Goal: Contribute content

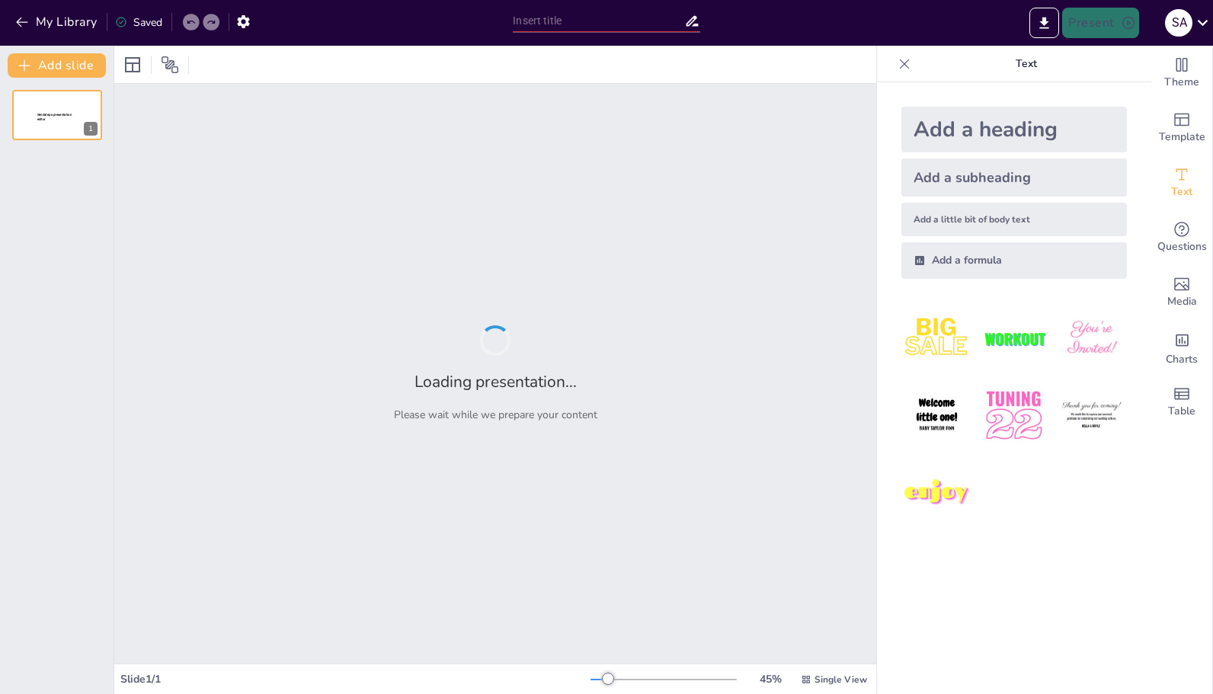
type input "The [PERSON_NAME] Cycle: Integrating Metabolism and Energy Flow in Biological S…"
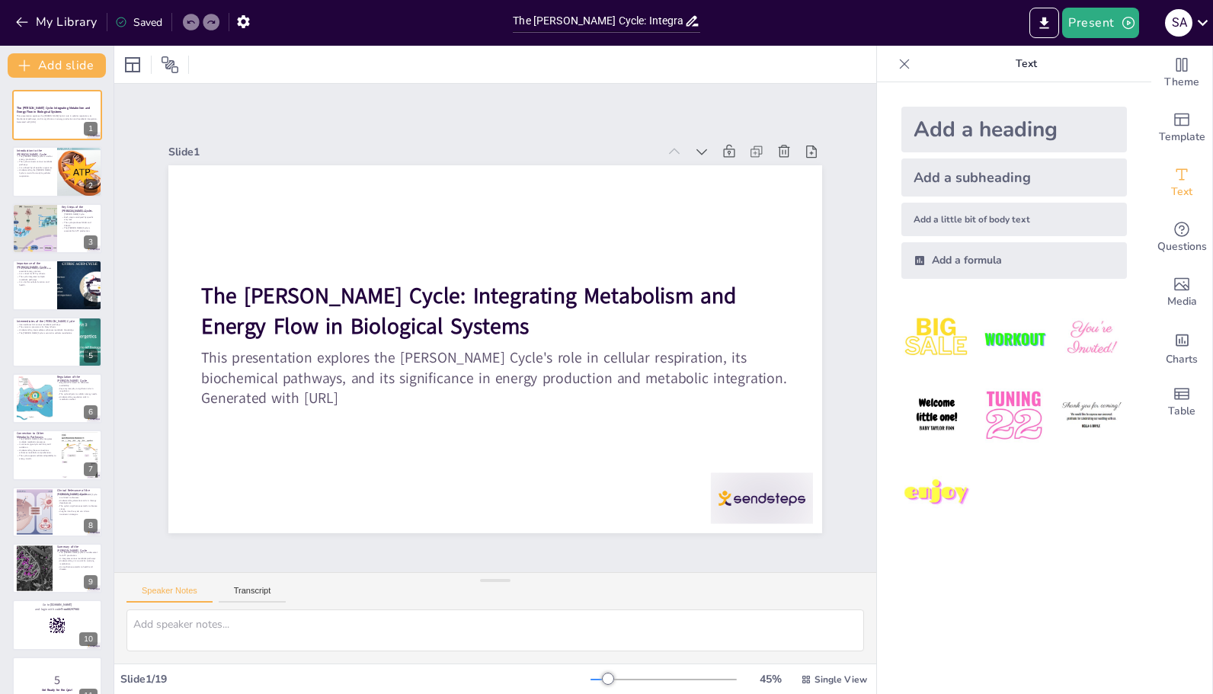
checkbox input "true"
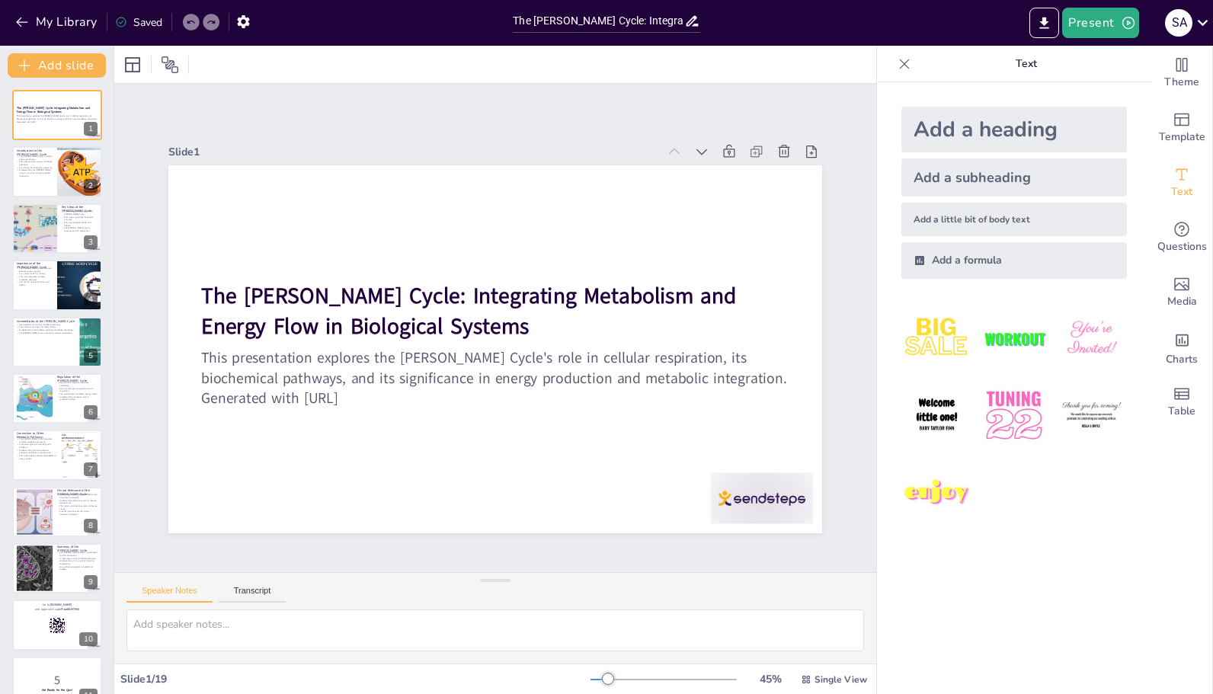
checkbox input "true"
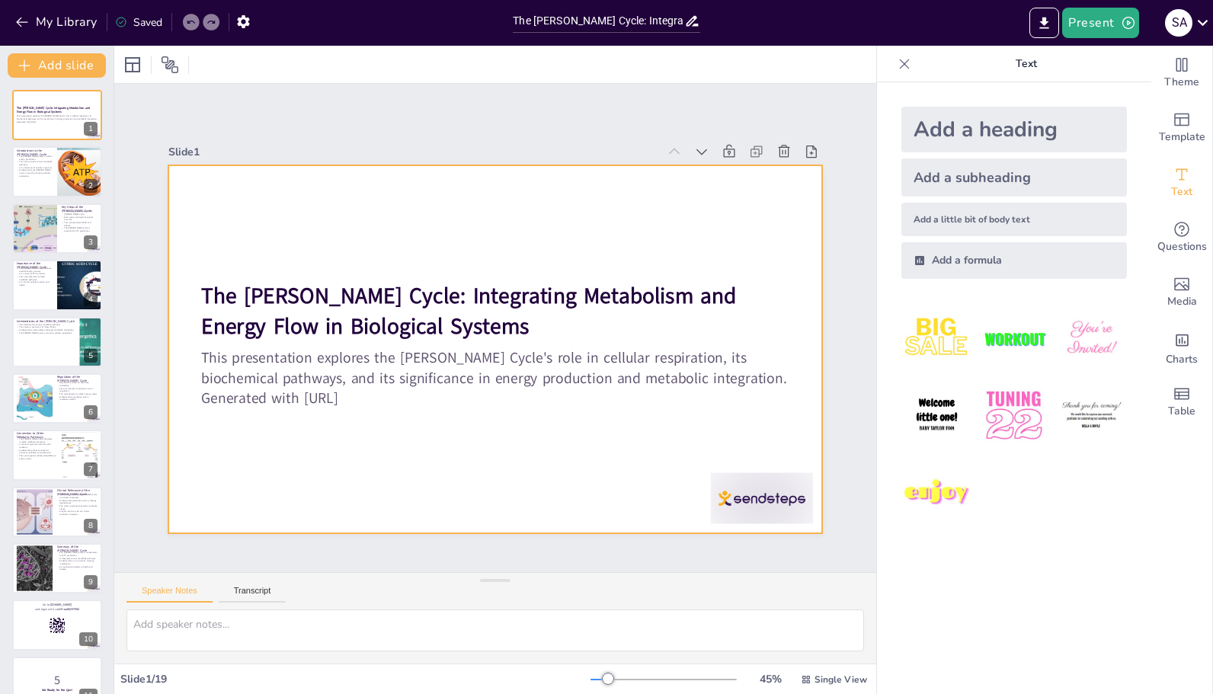
checkbox input "true"
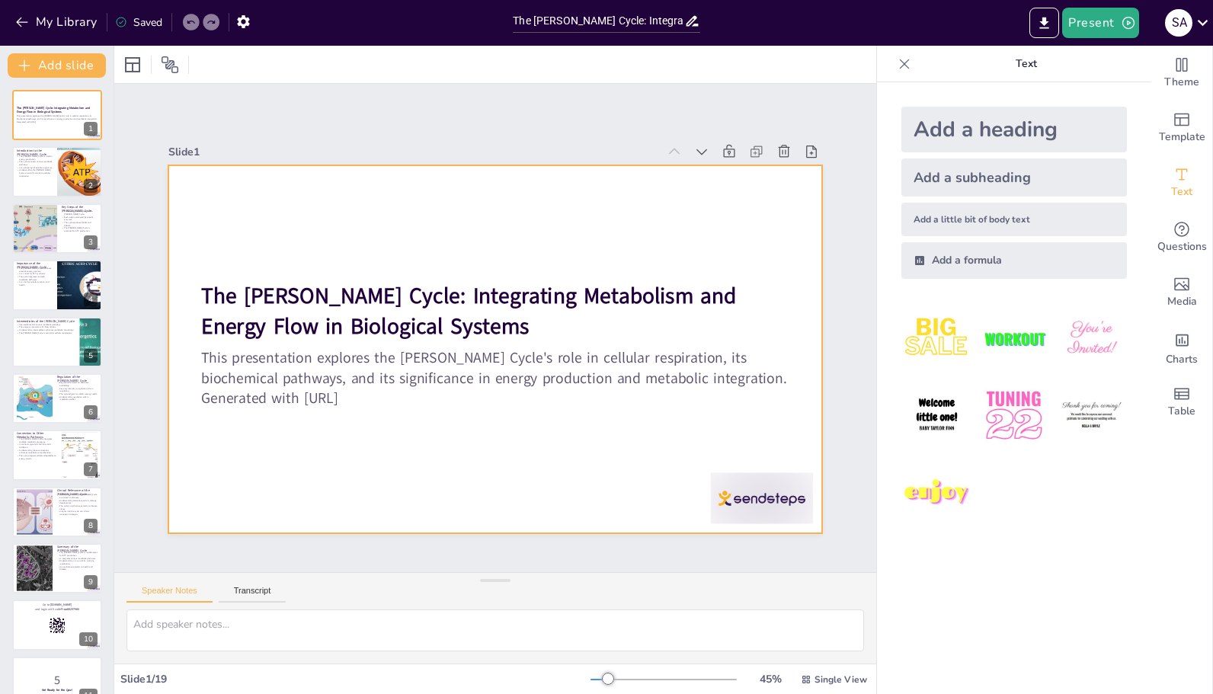
checkbox input "true"
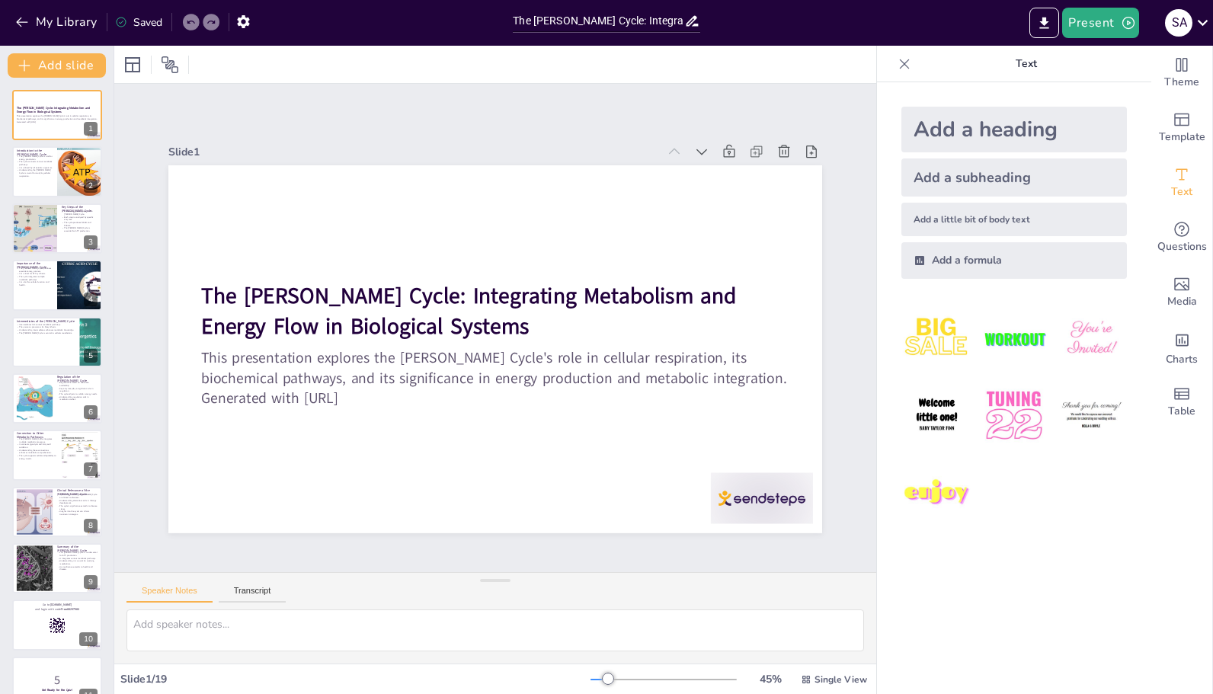
checkbox input "true"
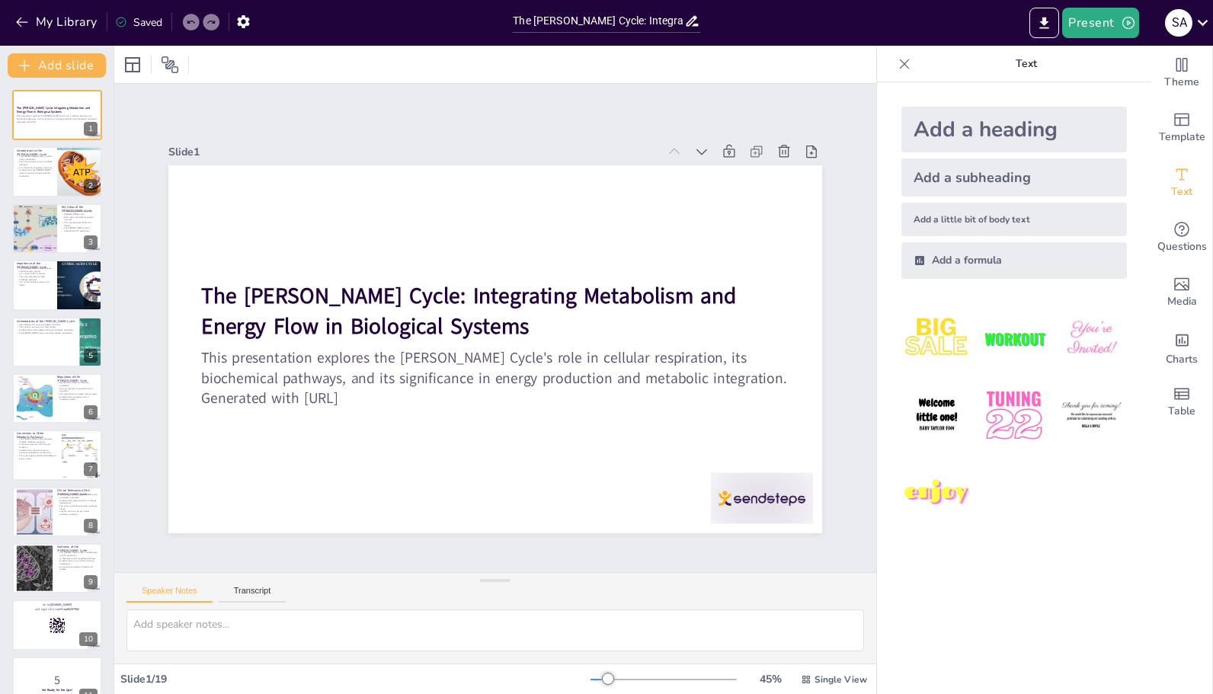
checkbox input "true"
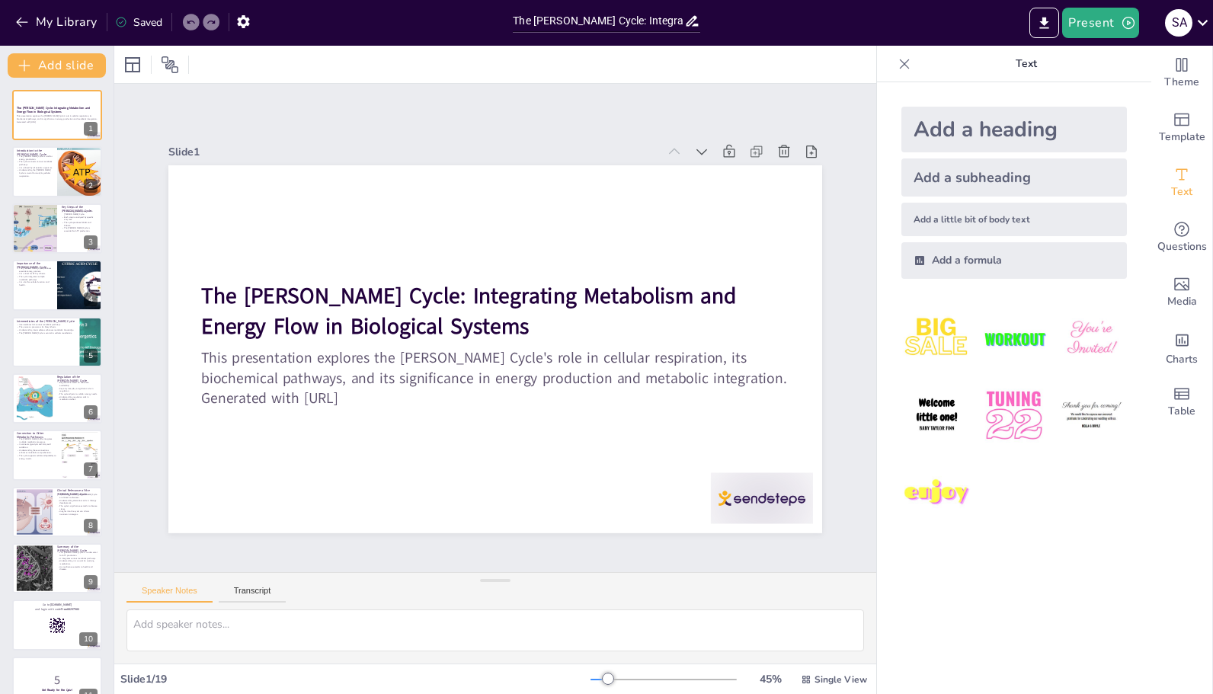
checkbox input "true"
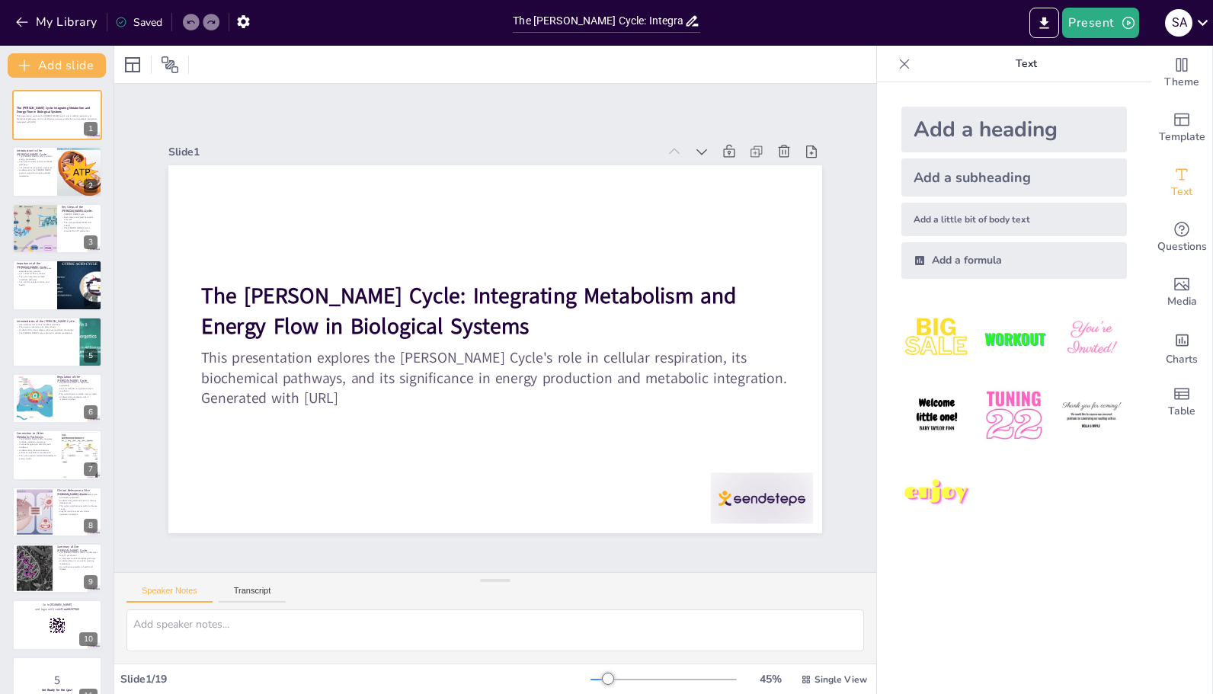
checkbox input "true"
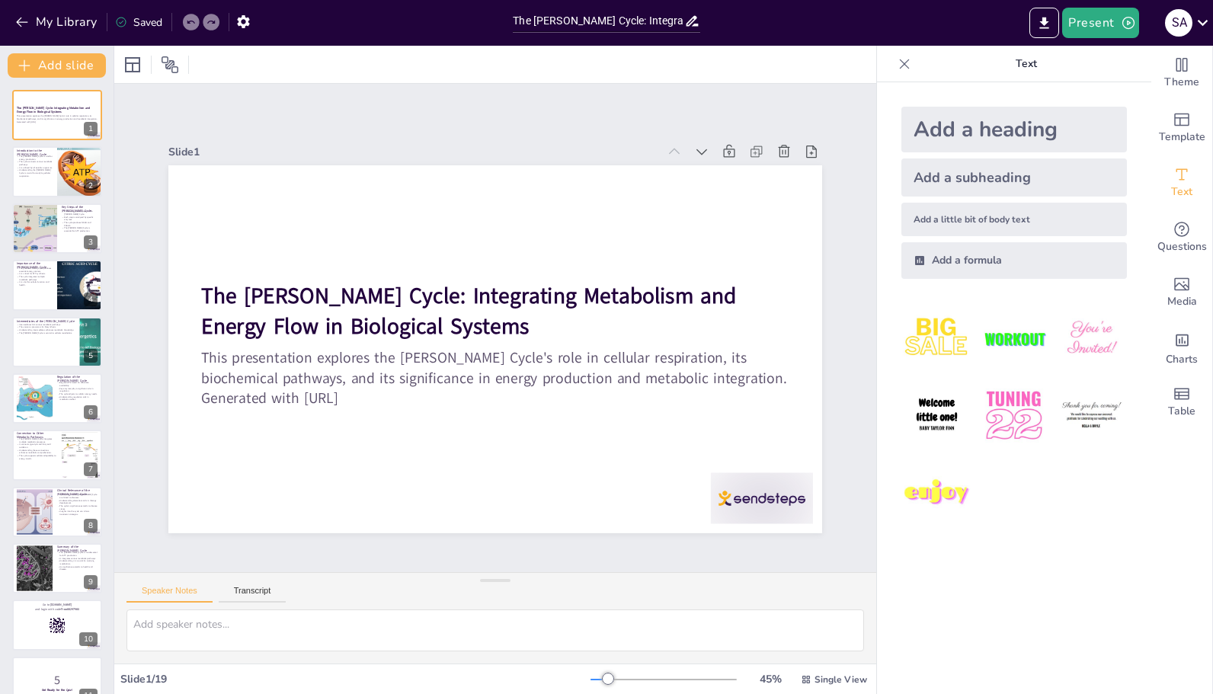
checkbox input "true"
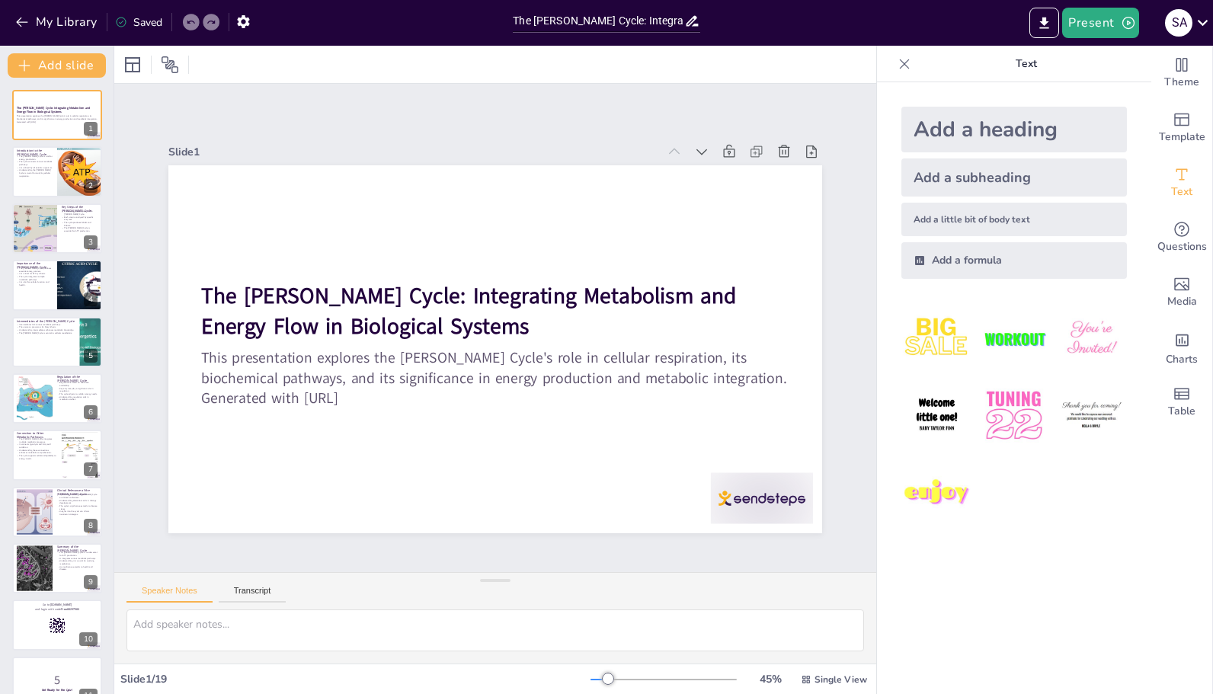
checkbox input "true"
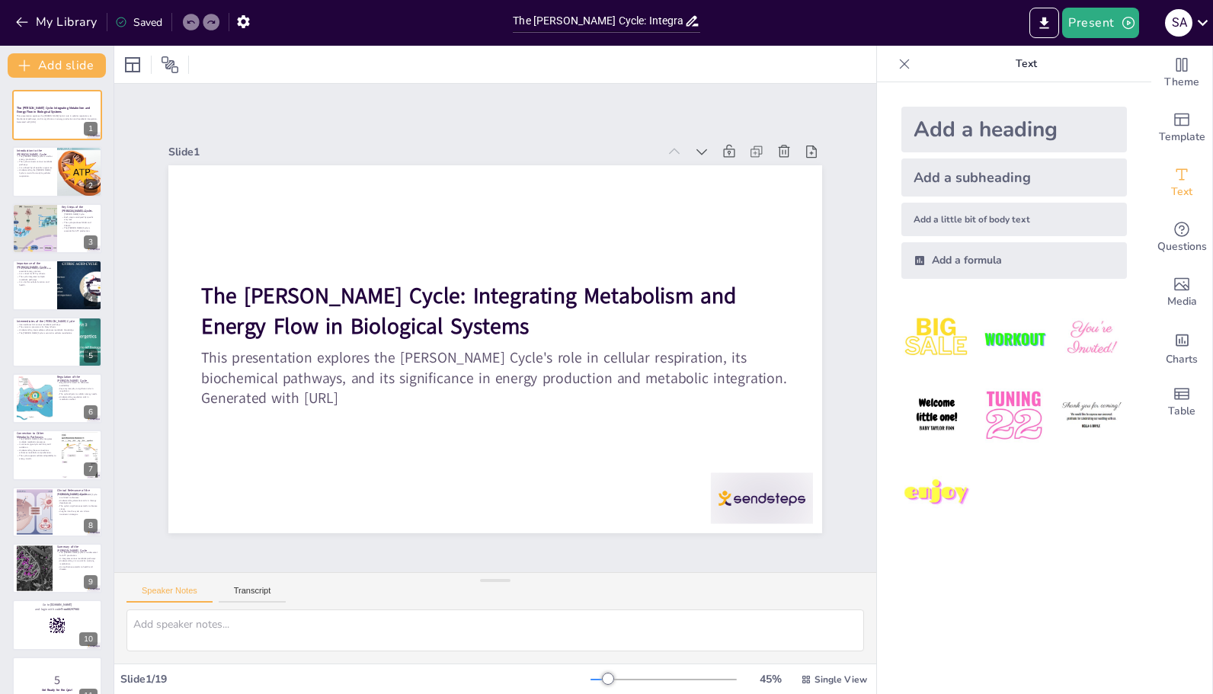
checkbox input "true"
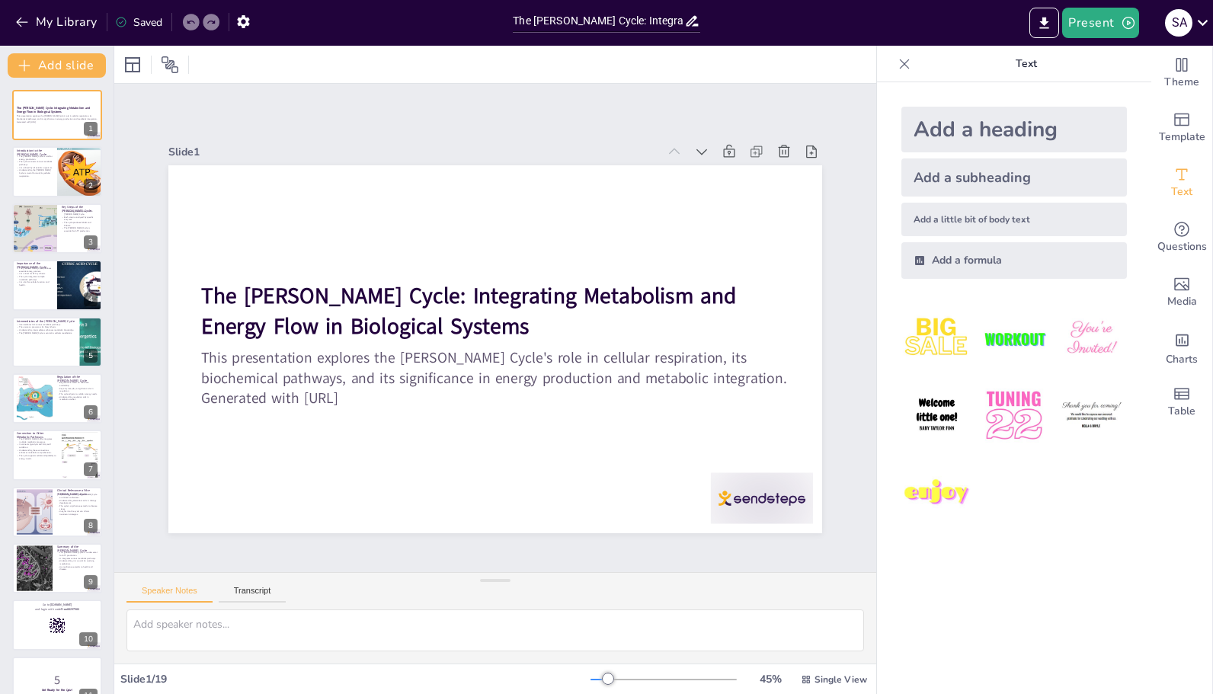
click at [23, 174] on p "Understanding the [PERSON_NAME] Cycle is crucial for studying cellular respirat…" at bounding box center [35, 172] width 36 height 8
type textarea "The Krebs Cycle is fundamental in producing ATP, the energy currency of the cel…"
checkbox input "true"
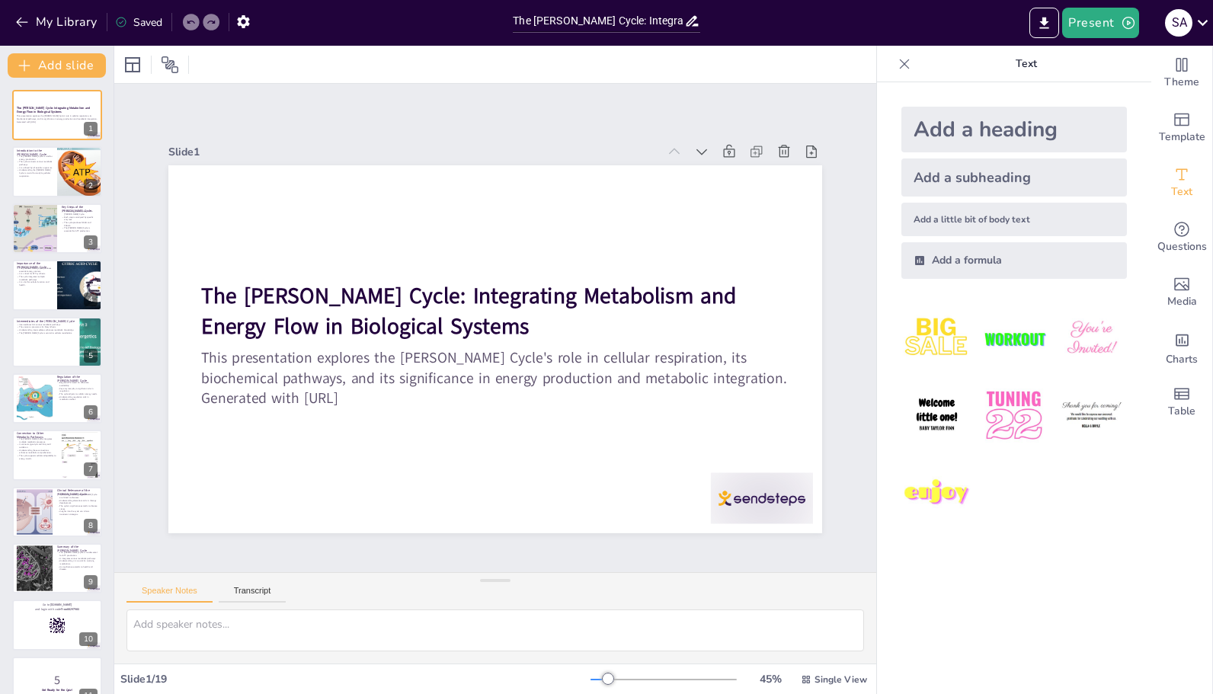
checkbox input "true"
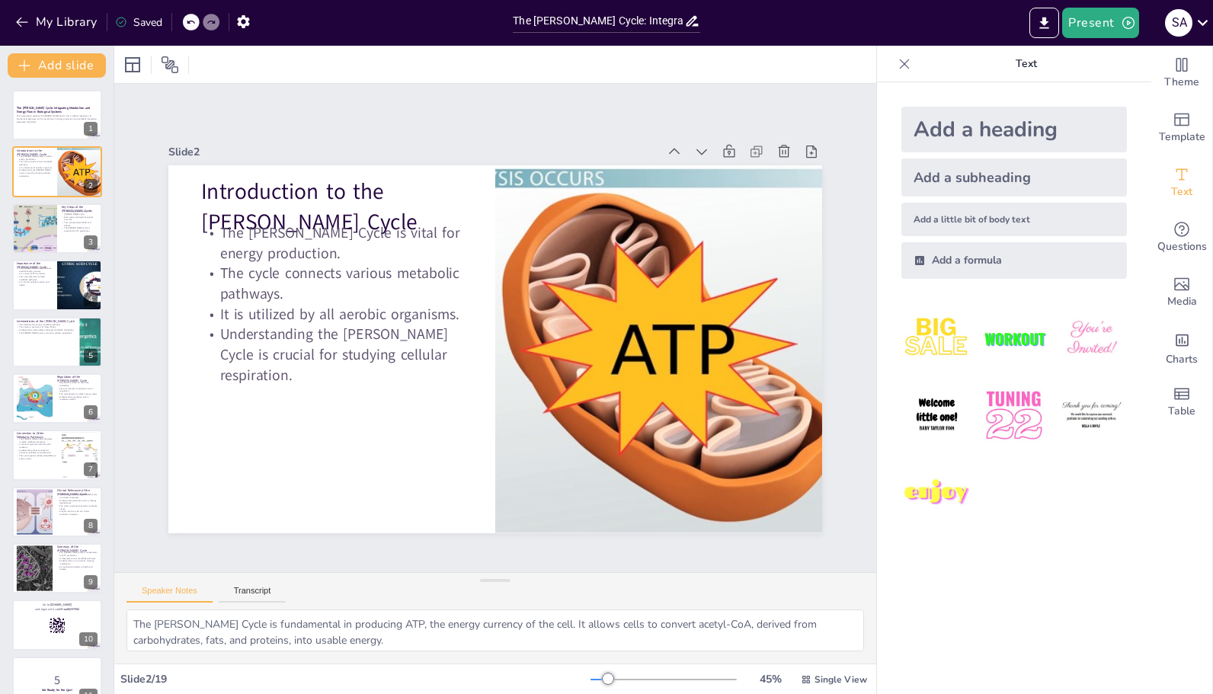
checkbox input "true"
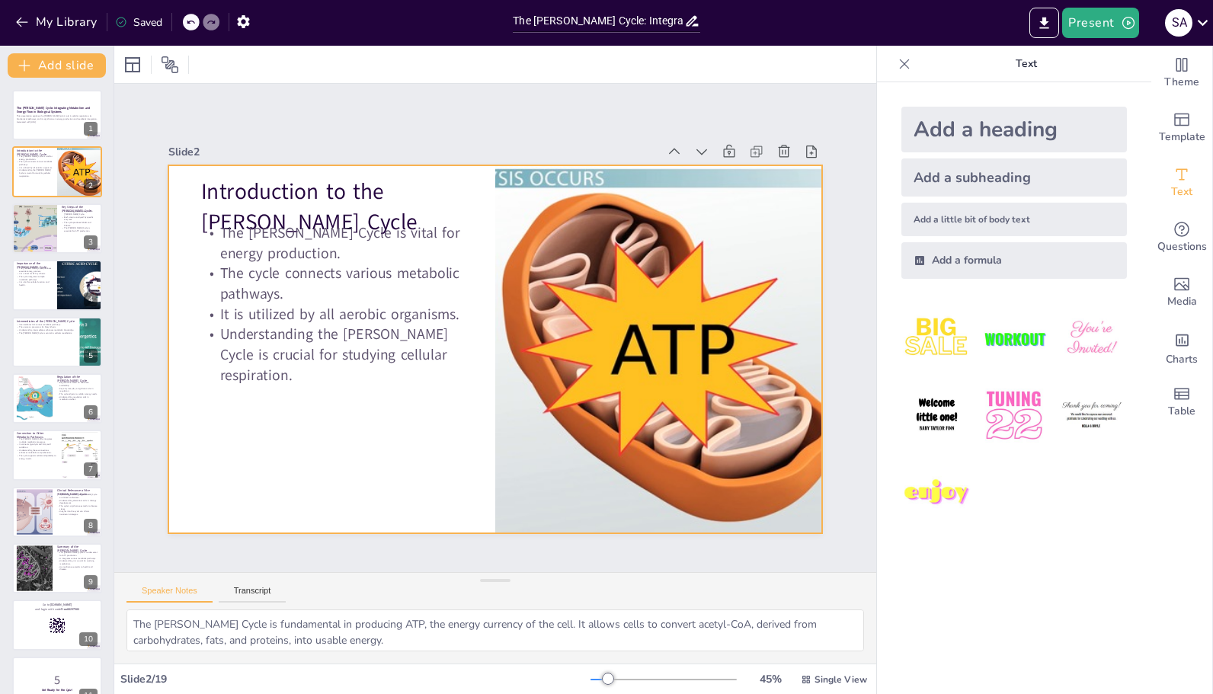
checkbox input "true"
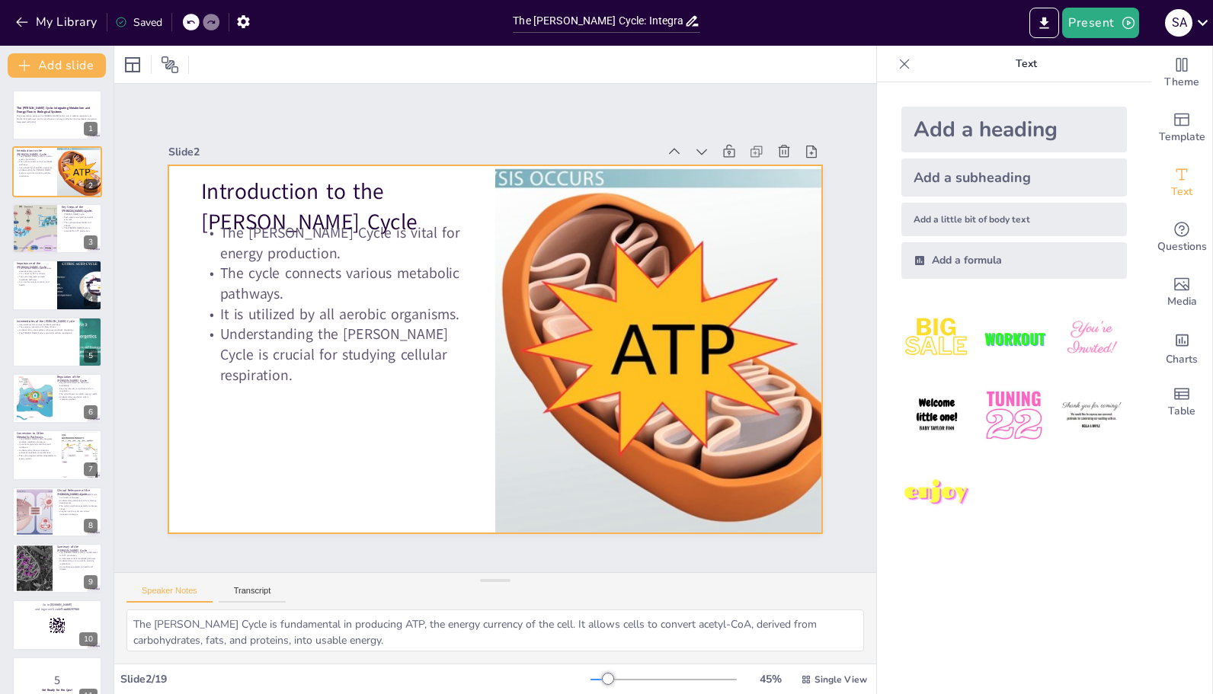
checkbox input "true"
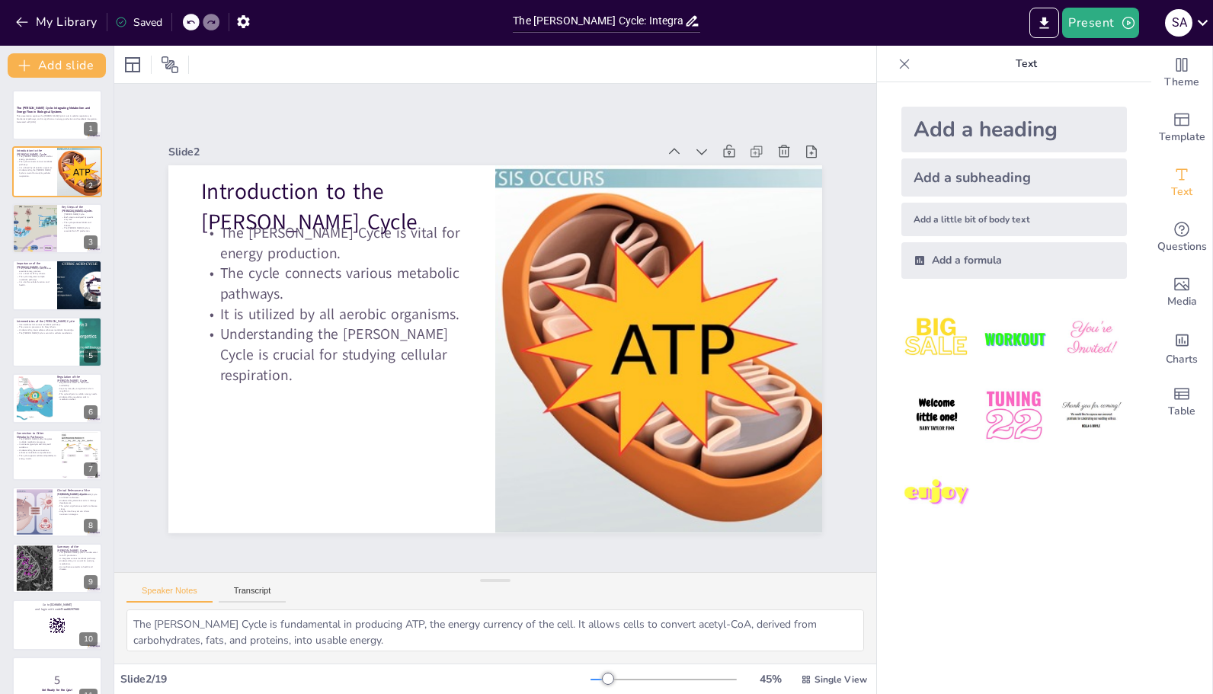
click at [34, 222] on div at bounding box center [35, 228] width 72 height 50
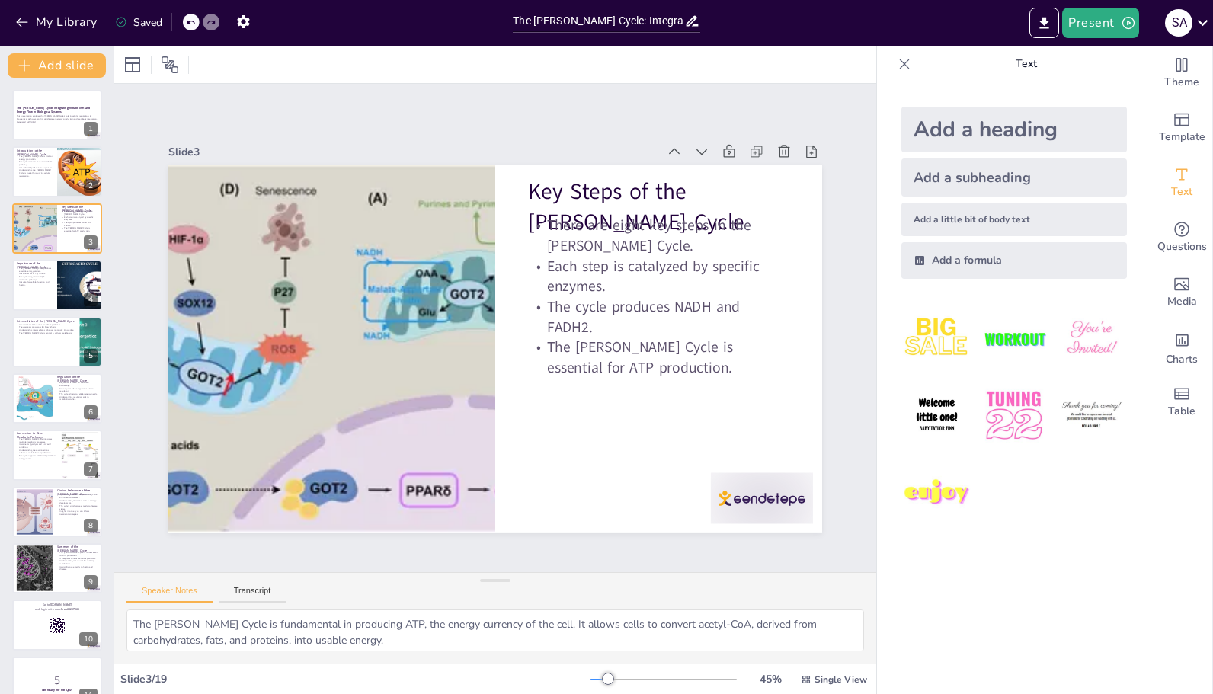
type textarea "The eight steps of the Krebs Cycle are fundamental to understanding how energy …"
checkbox input "true"
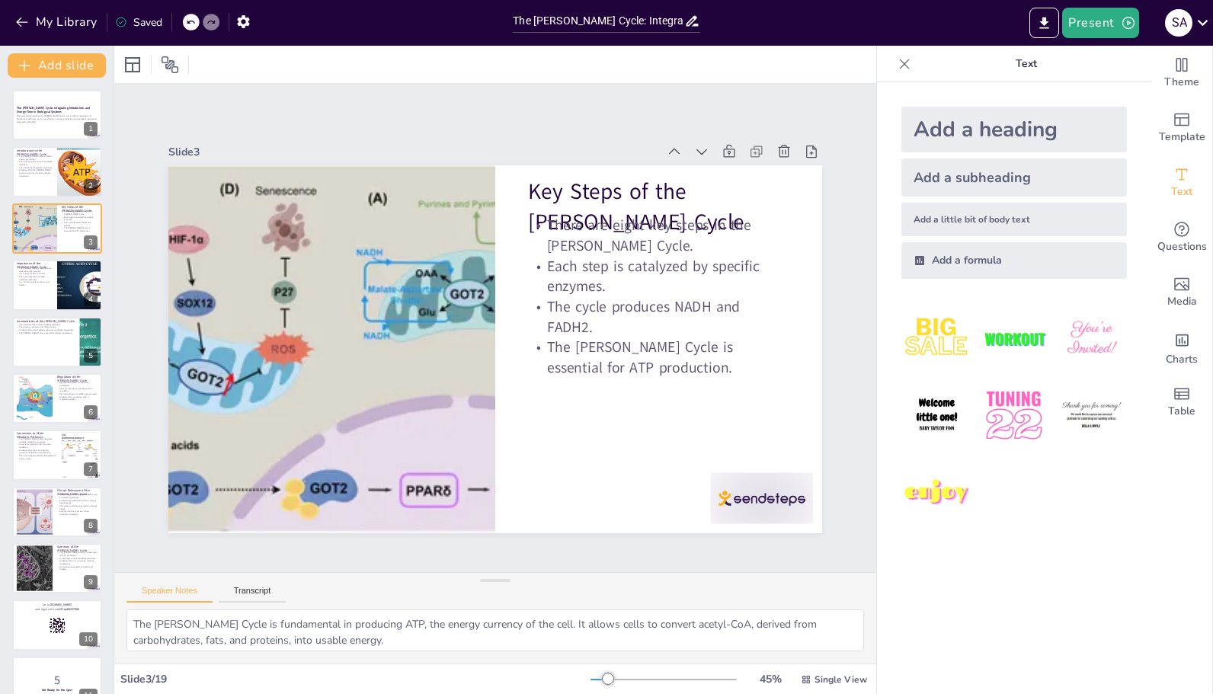
checkbox input "true"
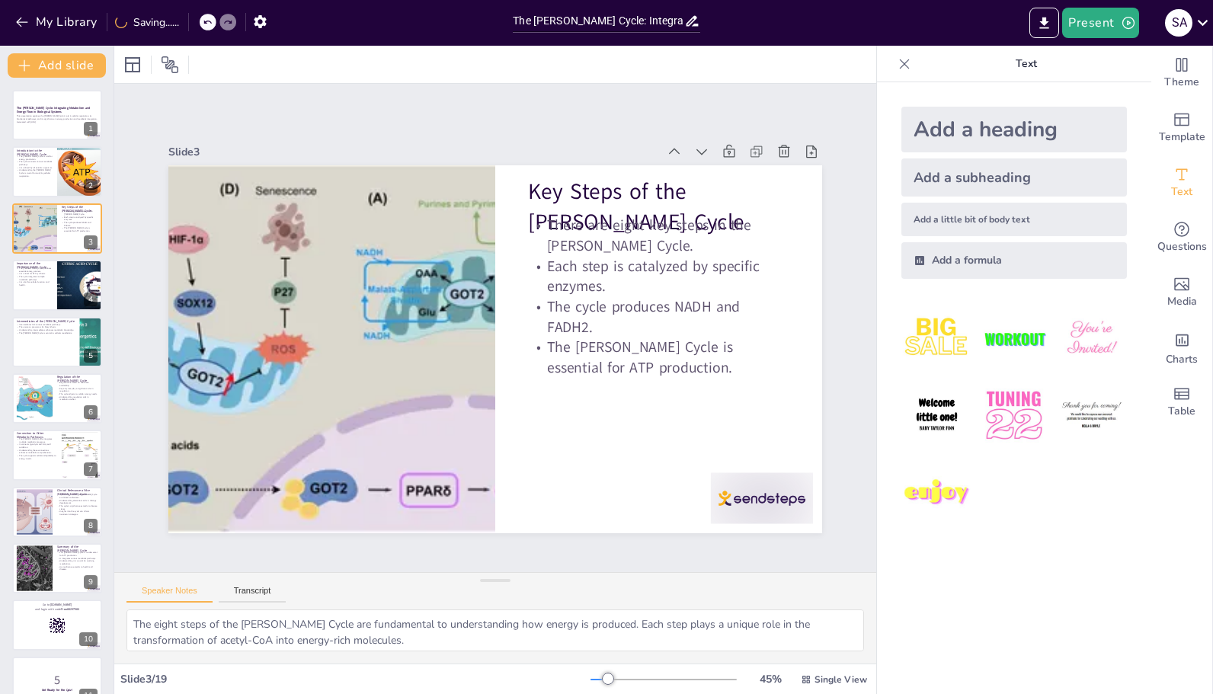
checkbox input "true"
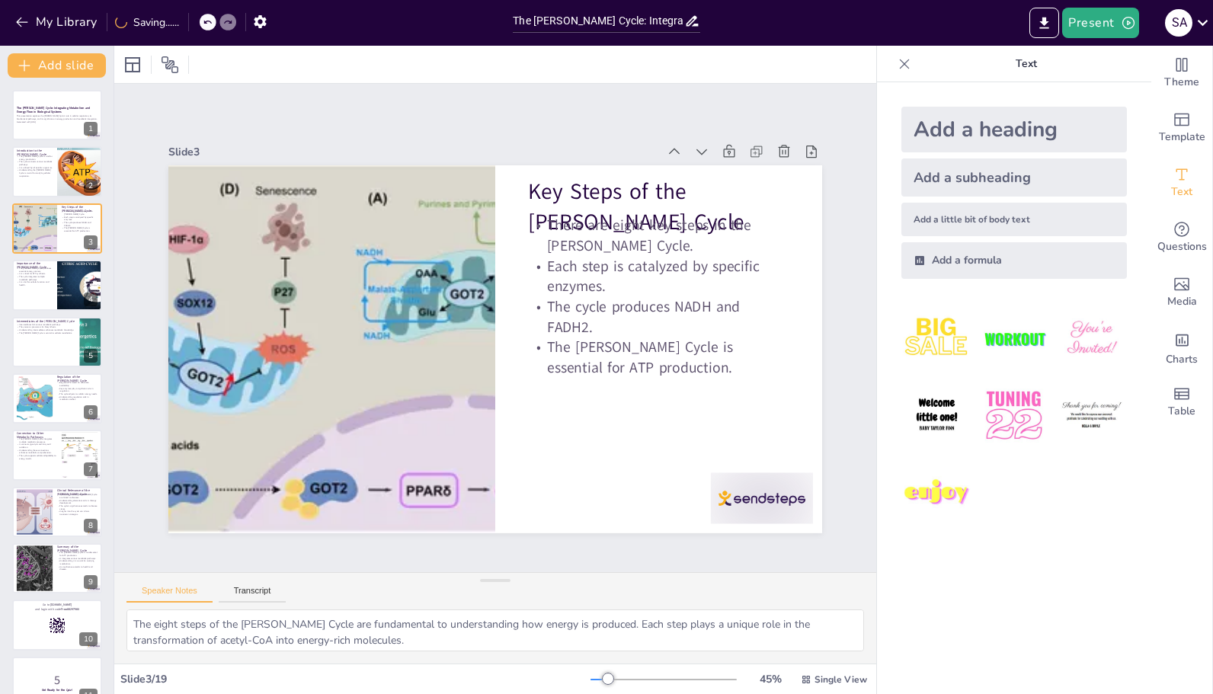
checkbox input "true"
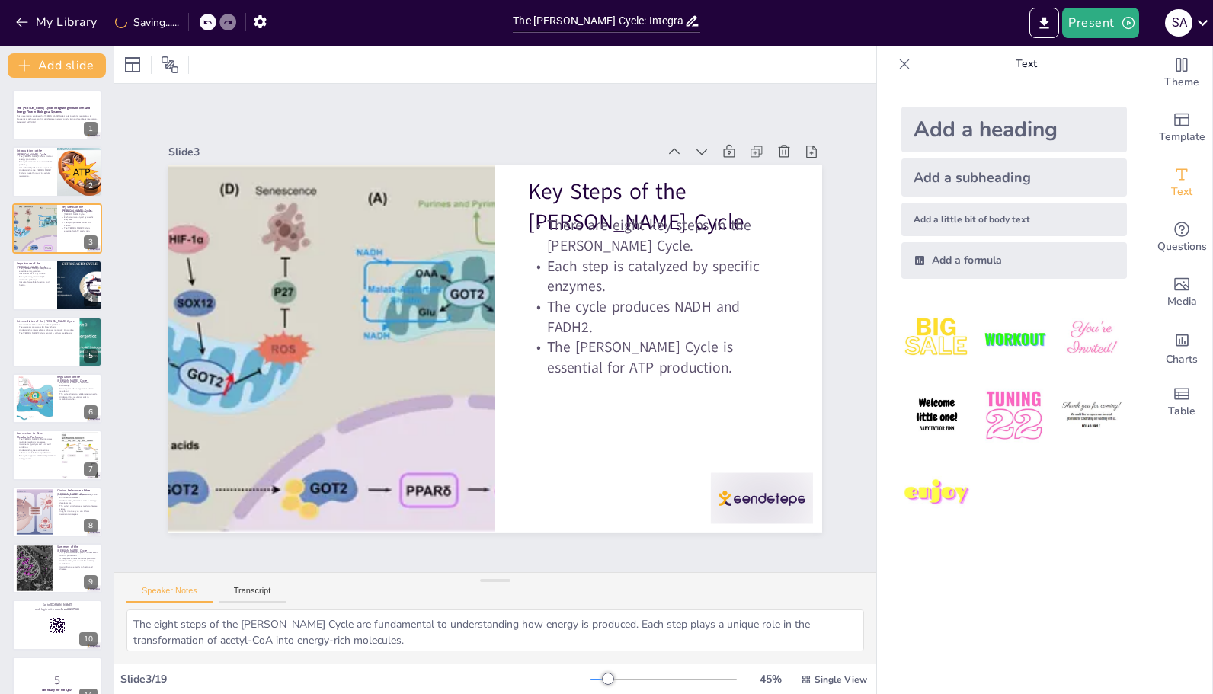
checkbox input "true"
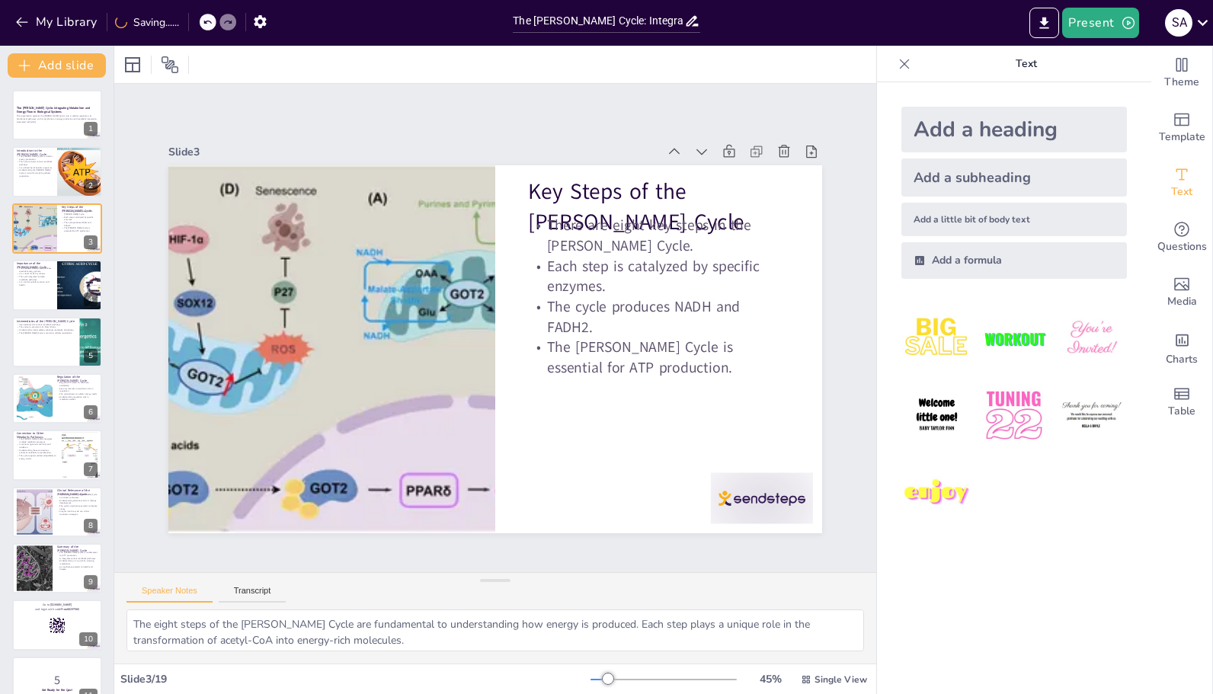
checkbox input "true"
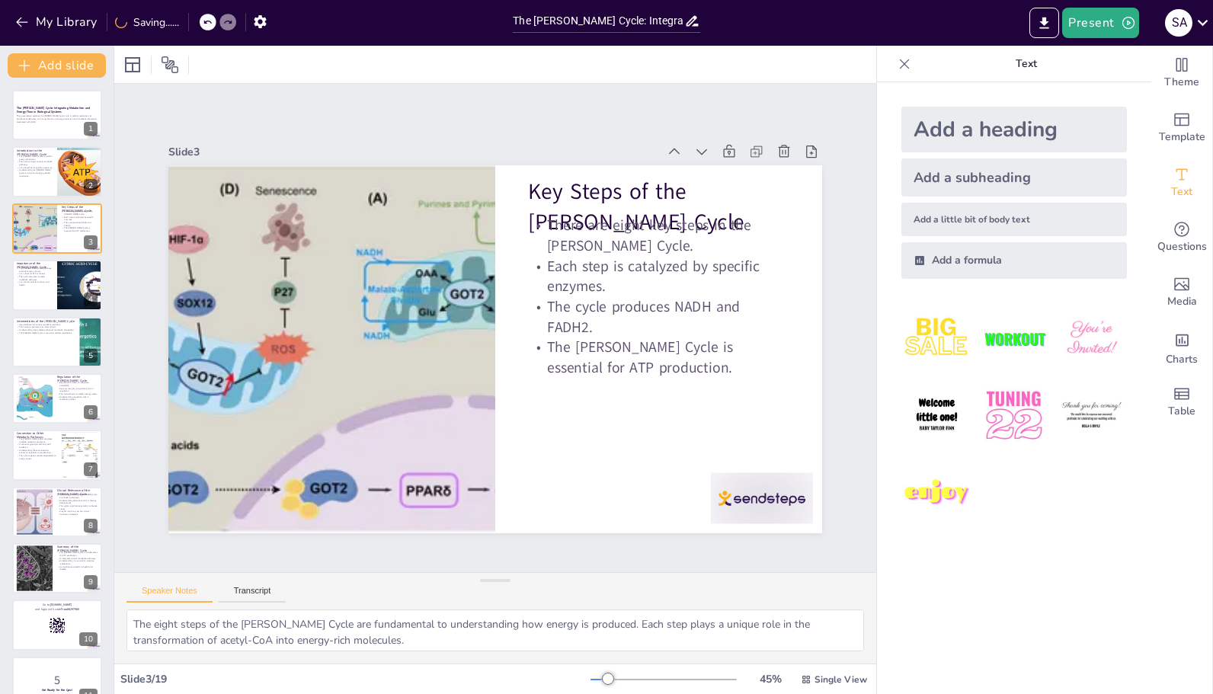
checkbox input "true"
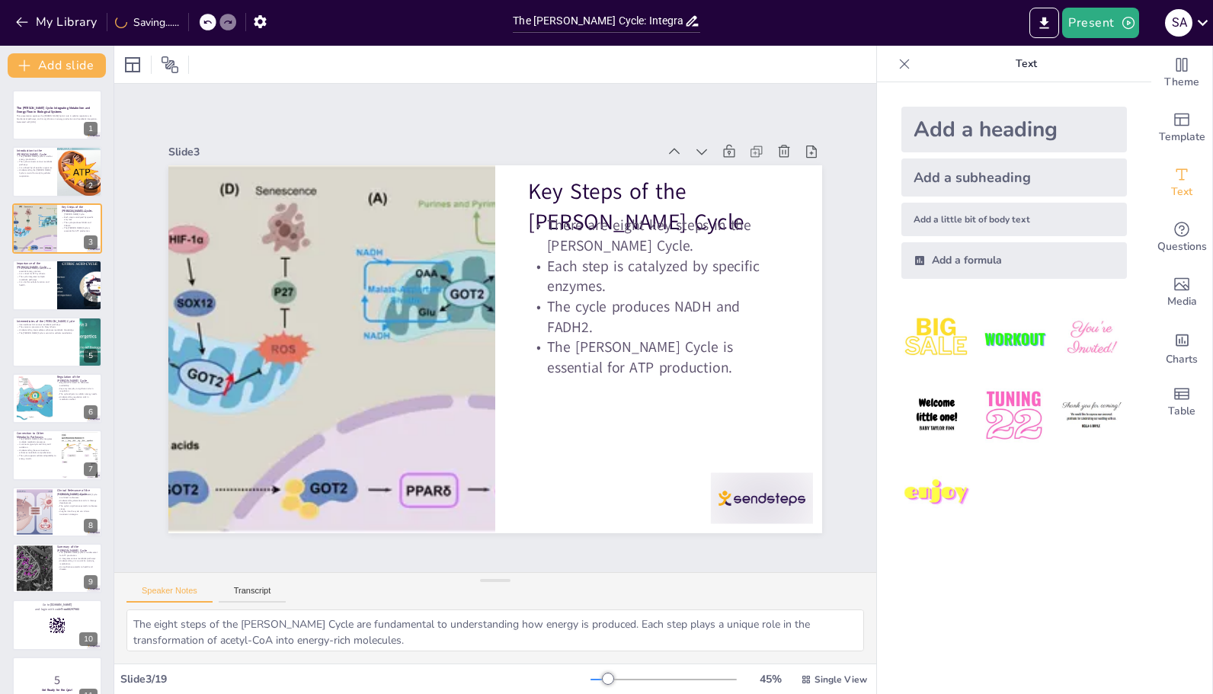
checkbox input "true"
click at [37, 286] on p "It is vital for cellular function and health." at bounding box center [35, 283] width 36 height 5
type textarea "The Krebs Cycle's production of NADH and FADH2 is essential for transporting el…"
checkbox input "true"
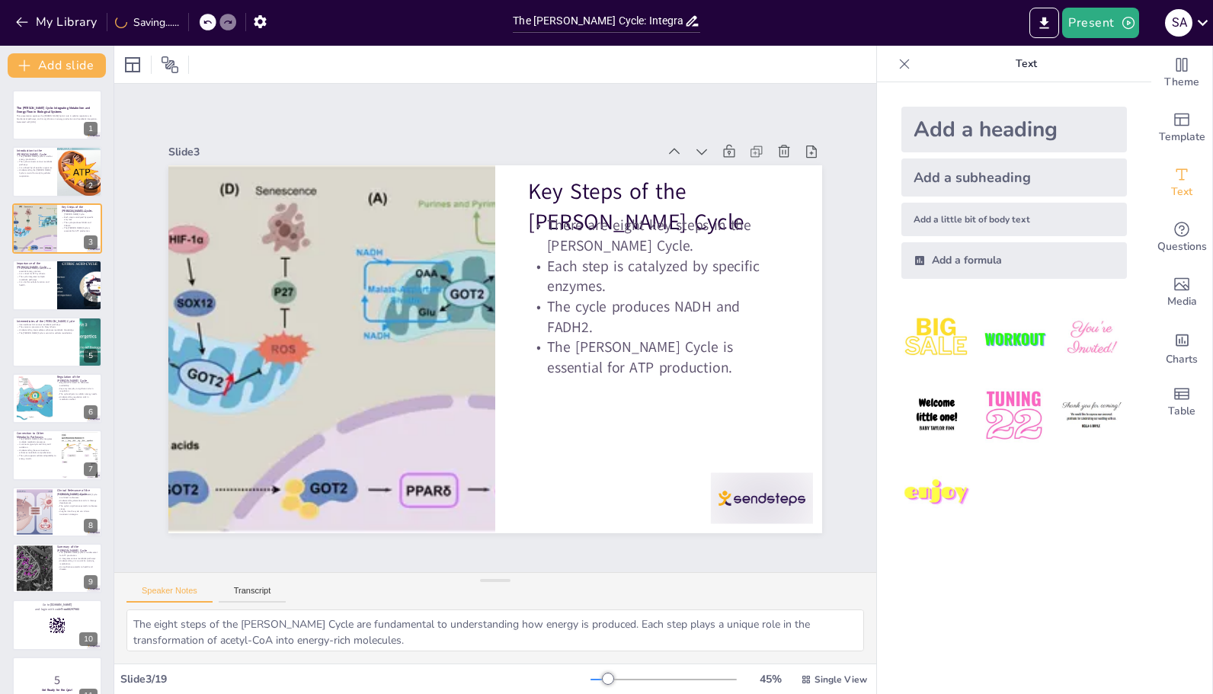
checkbox input "true"
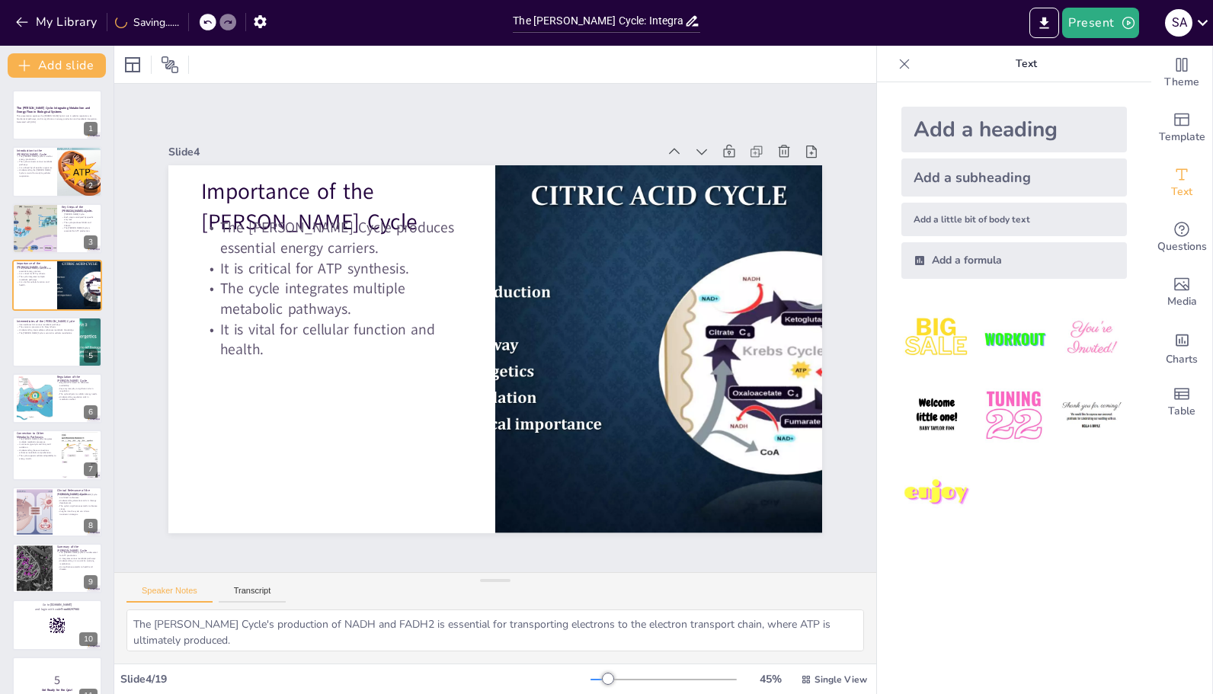
checkbox input "true"
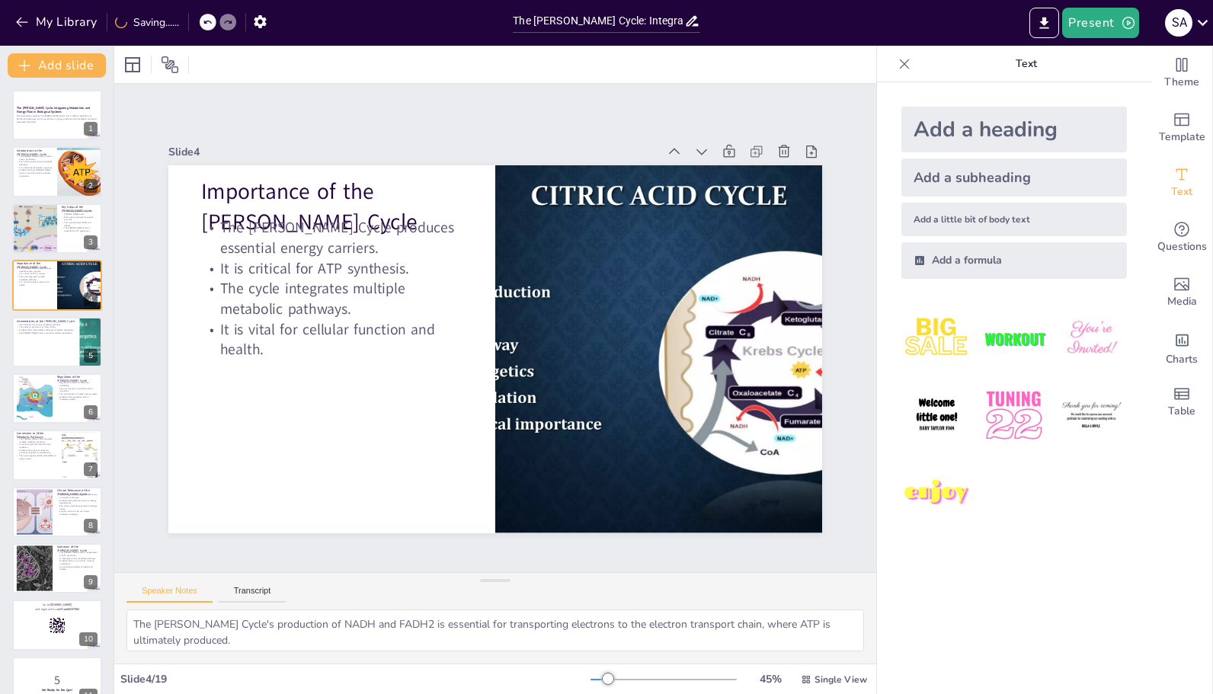
checkbox input "true"
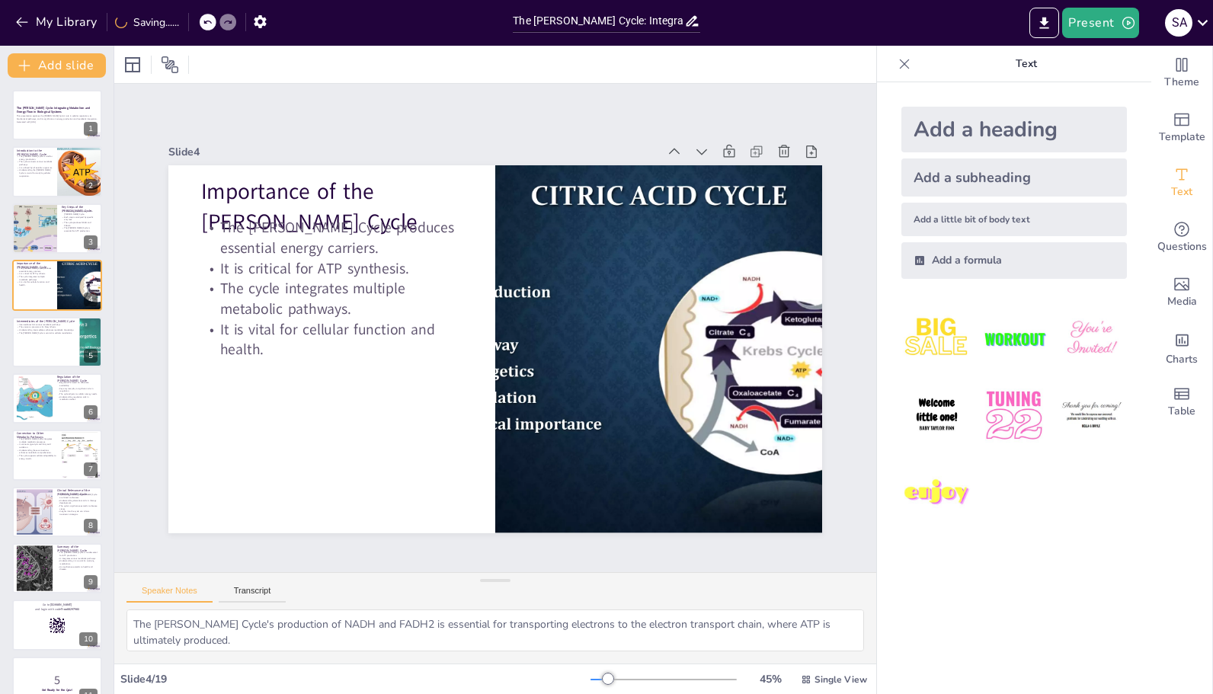
checkbox input "true"
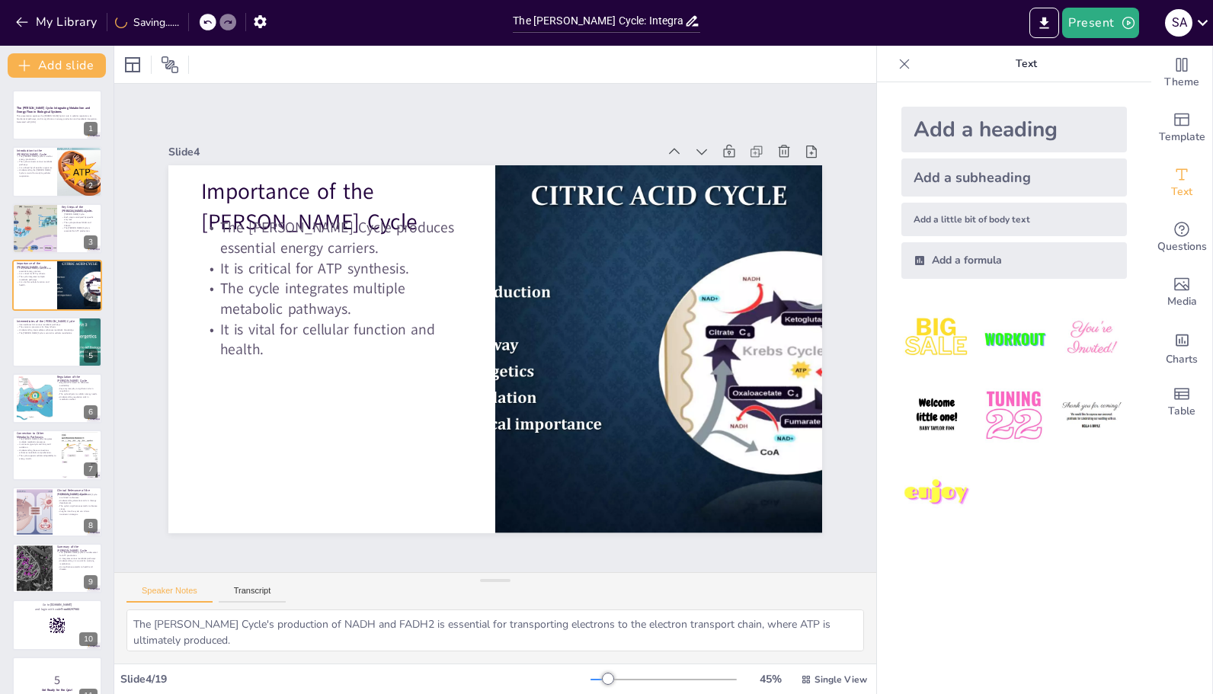
checkbox input "true"
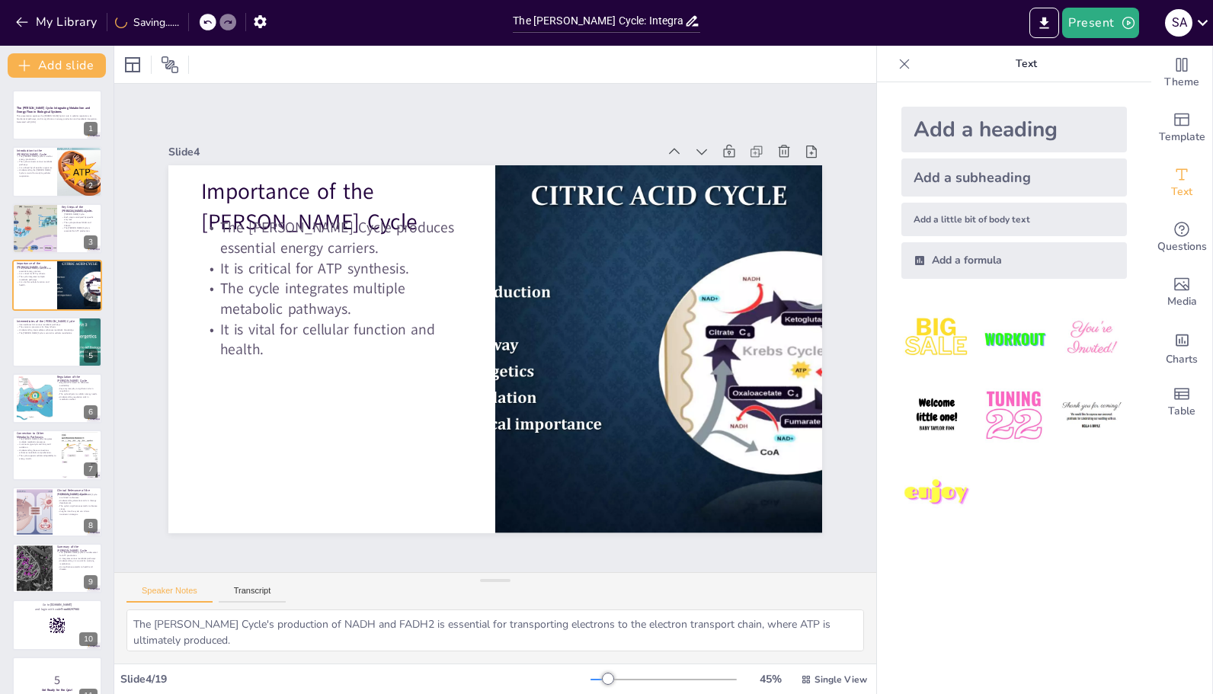
checkbox input "true"
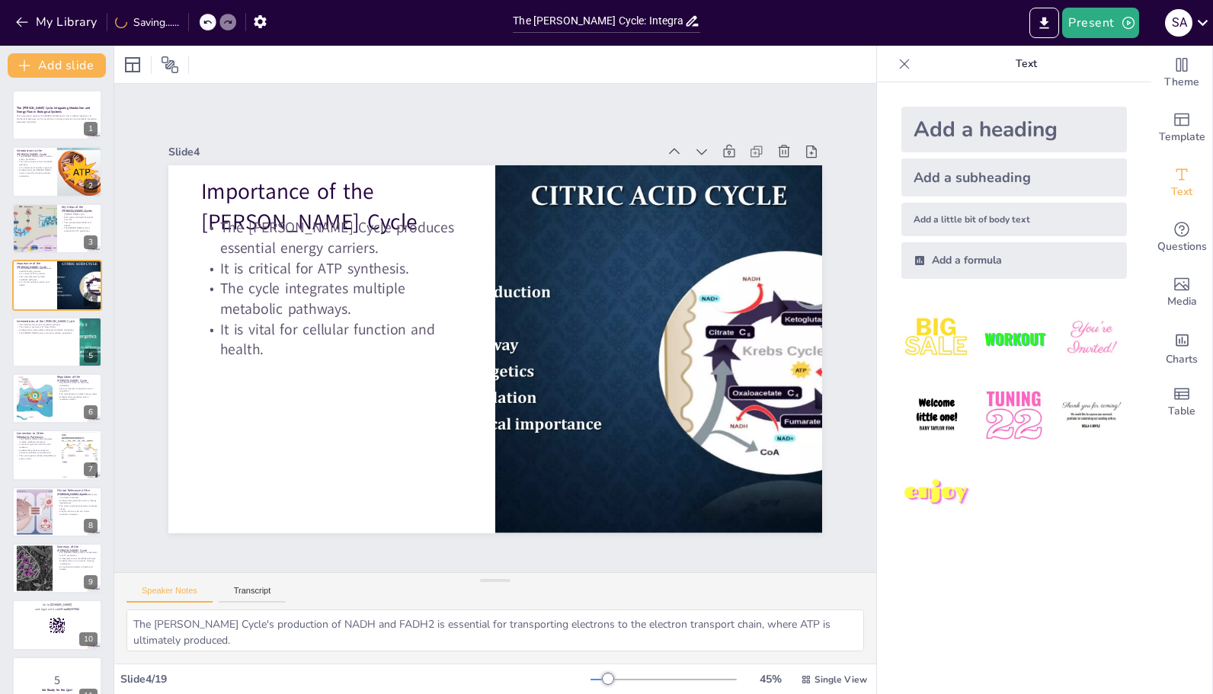
checkbox input "true"
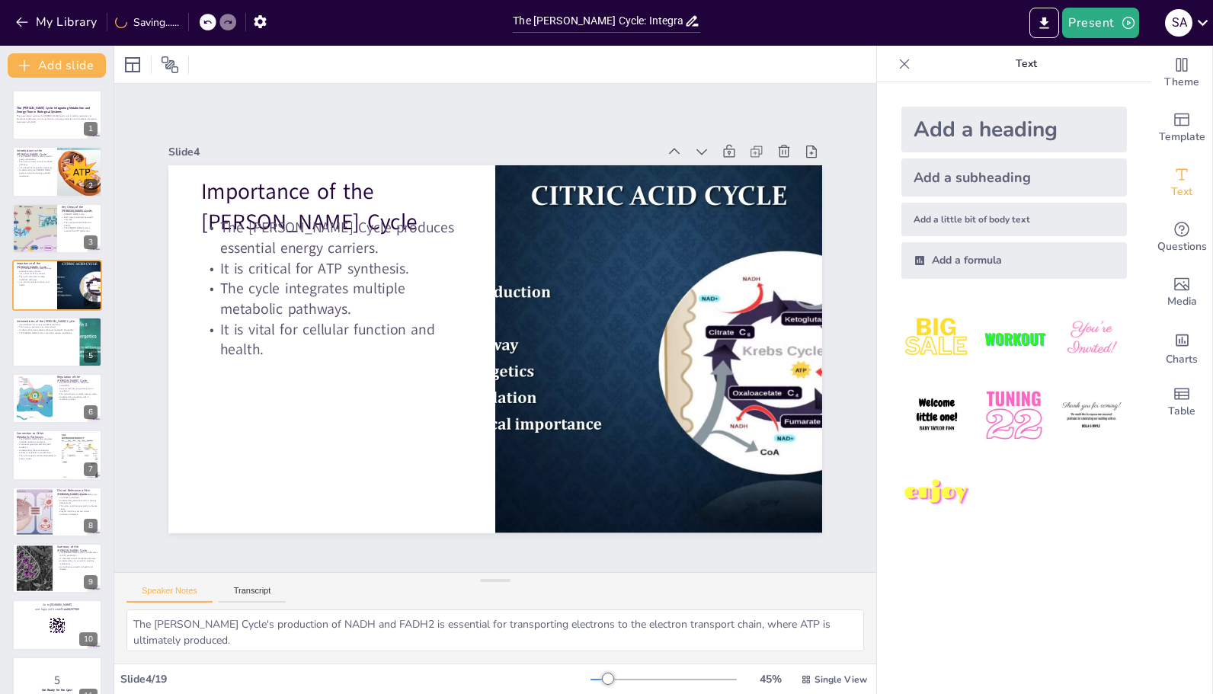
checkbox input "true"
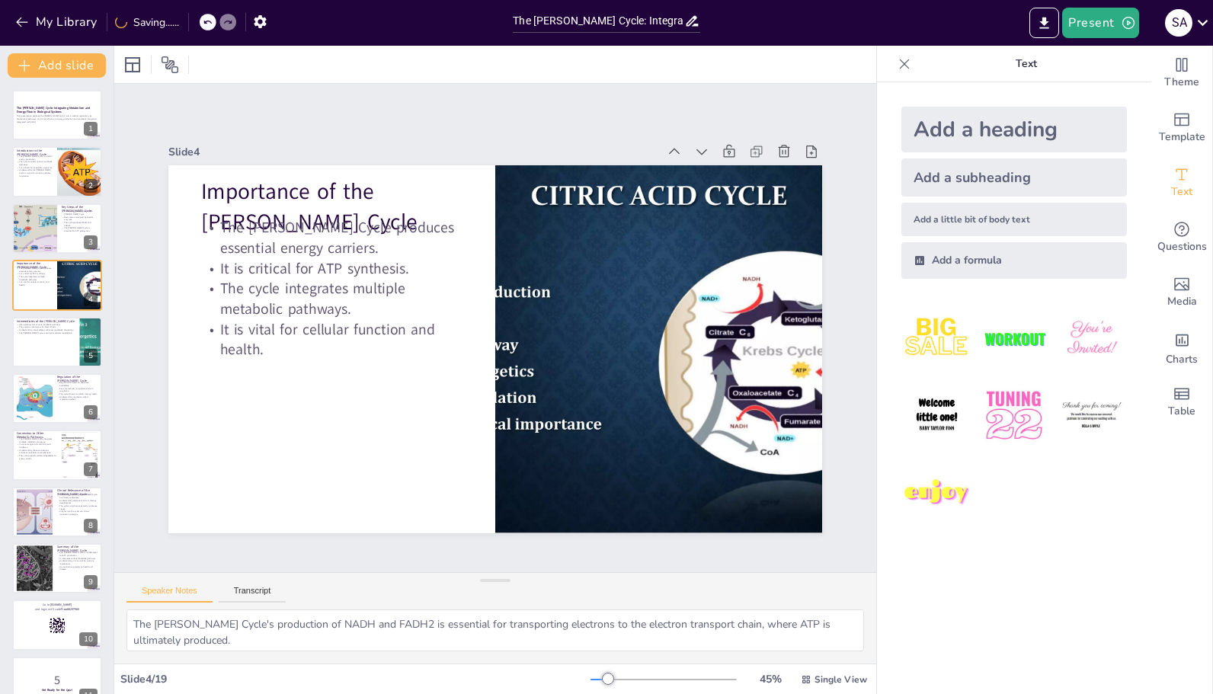
checkbox input "true"
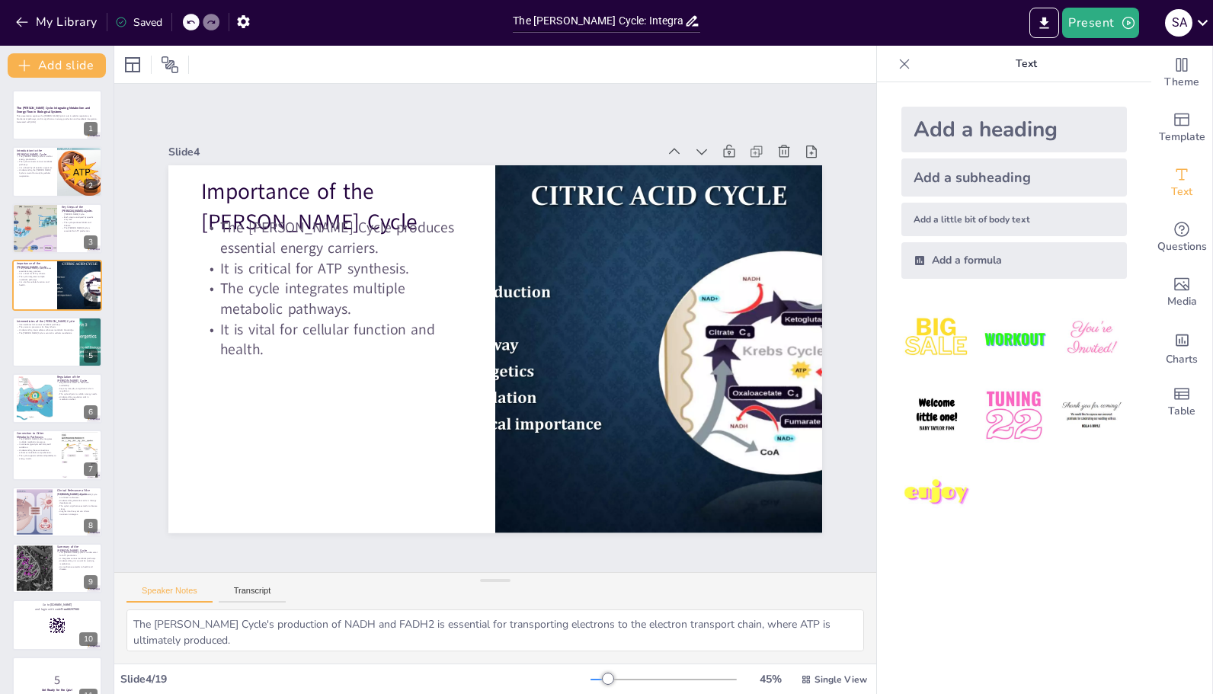
click at [50, 345] on div at bounding box center [57, 342] width 90 height 50
type textarea "The intermediates of the Krebs Cycle are essential for connecting different met…"
checkbox input "true"
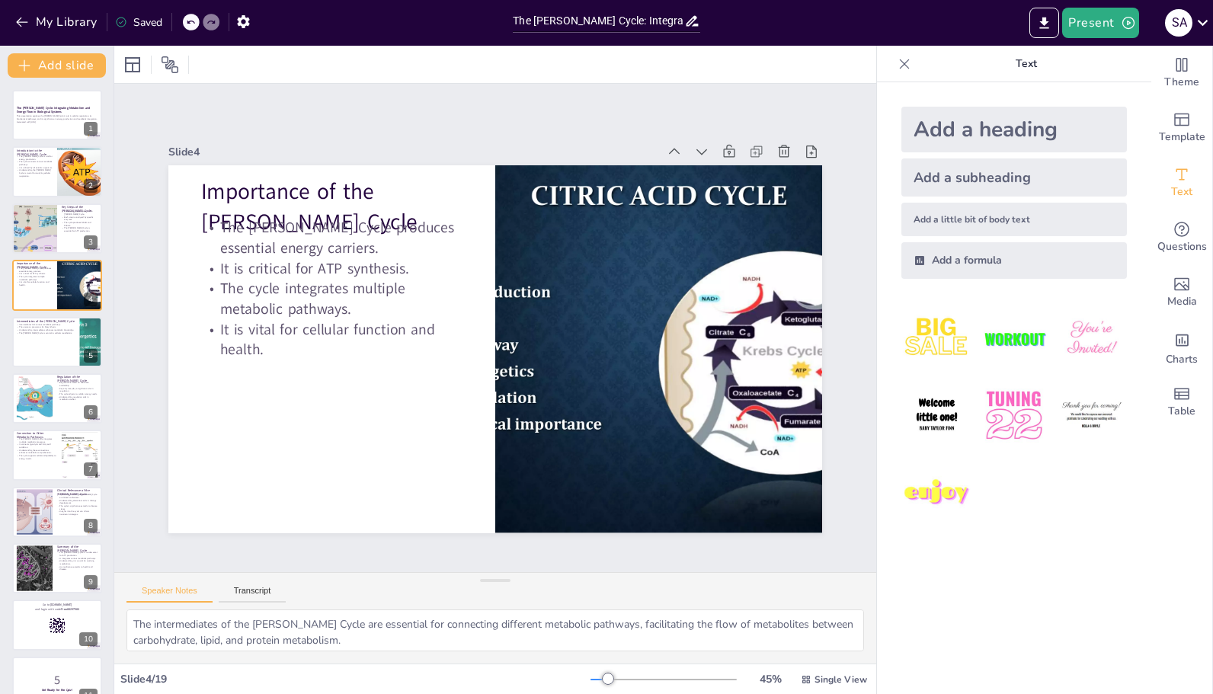
checkbox input "true"
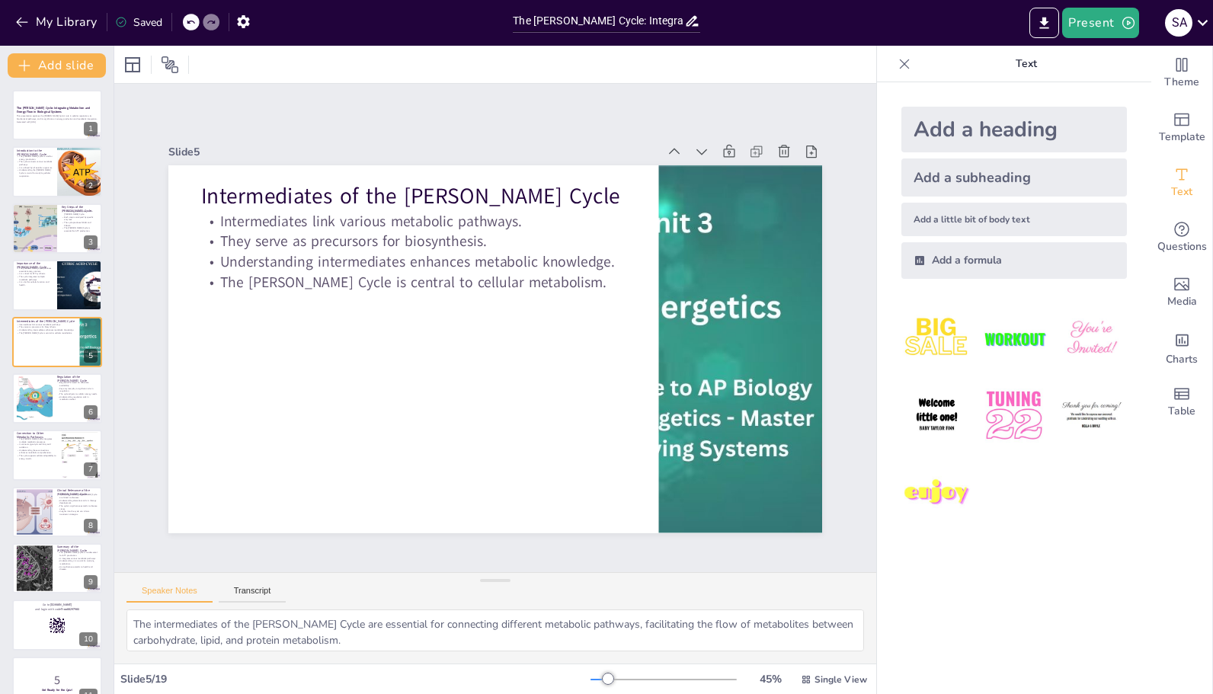
checkbox input "true"
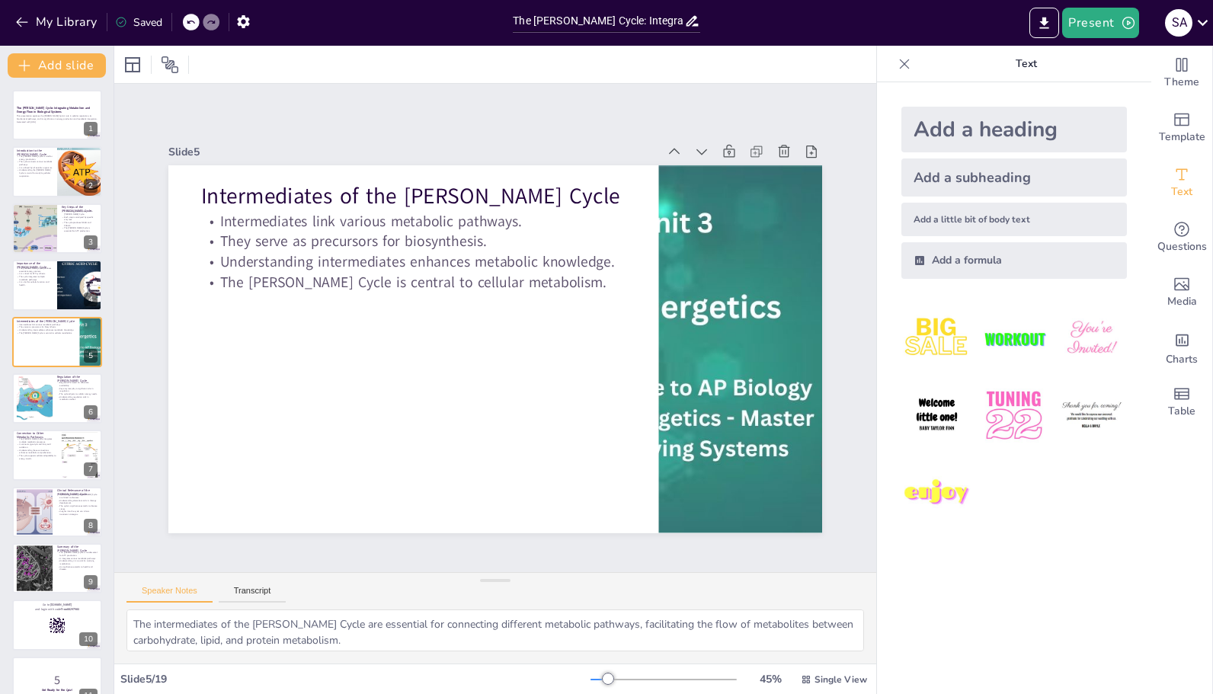
checkbox input "true"
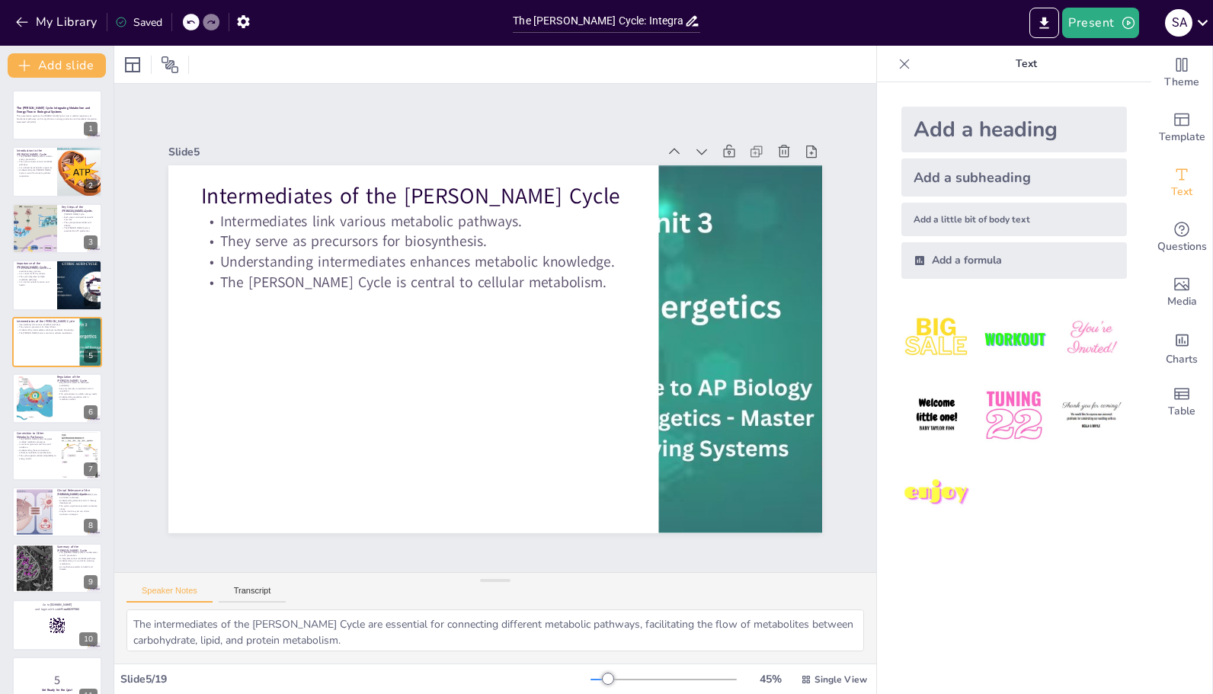
checkbox input "true"
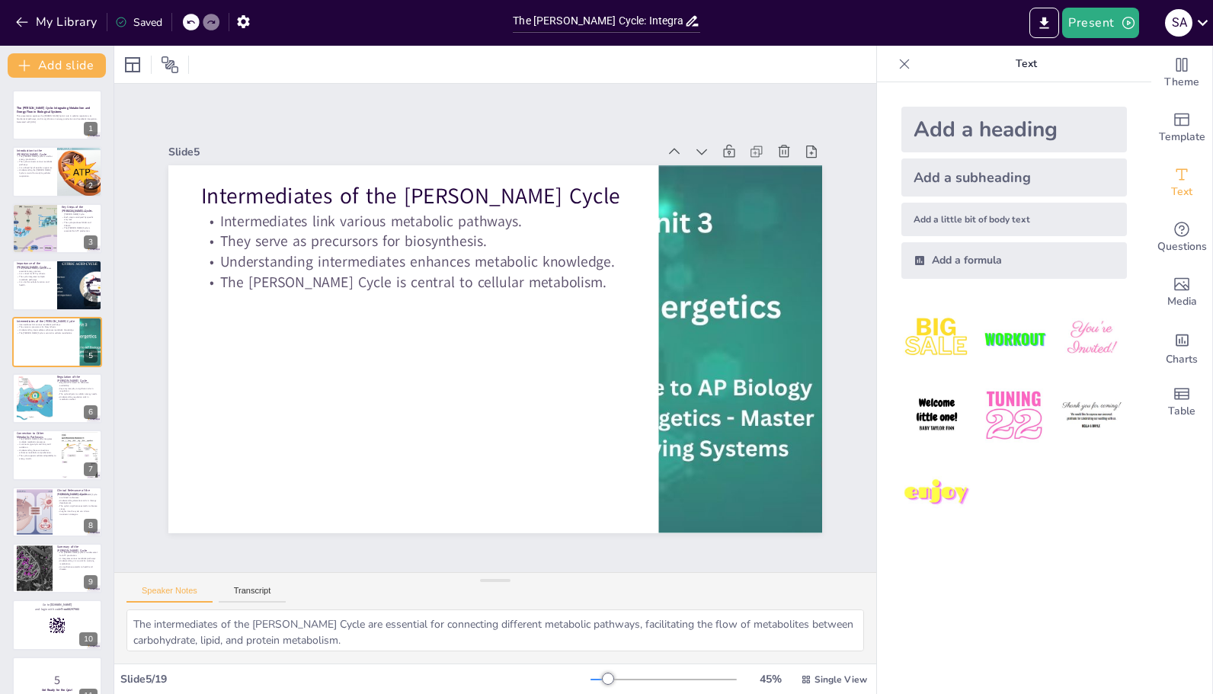
checkbox input "true"
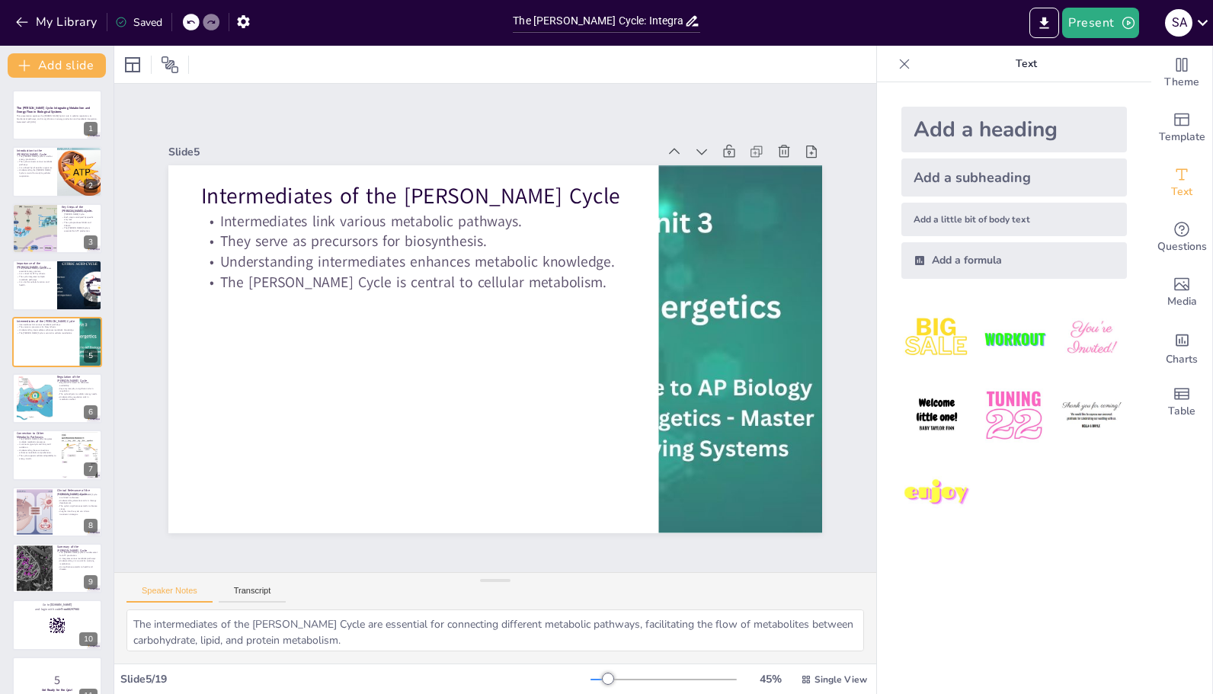
checkbox input "true"
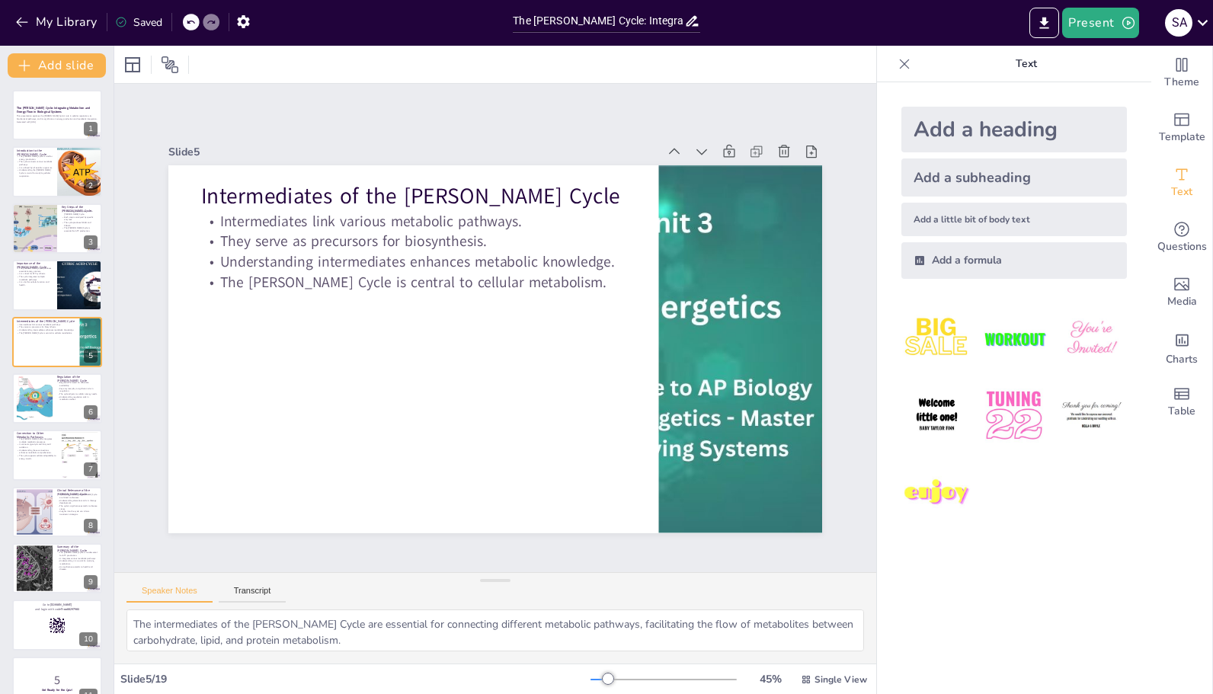
checkbox input "true"
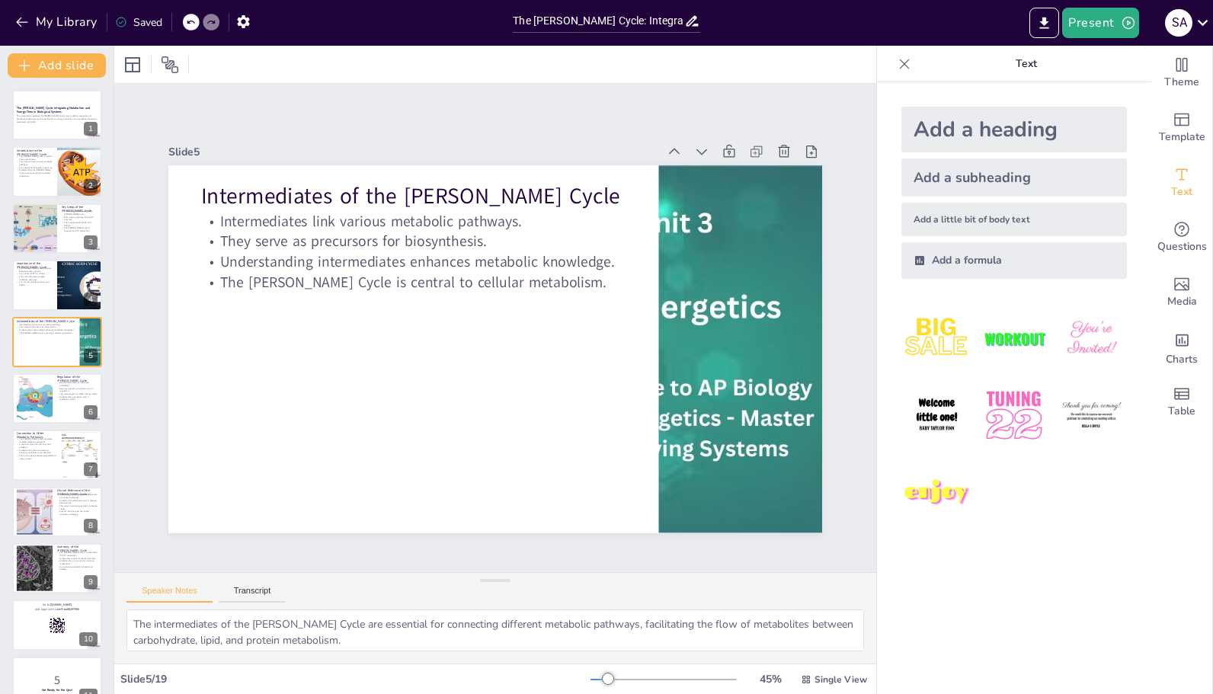
checkbox input "true"
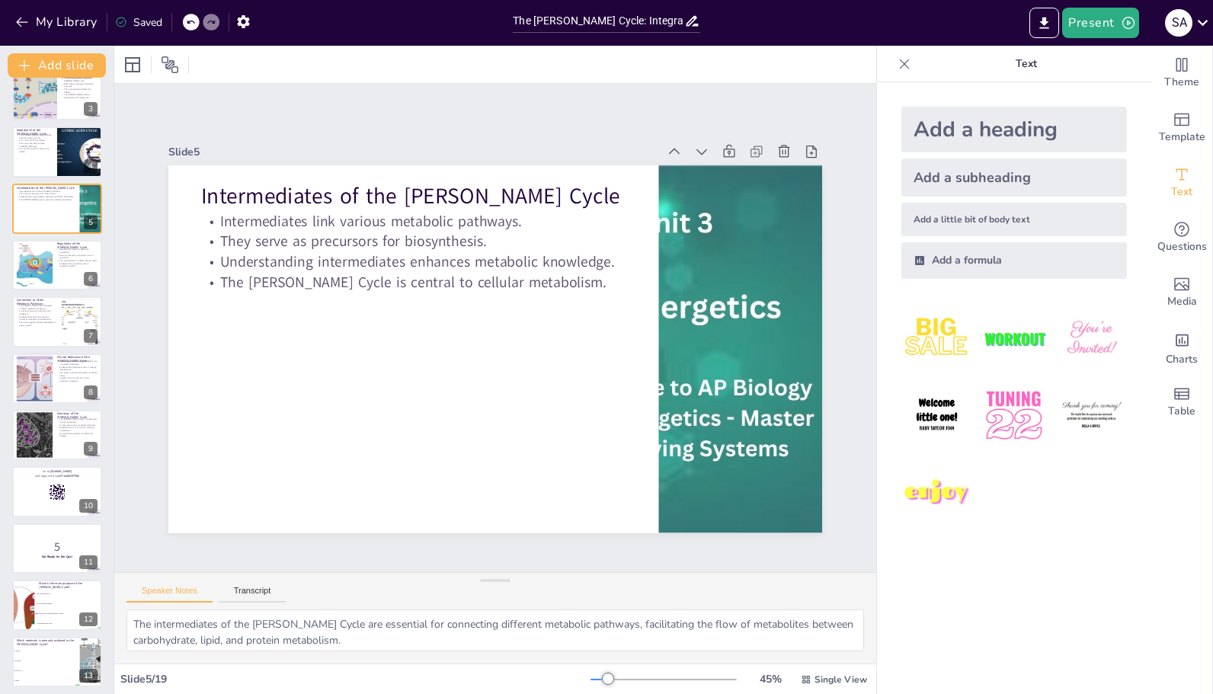
click at [51, 504] on div at bounding box center [57, 491] width 90 height 50
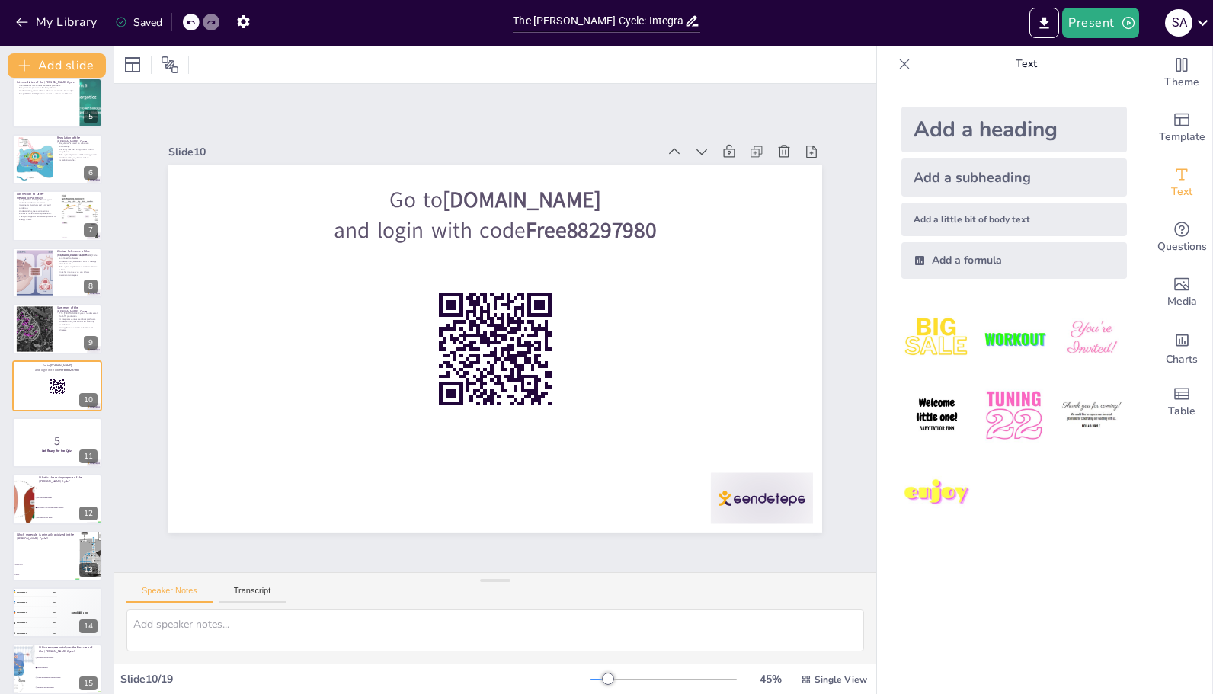
click at [43, 434] on p "5" at bounding box center [57, 441] width 81 height 17
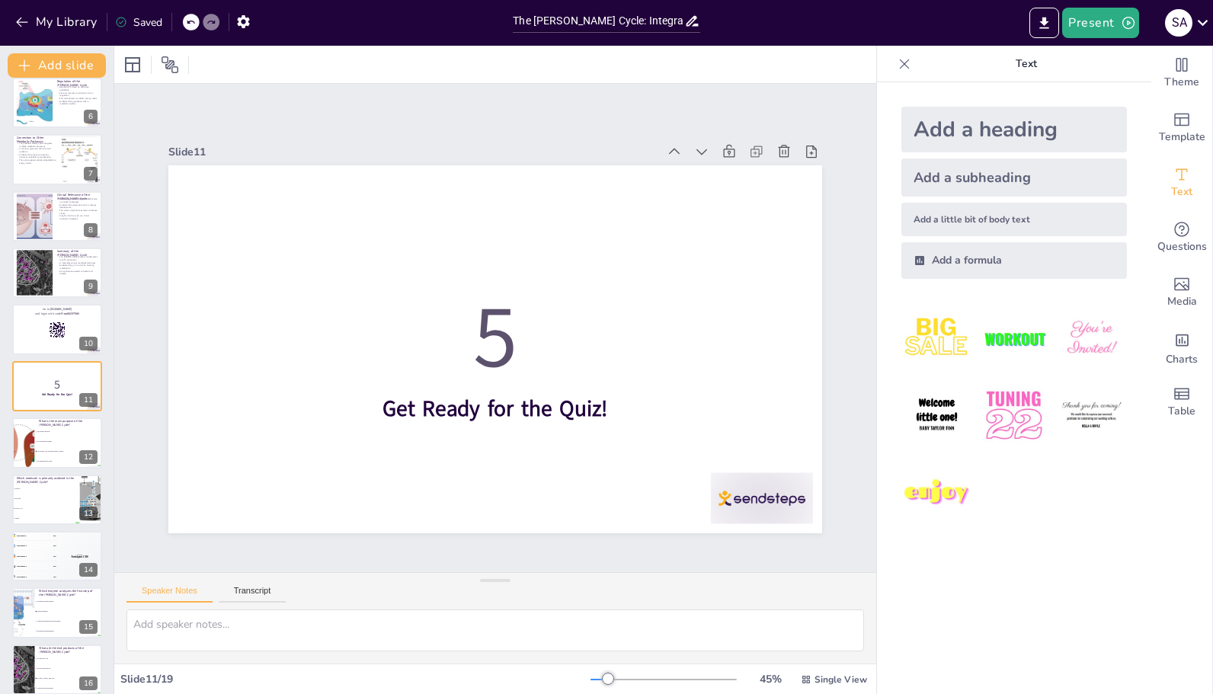
click at [44, 504] on li "Acetyl-CoA" at bounding box center [46, 508] width 68 height 9
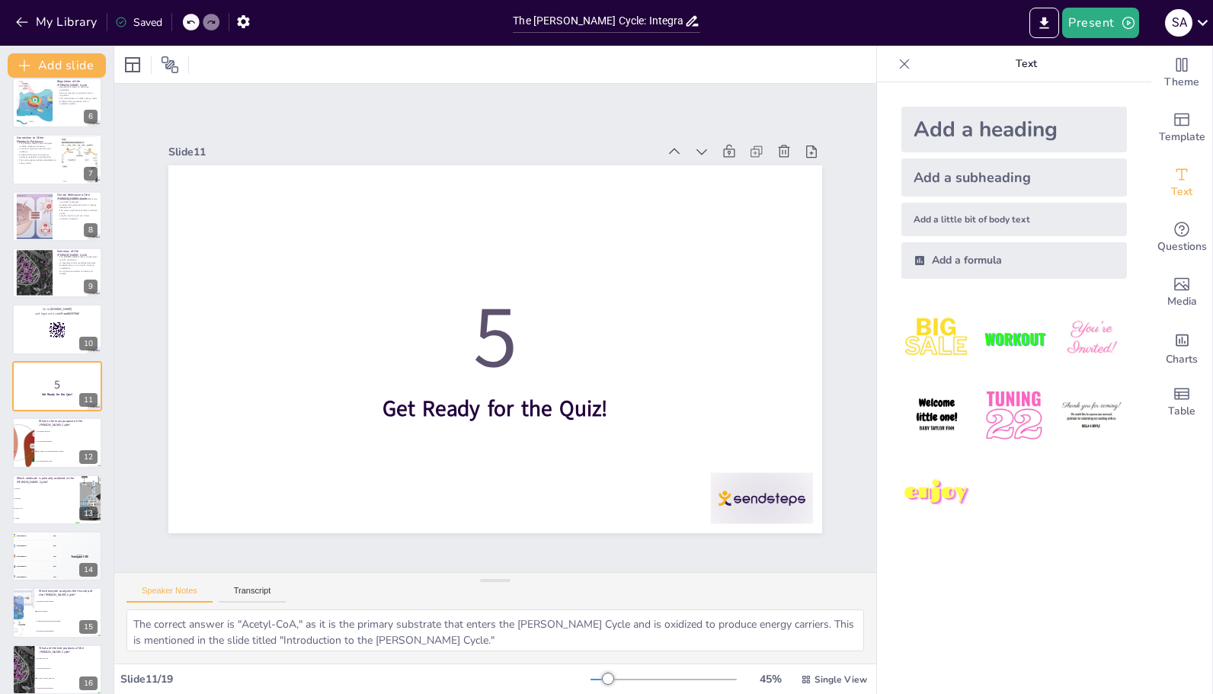
scroll to position [409, 0]
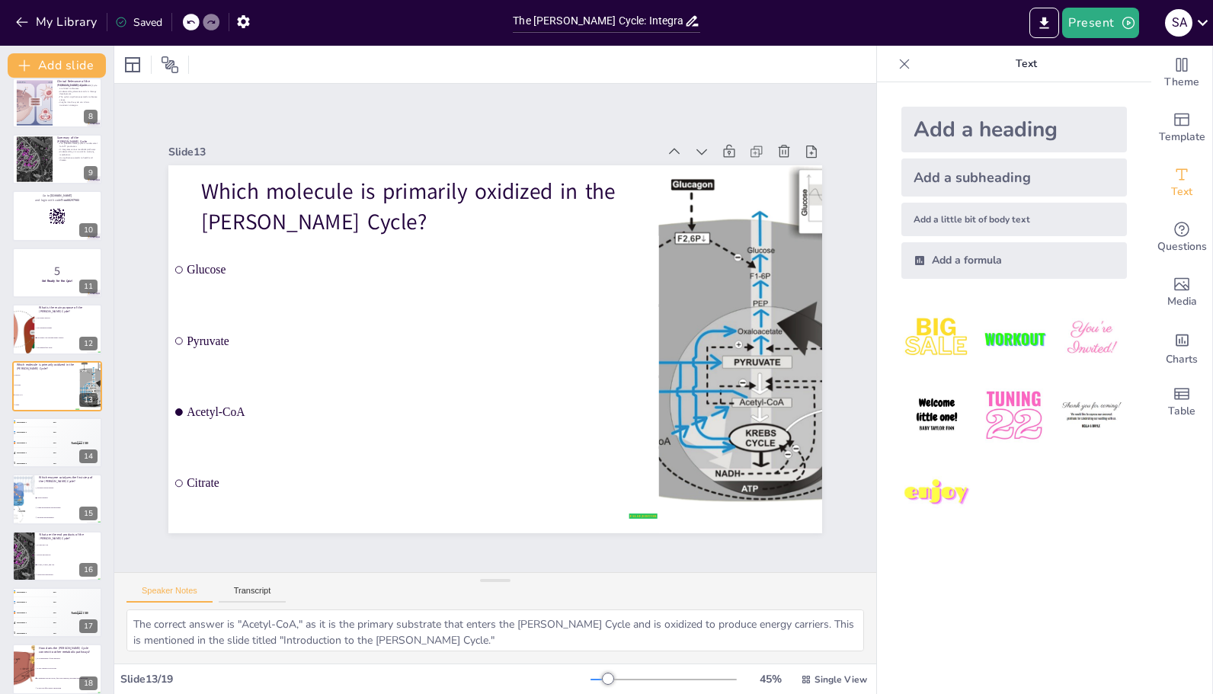
click at [46, 509] on span "Alpha-ketoglutarate dehydrogenase" at bounding box center [69, 508] width 64 height 2
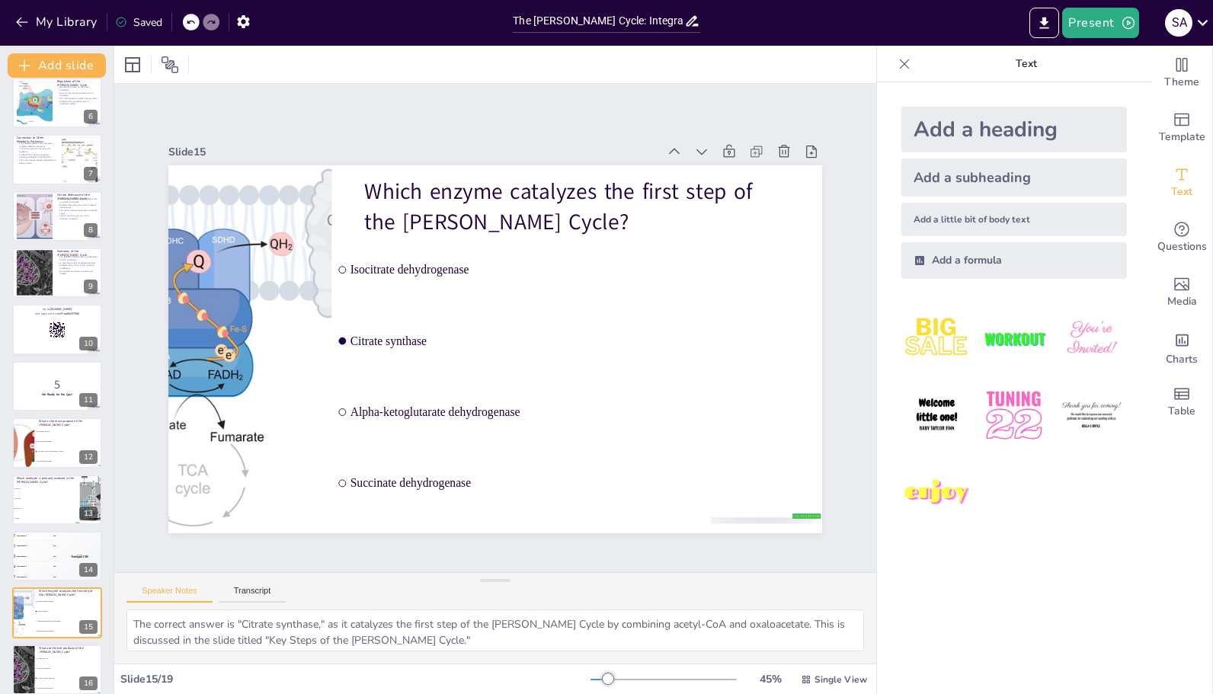
scroll to position [479, 0]
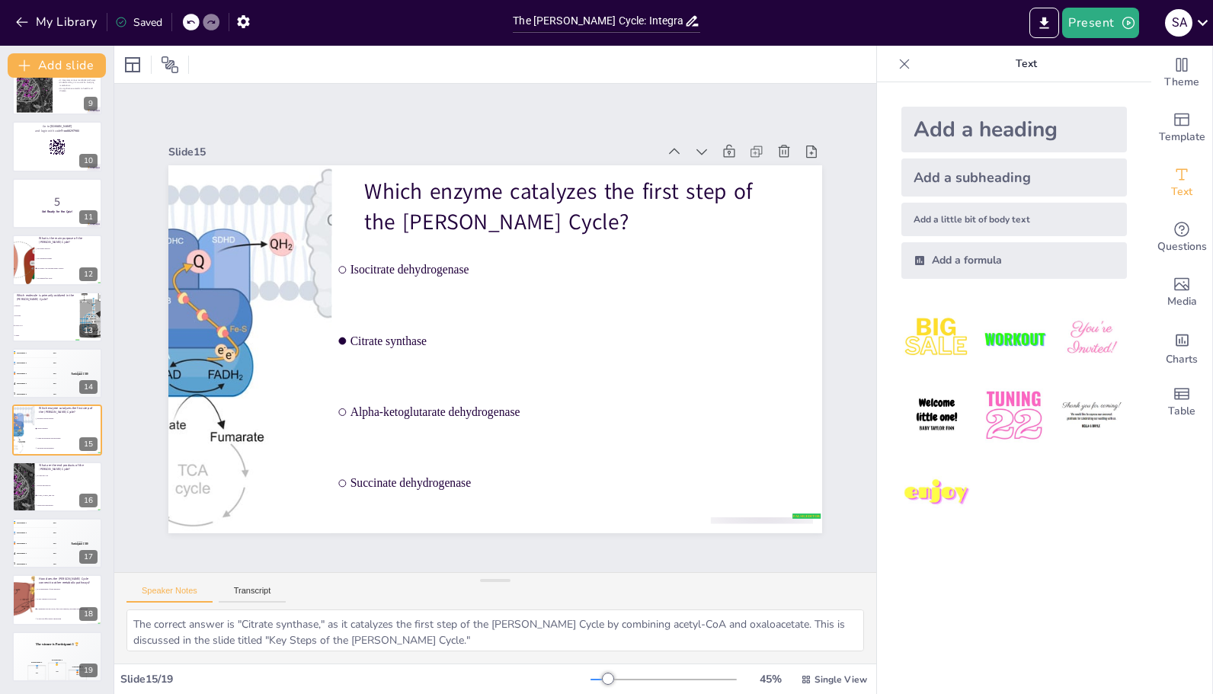
click at [41, 659] on div "Participant 2 🥈 400" at bounding box center [36, 669] width 18 height 21
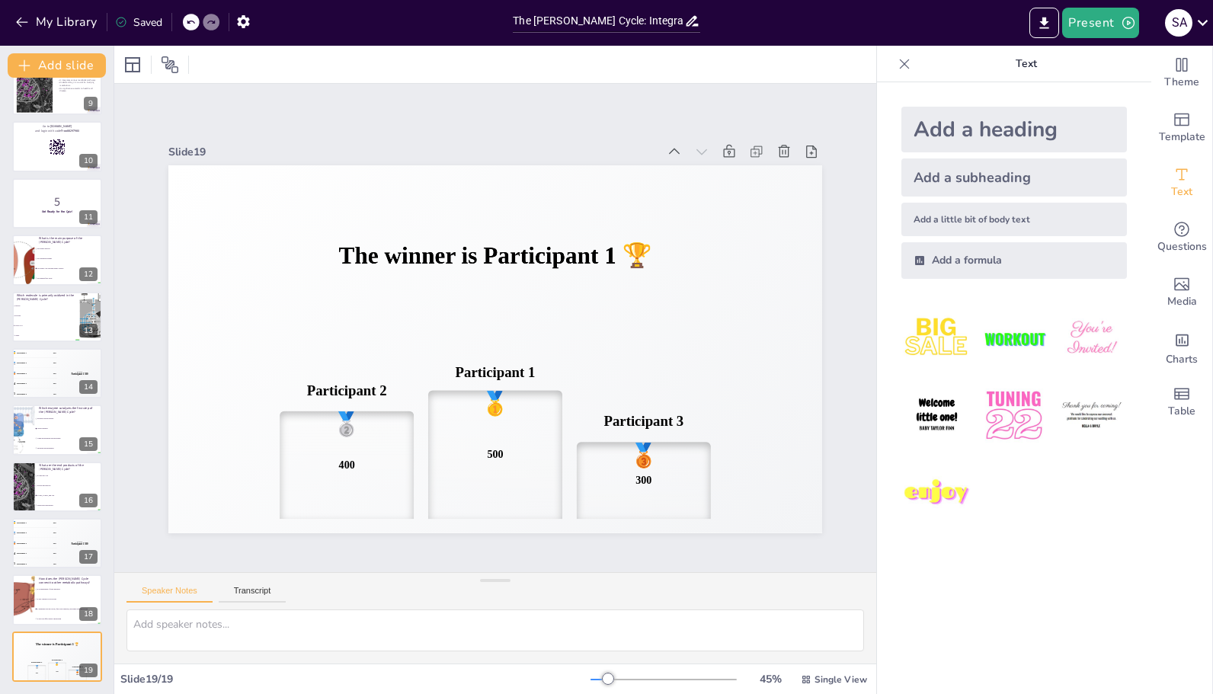
click at [41, 604] on li "It integrates with glycolysis, fatty acid oxidation, and amino acid metabolism" at bounding box center [69, 608] width 68 height 9
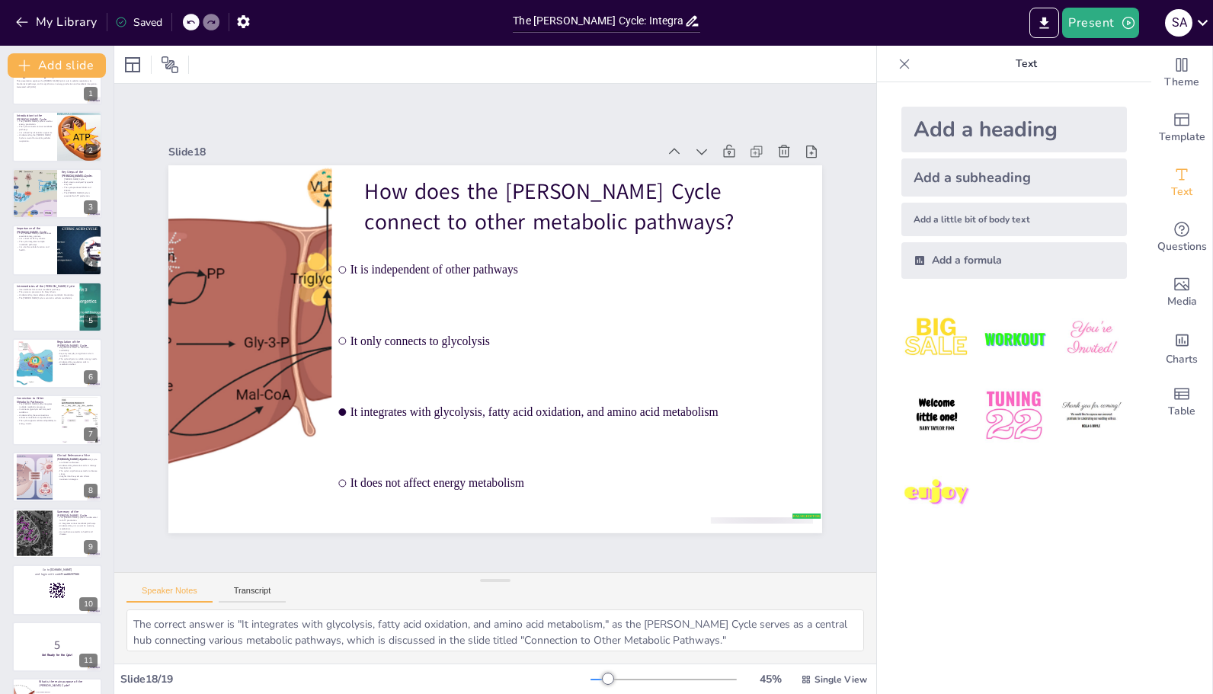
click at [52, 376] on div at bounding box center [35, 364] width 68 height 46
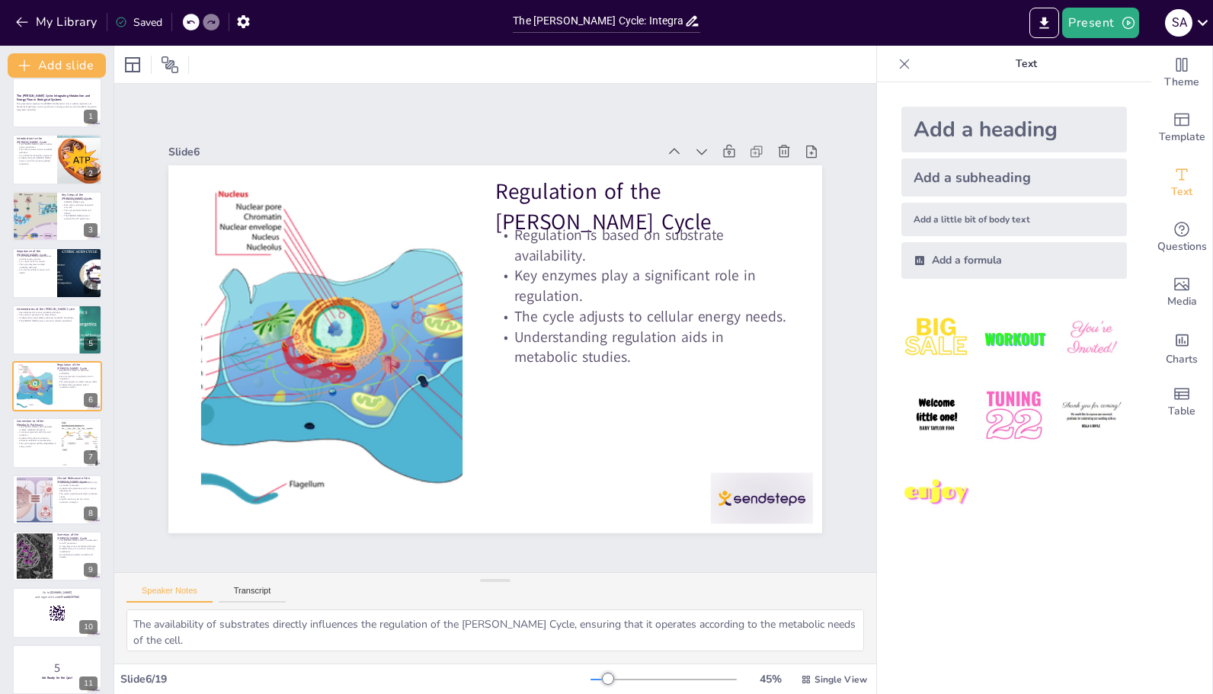
scroll to position [0, 0]
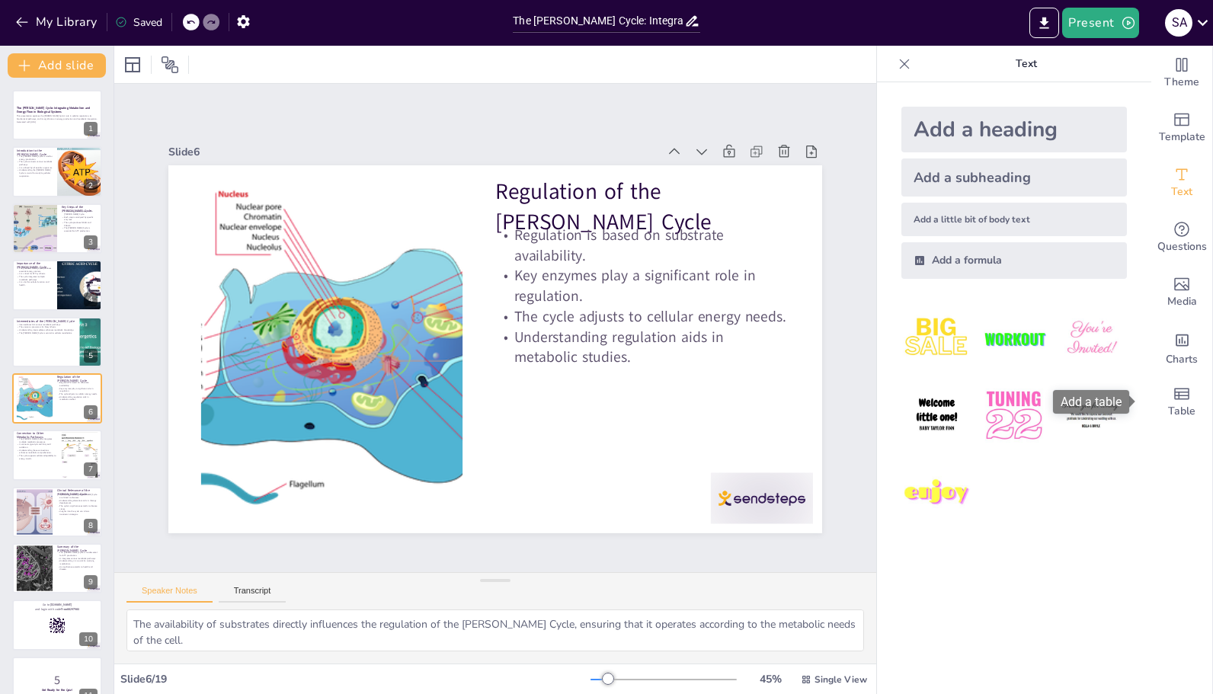
click at [1169, 408] on span "Table" at bounding box center [1181, 411] width 27 height 17
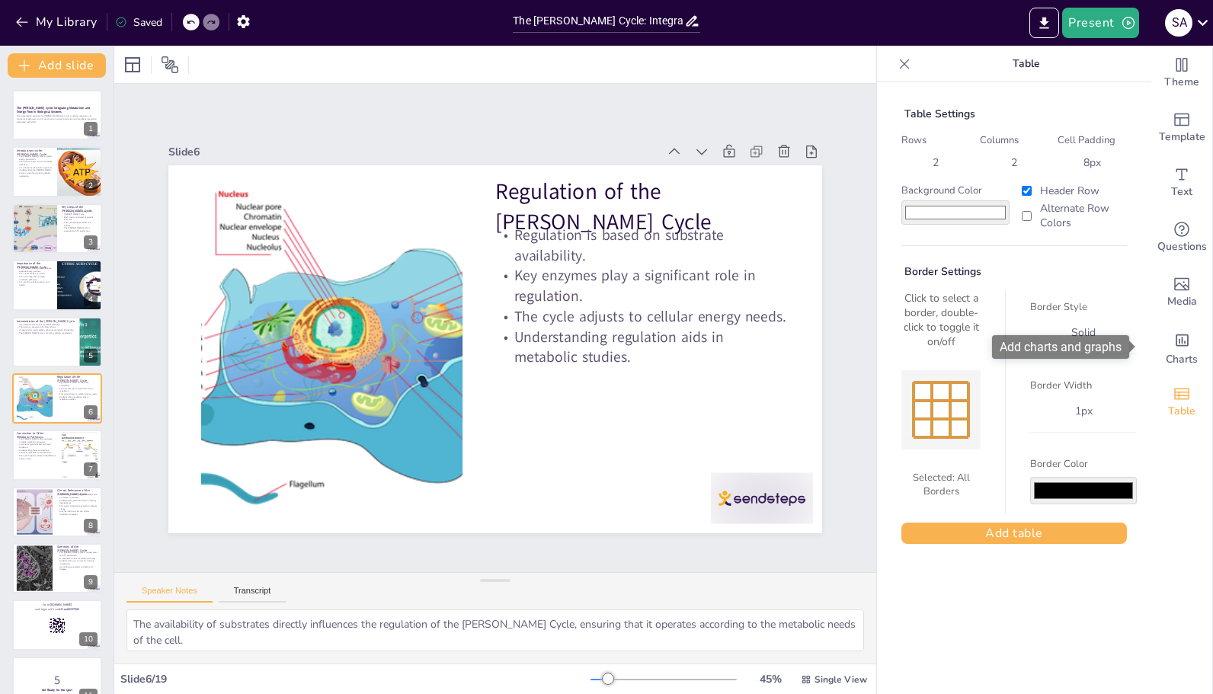
click at [1187, 336] on div "Charts" at bounding box center [1181, 347] width 61 height 55
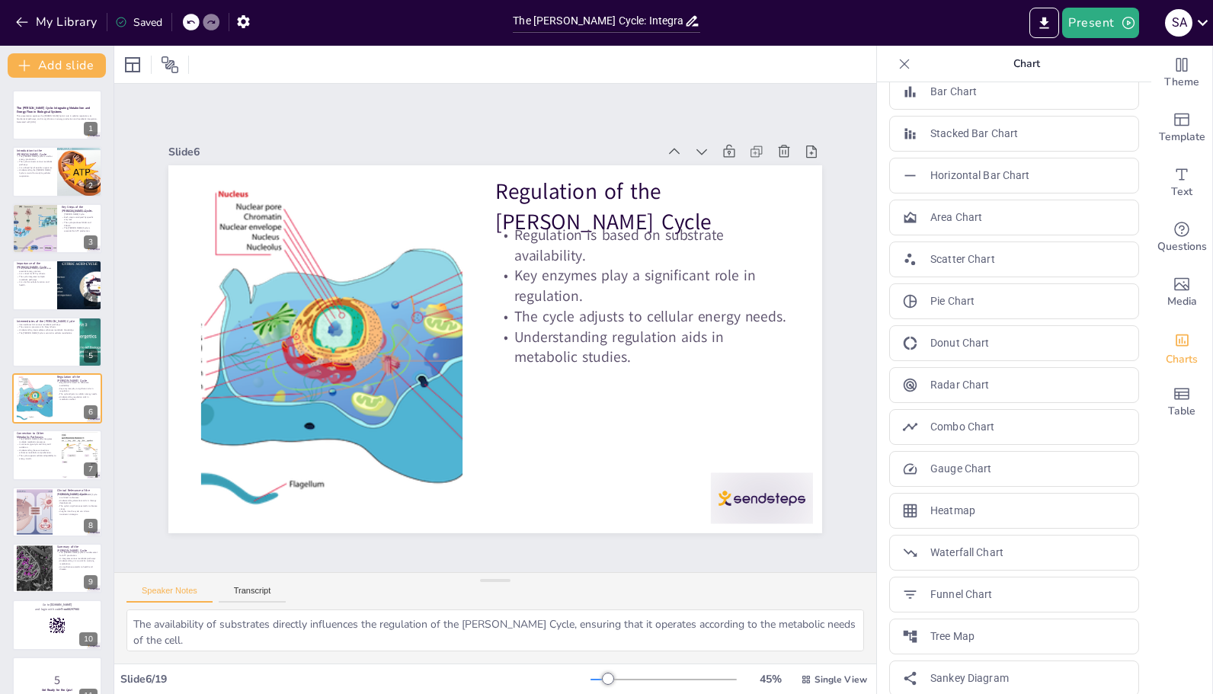
scroll to position [69, 0]
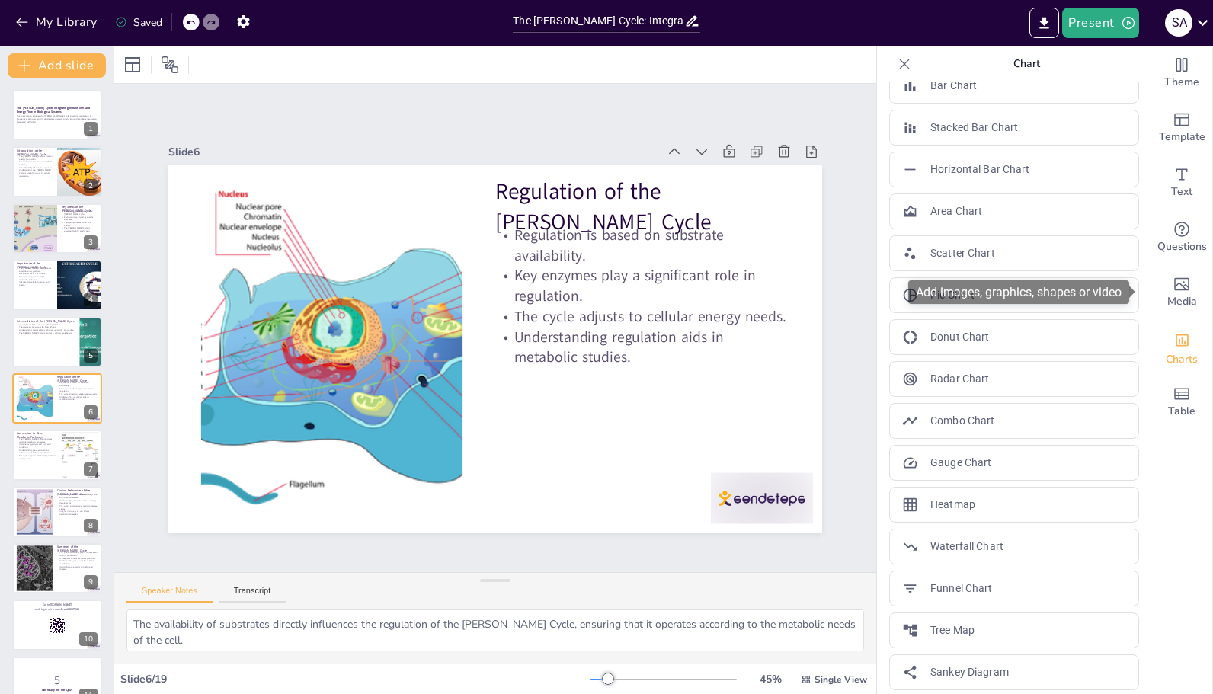
click at [1173, 299] on span "Media" at bounding box center [1182, 301] width 30 height 17
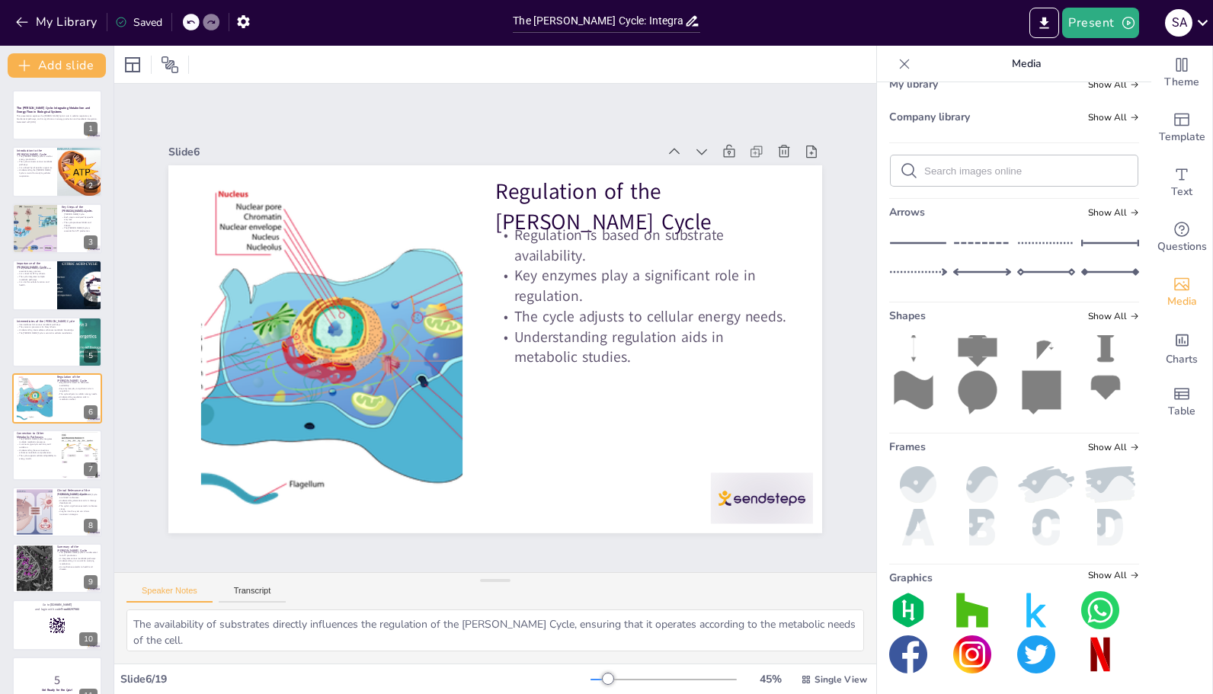
scroll to position [0, 0]
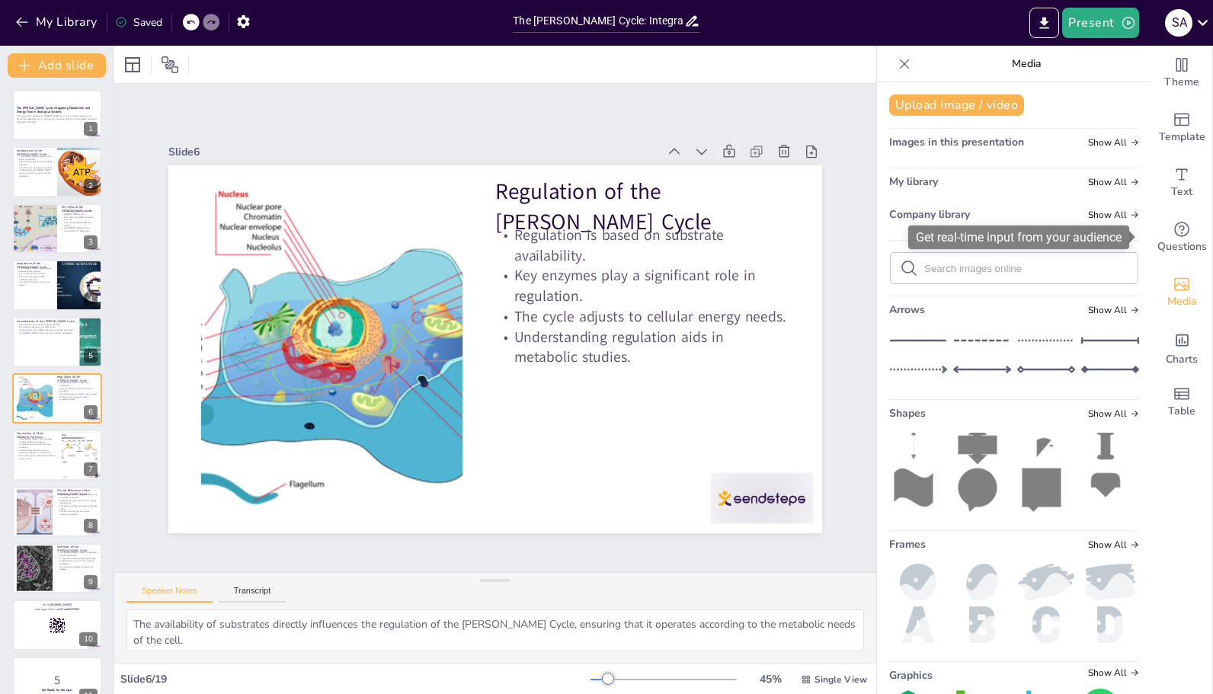
click at [1177, 243] on span "Questions" at bounding box center [1182, 246] width 50 height 17
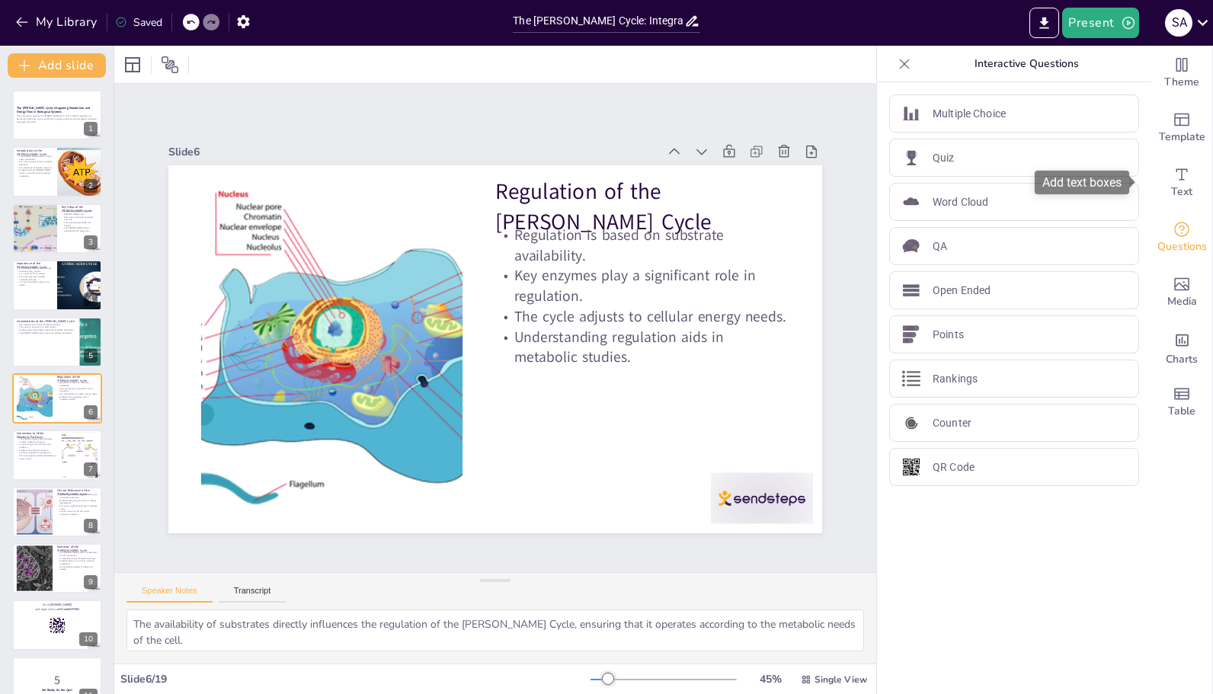
click at [1171, 189] on span "Text" at bounding box center [1181, 192] width 21 height 17
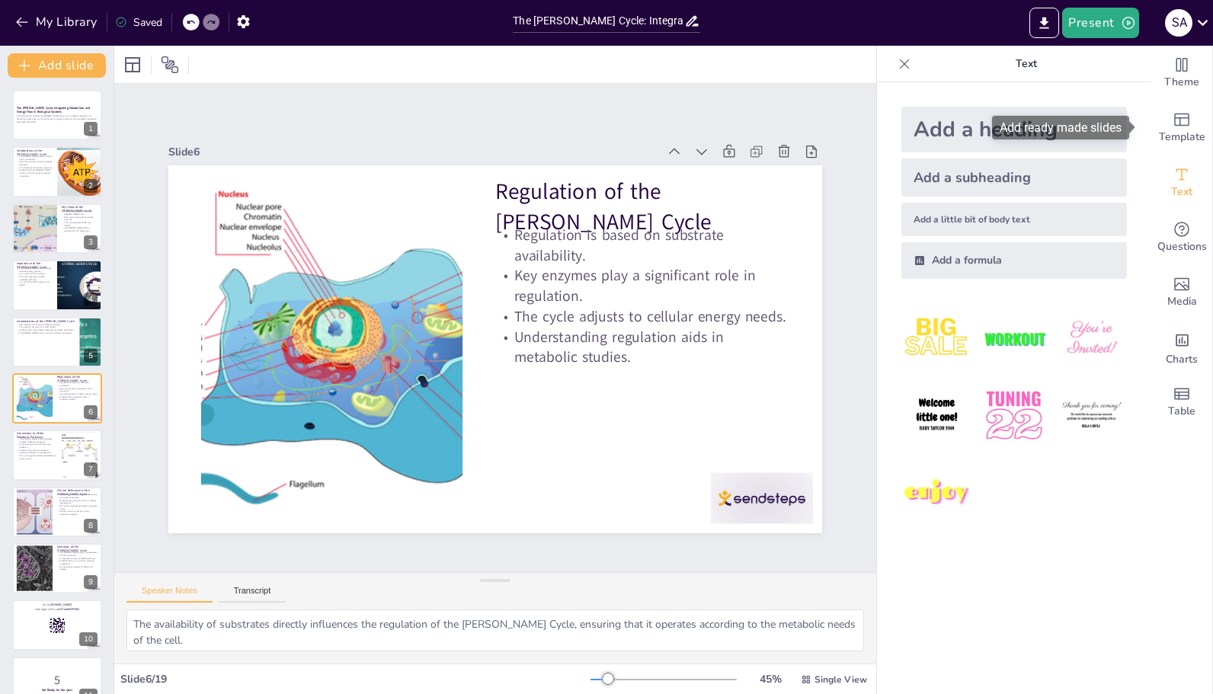
click at [1186, 106] on div "Template" at bounding box center [1181, 128] width 61 height 55
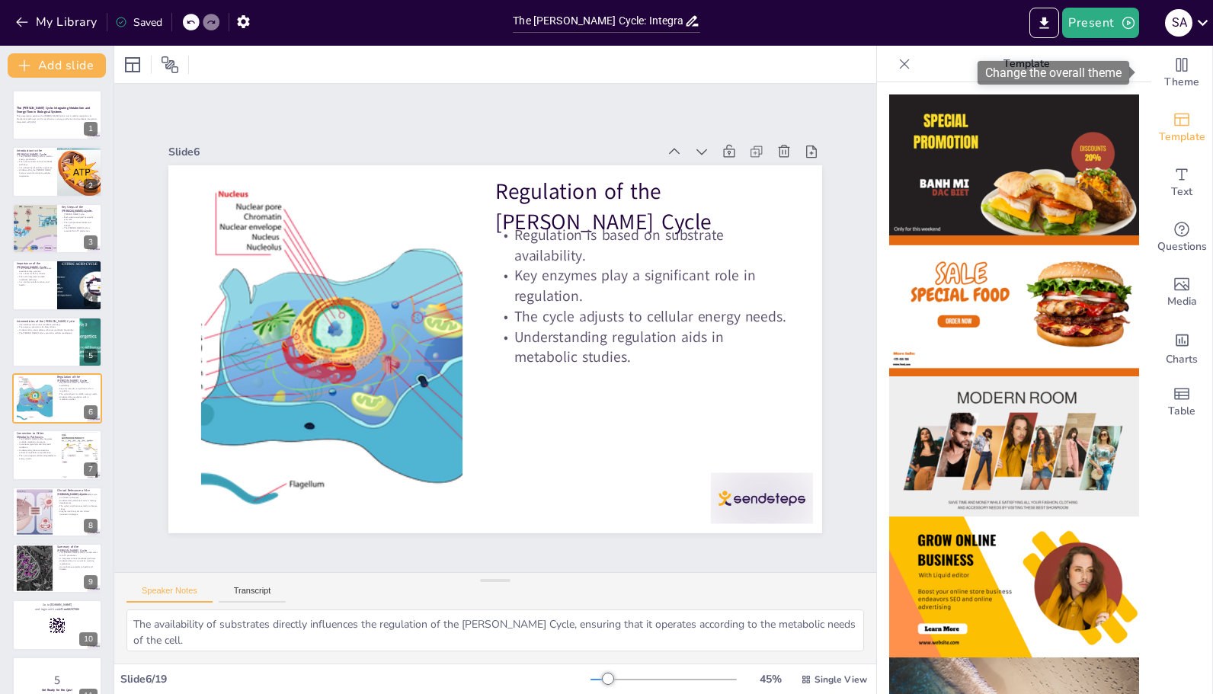
click at [1189, 69] on div "Theme" at bounding box center [1181, 73] width 61 height 55
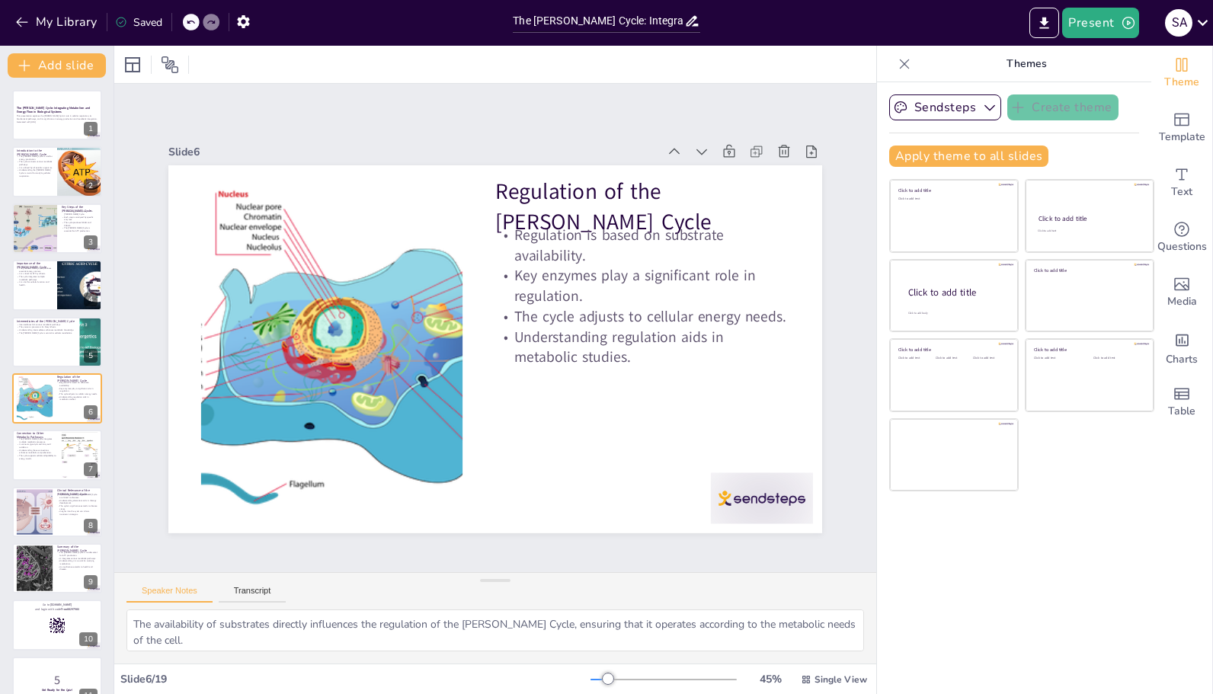
click at [493, 577] on div at bounding box center [495, 580] width 30 height 15
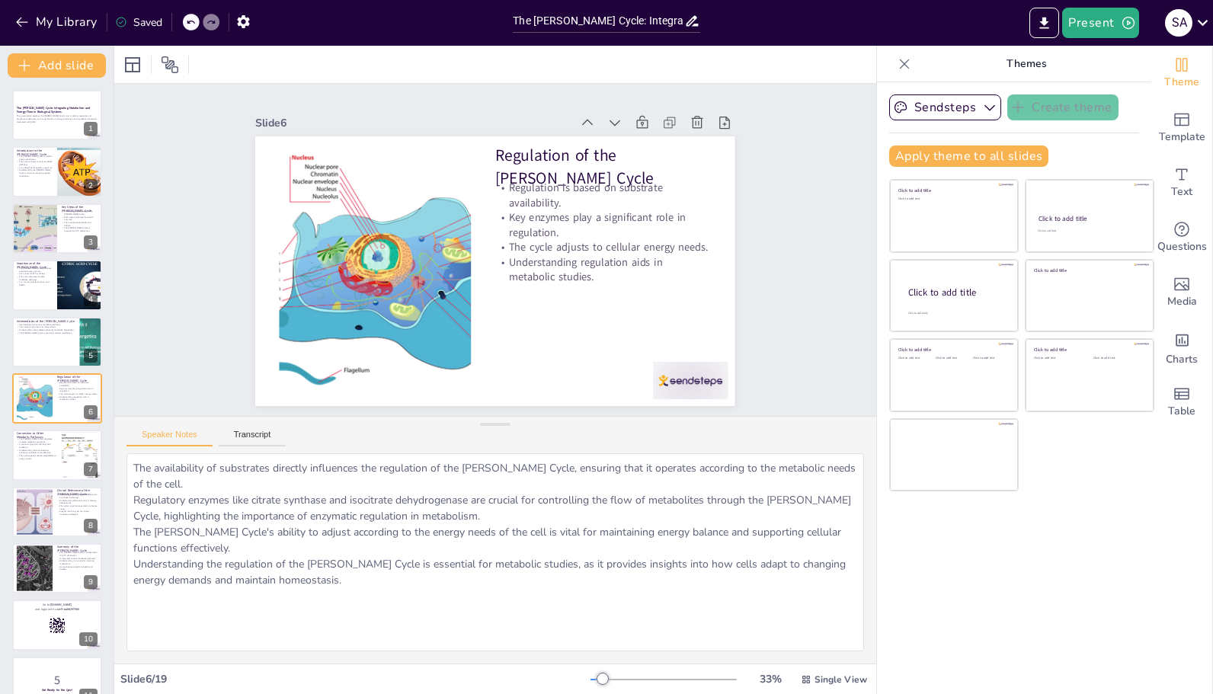
drag, startPoint x: 493, startPoint y: 577, endPoint x: 507, endPoint y: 413, distance: 164.5
click at [507, 416] on div "Speaker Notes Transcript The availability of substrates directly influences the…" at bounding box center [495, 540] width 762 height 248
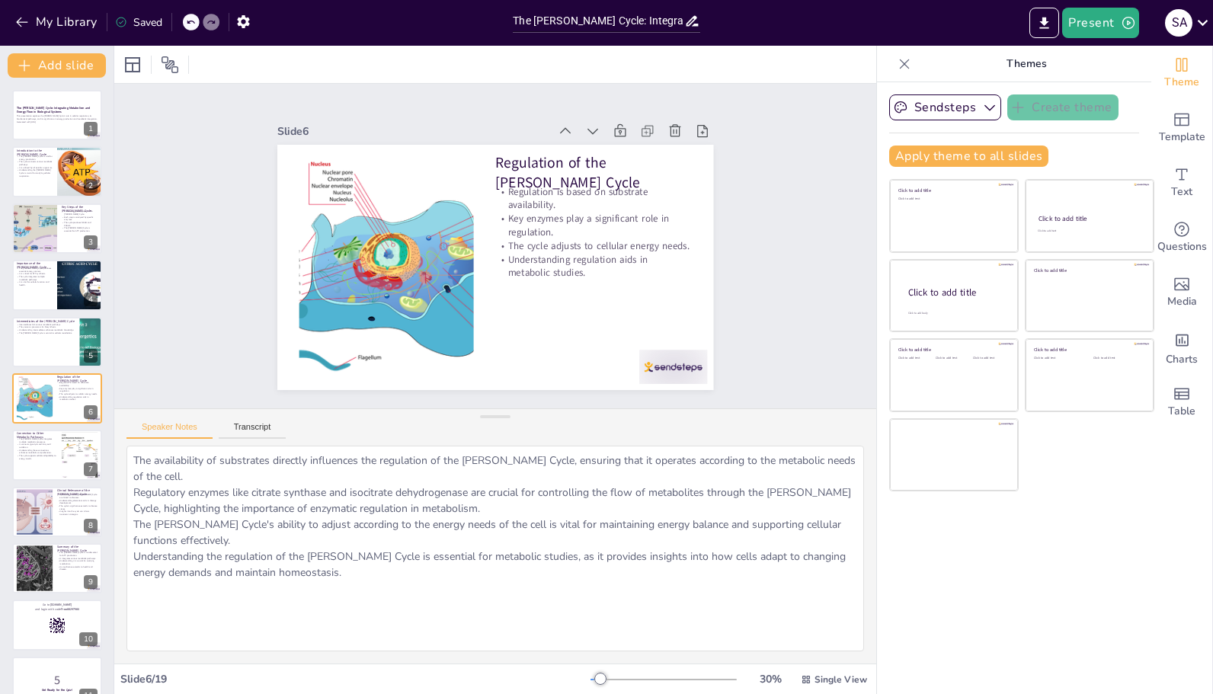
click at [270, 427] on button "Transcript" at bounding box center [253, 430] width 68 height 17
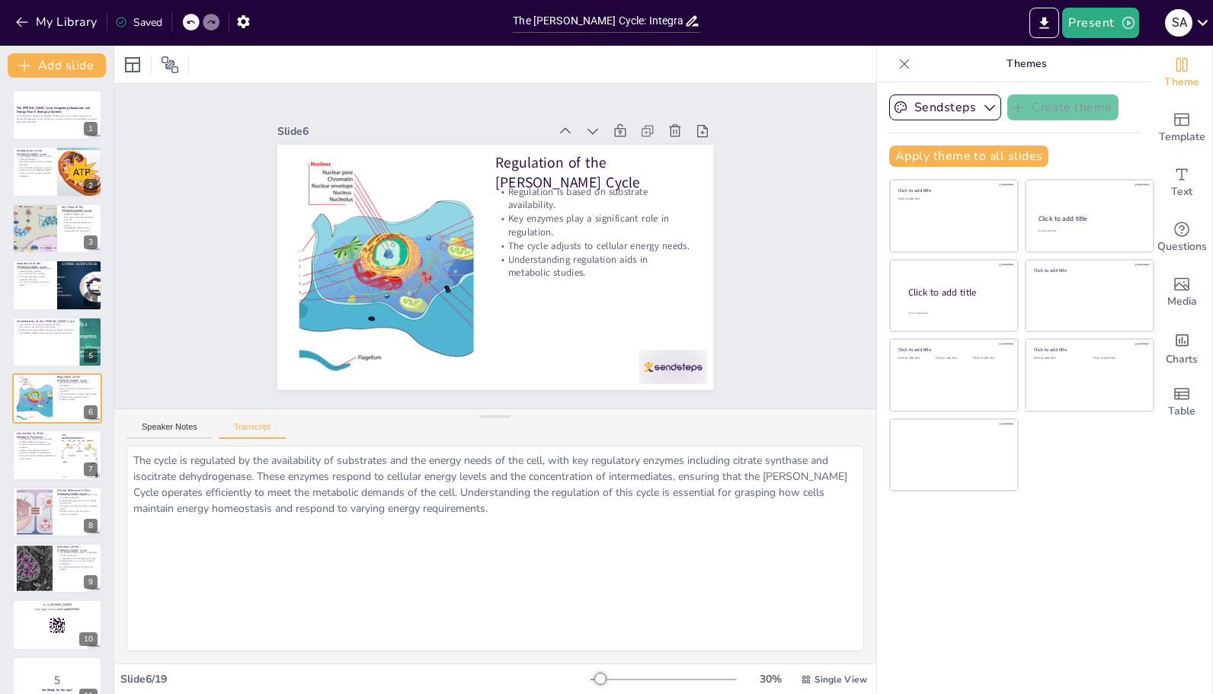
click at [197, 427] on button "Speaker Notes" at bounding box center [169, 430] width 86 height 17
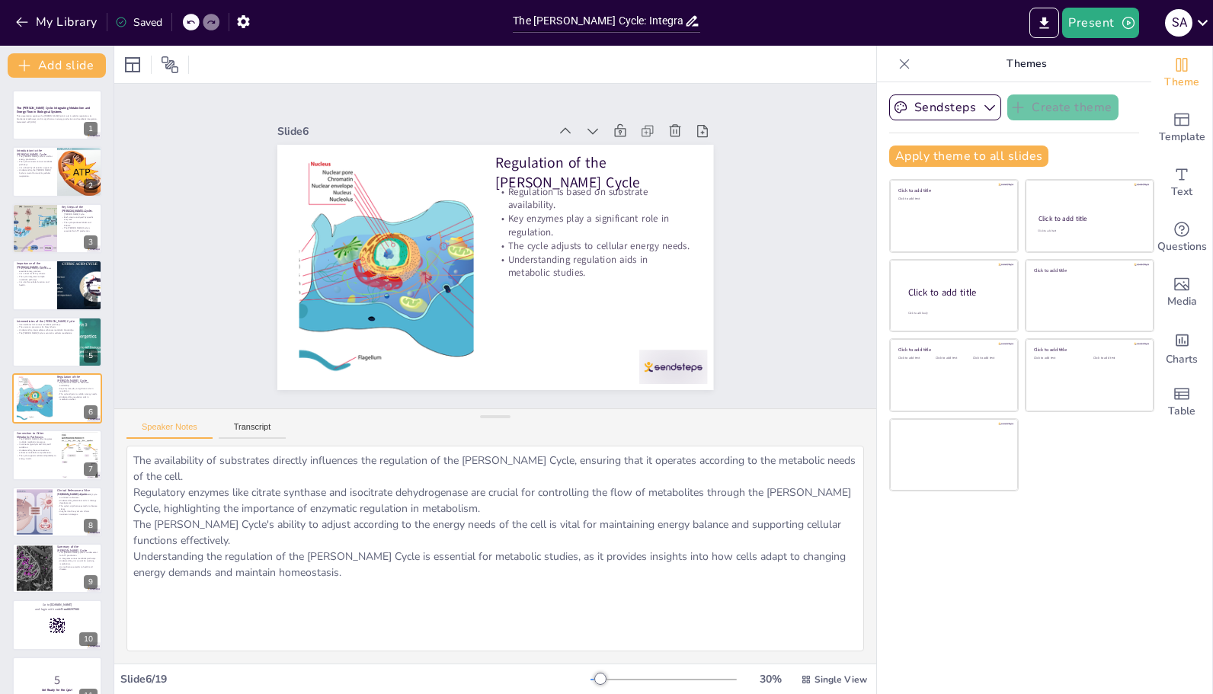
click at [59, 213] on button at bounding box center [67, 217] width 18 height 18
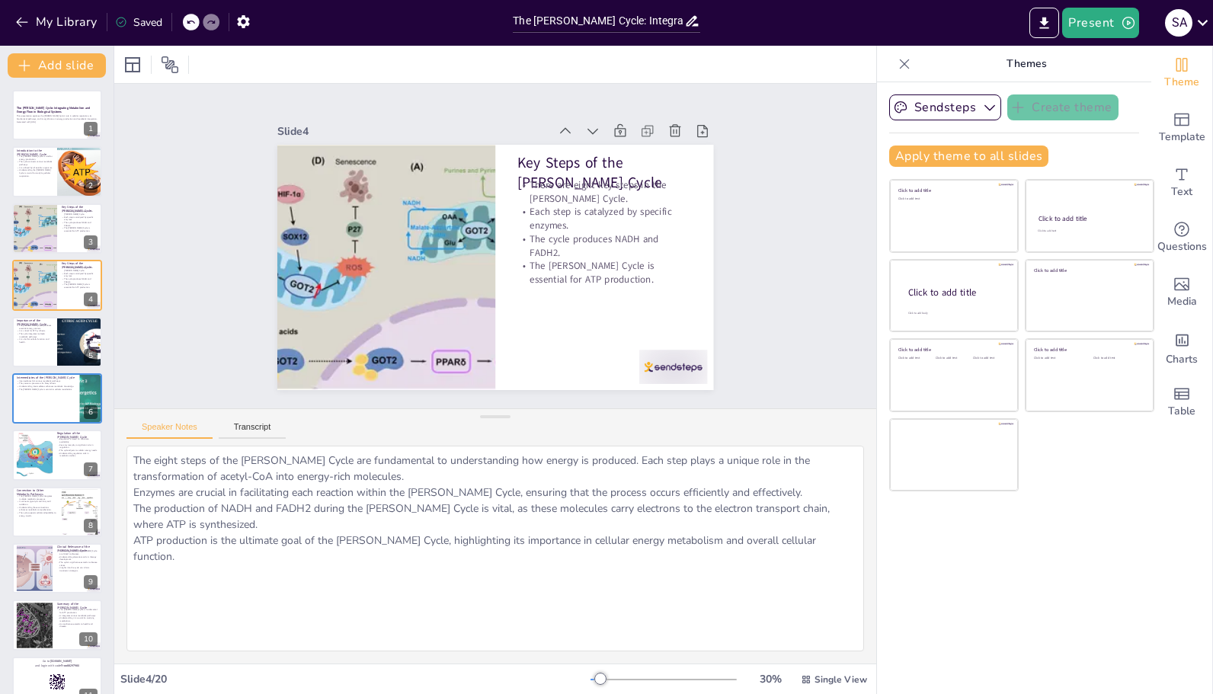
click at [258, 424] on button "Transcript" at bounding box center [253, 430] width 68 height 17
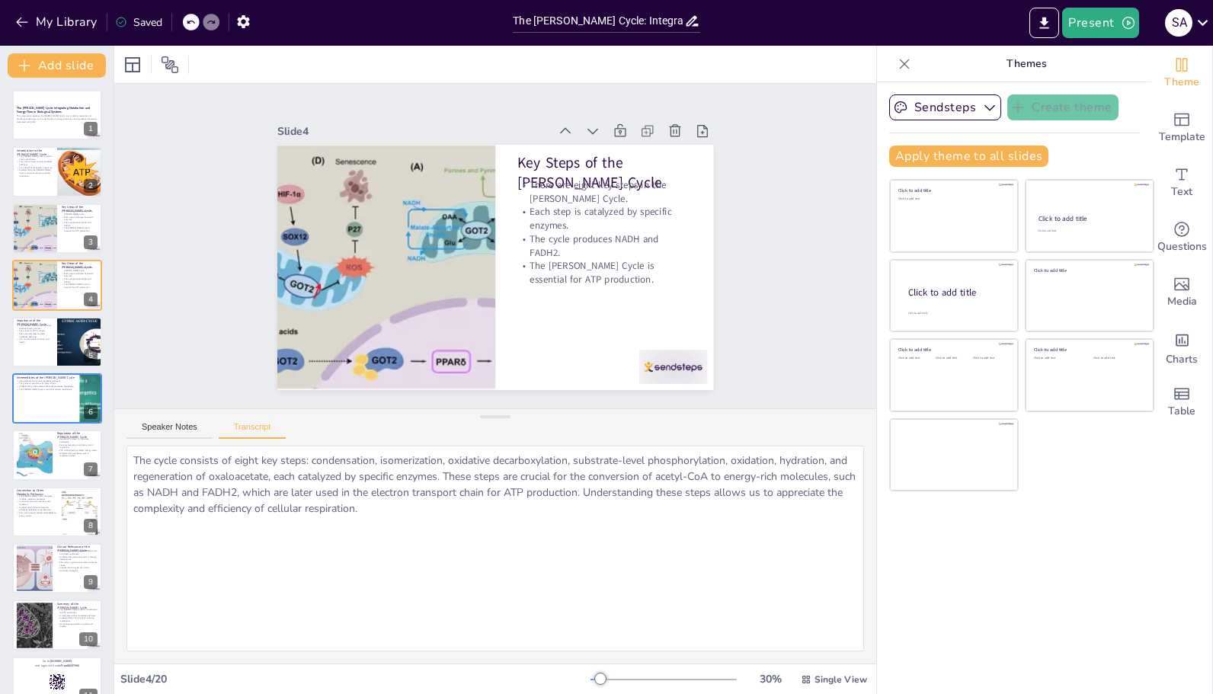
click at [63, 450] on button at bounding box center [67, 443] width 18 height 18
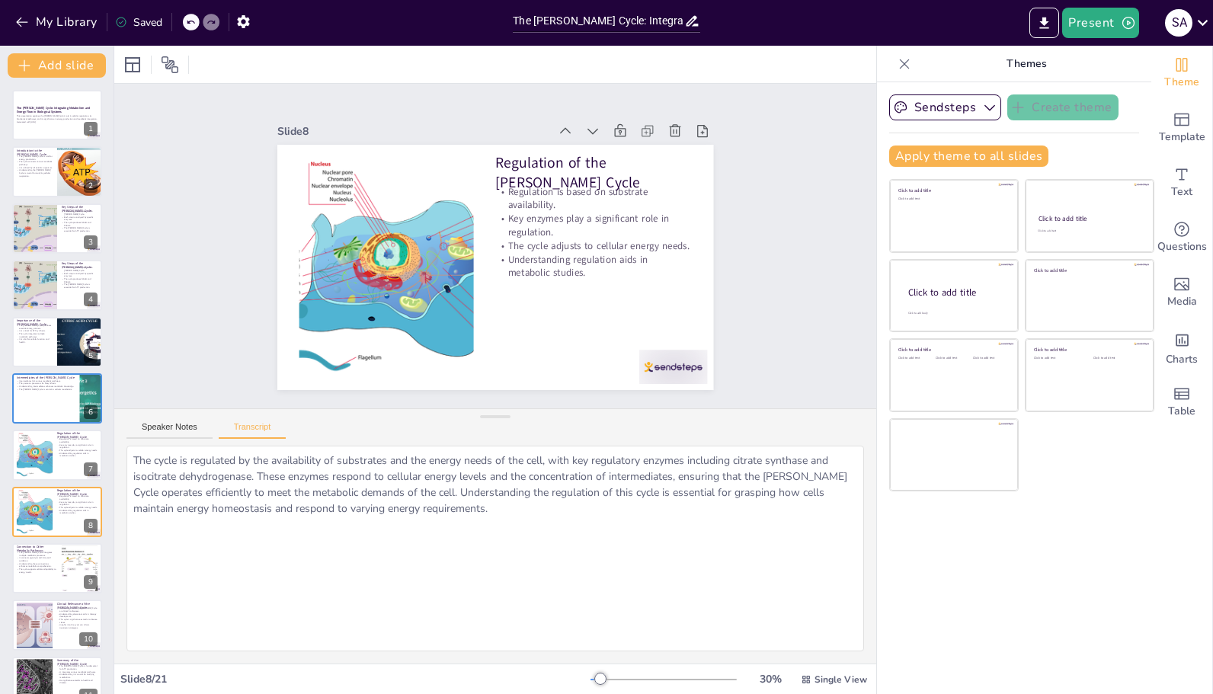
scroll to position [126, 0]
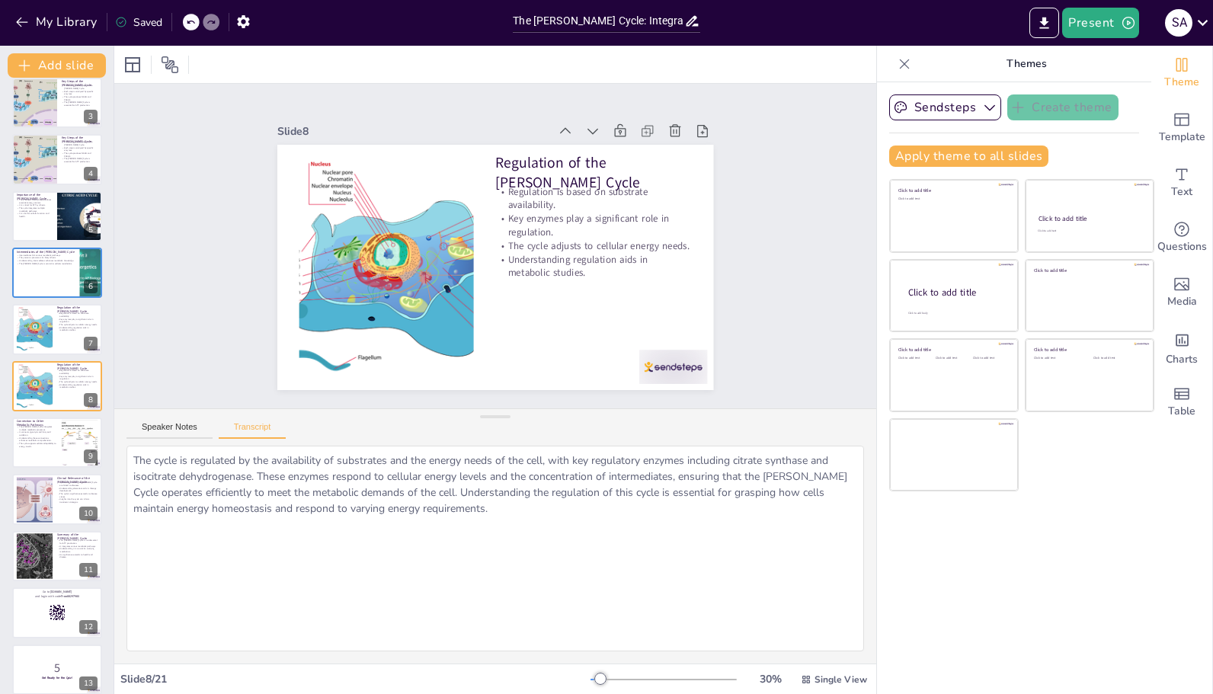
click at [41, 441] on p "Understanding these connections enhances metabolic comprehension." at bounding box center [37, 439] width 40 height 5
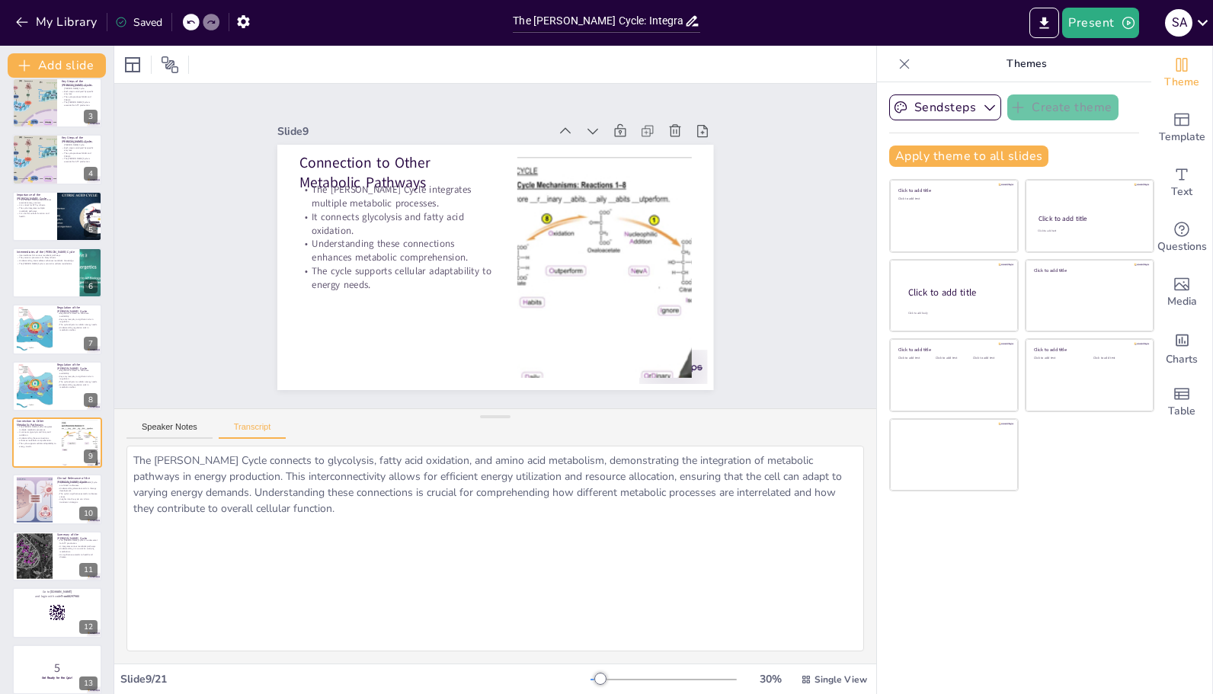
scroll to position [183, 0]
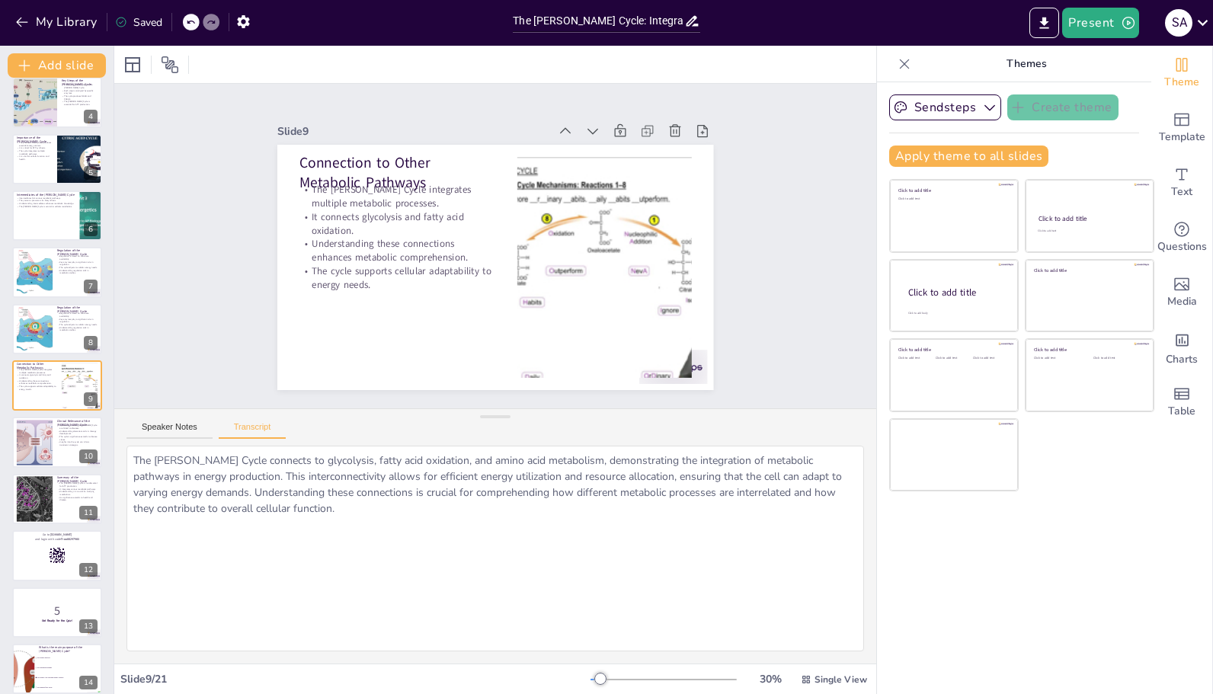
click at [61, 436] on button at bounding box center [67, 430] width 18 height 18
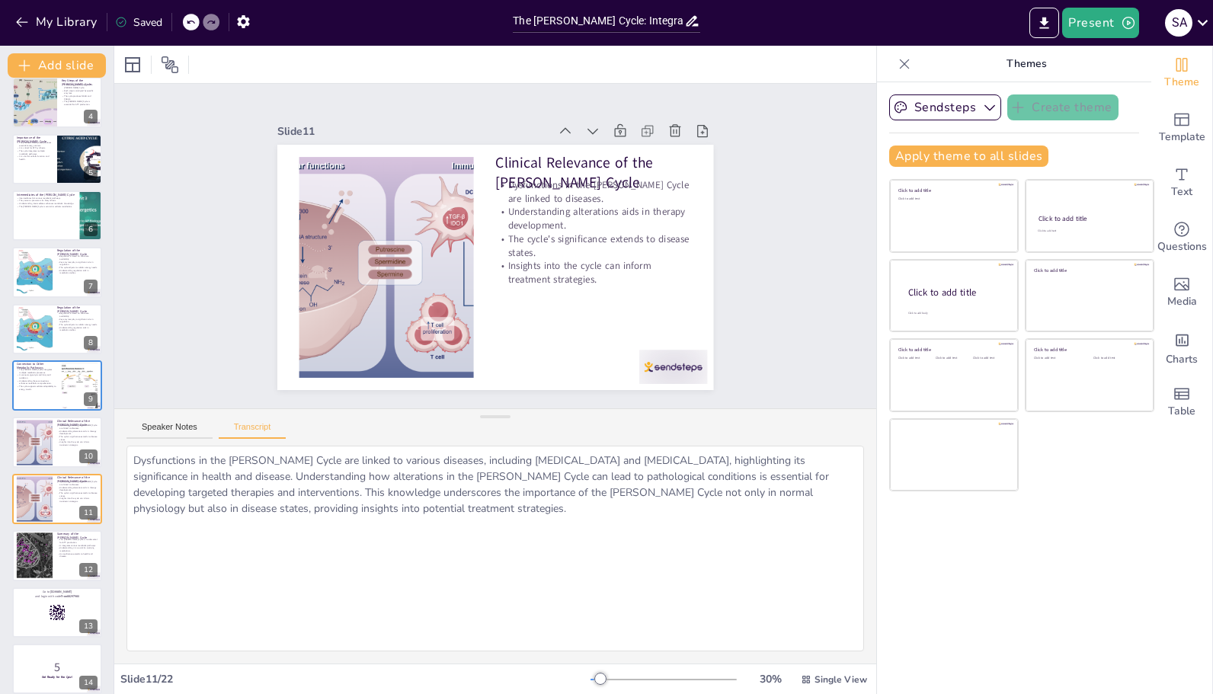
scroll to position [296, 0]
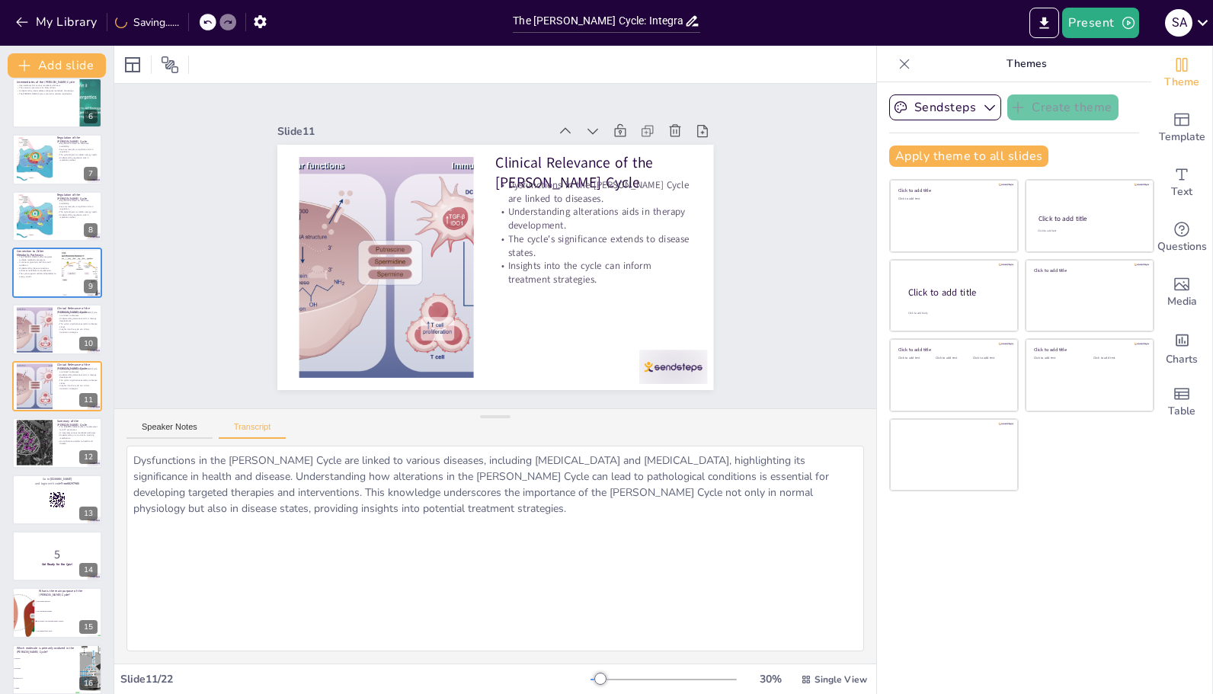
click at [88, 158] on p "Understanding regulation aids in metabolic studies." at bounding box center [77, 158] width 40 height 5
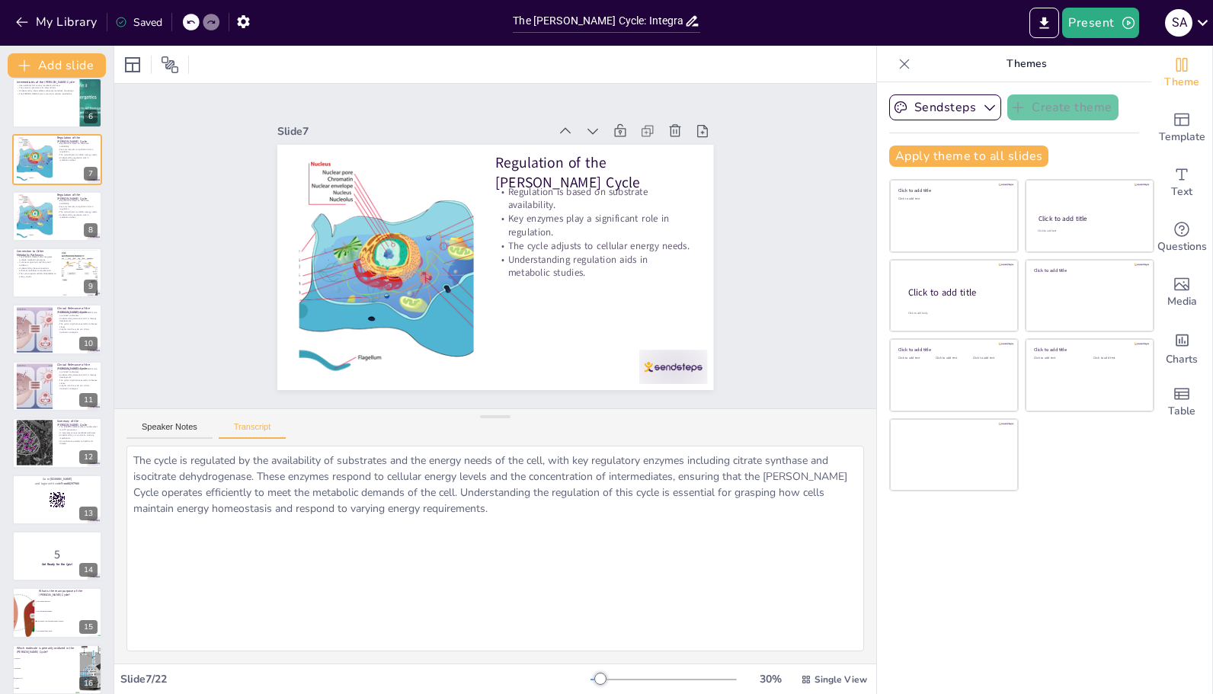
scroll to position [69, 0]
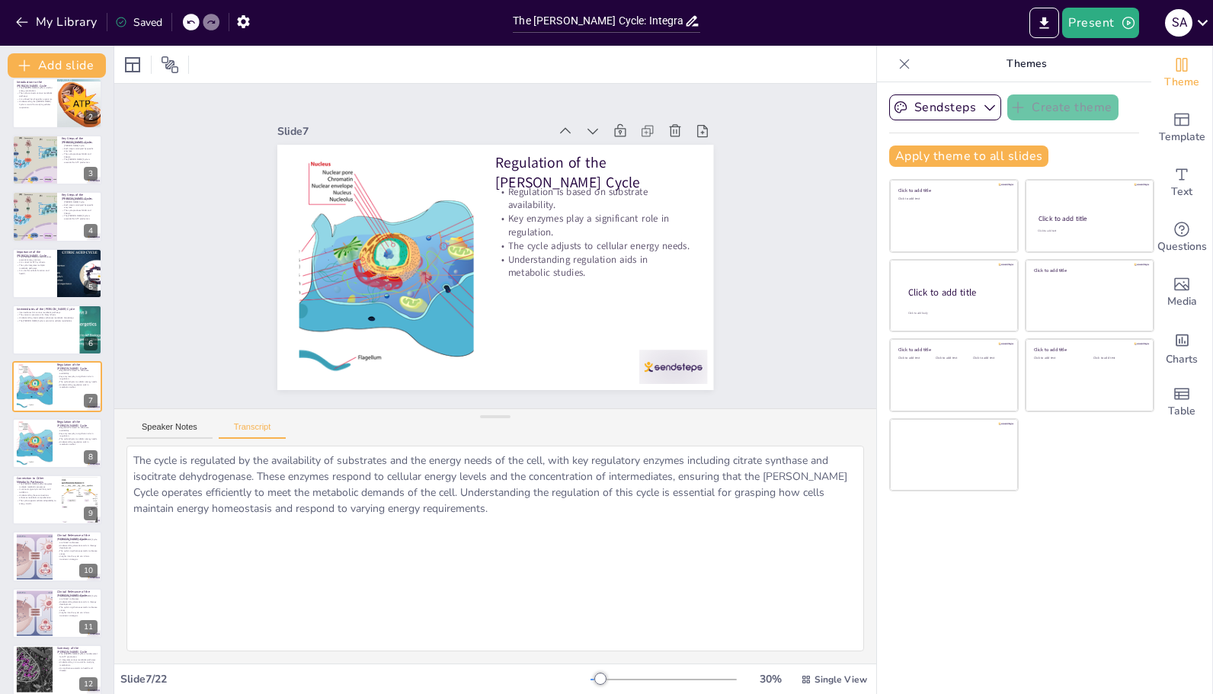
click at [67, 216] on p "The [PERSON_NAME] Cycle is essential for ATP production." at bounding box center [80, 217] width 36 height 5
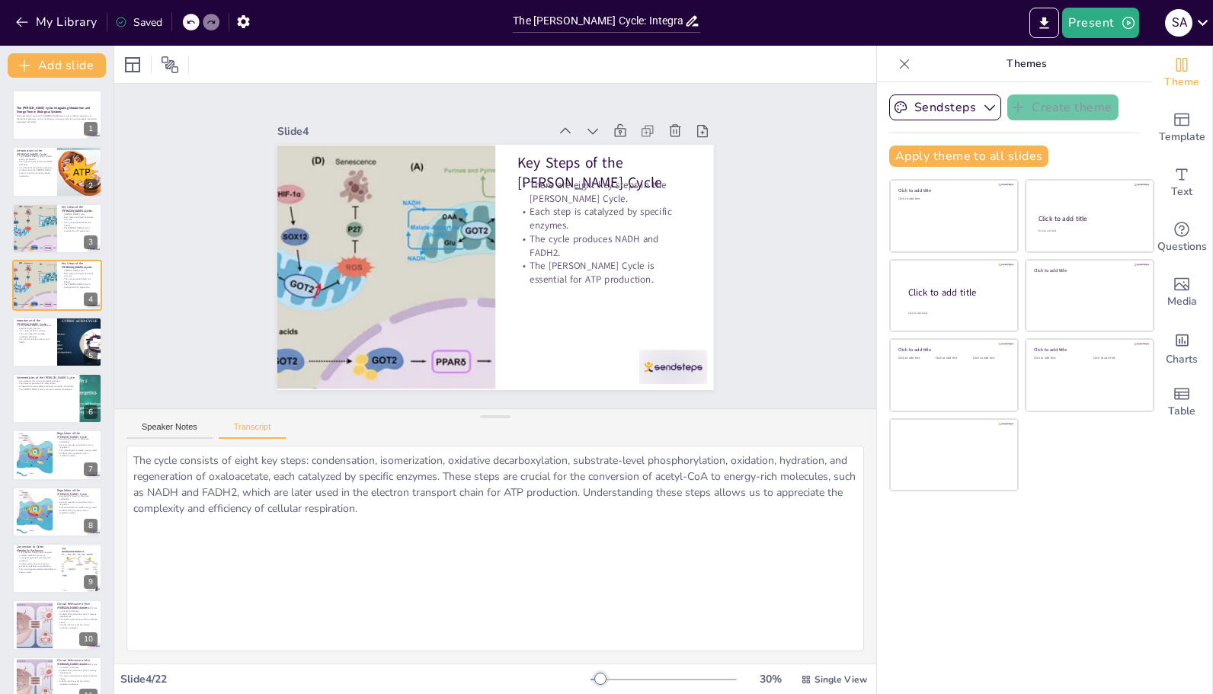
click at [50, 20] on button "My Library" at bounding box center [57, 22] width 92 height 24
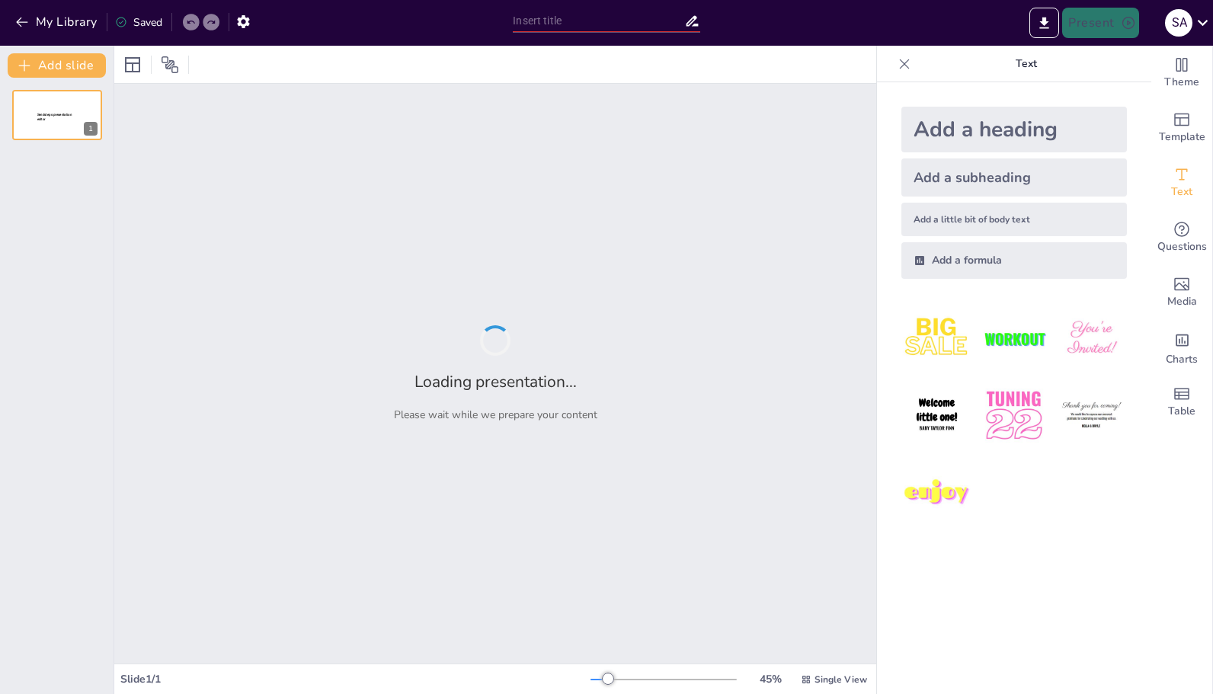
type input "The [PERSON_NAME] Cycle: Integrating Metabolism and Energy Flow in Biological S…"
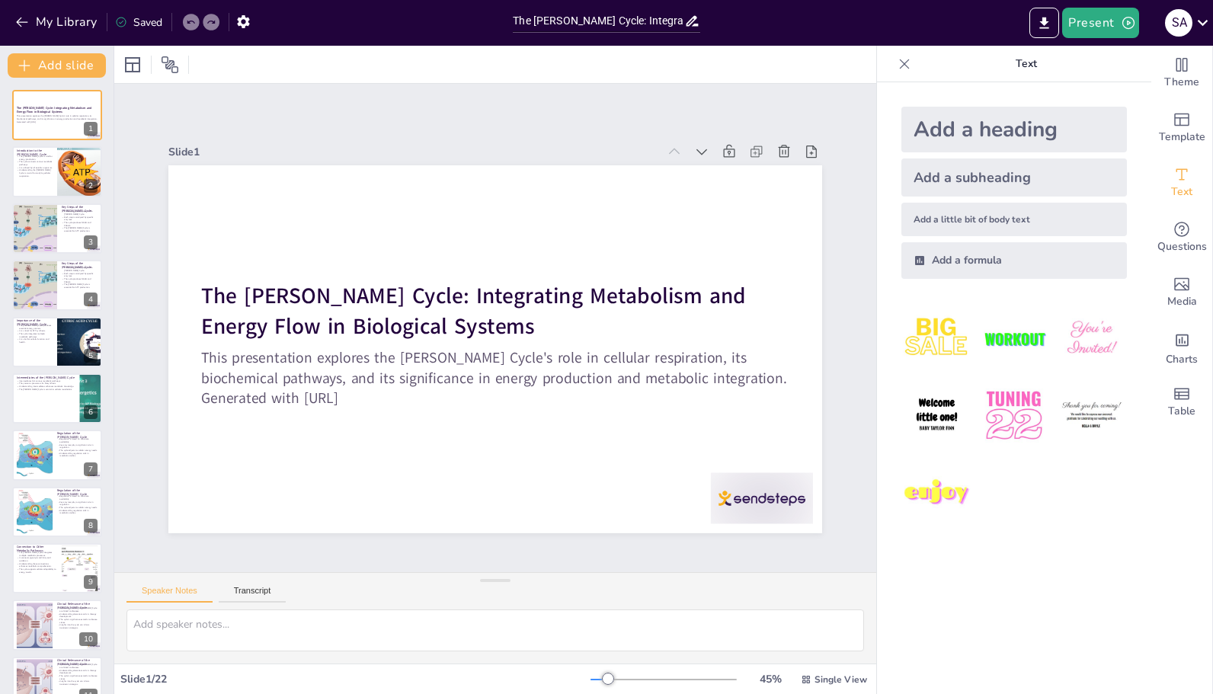
checkbox input "true"
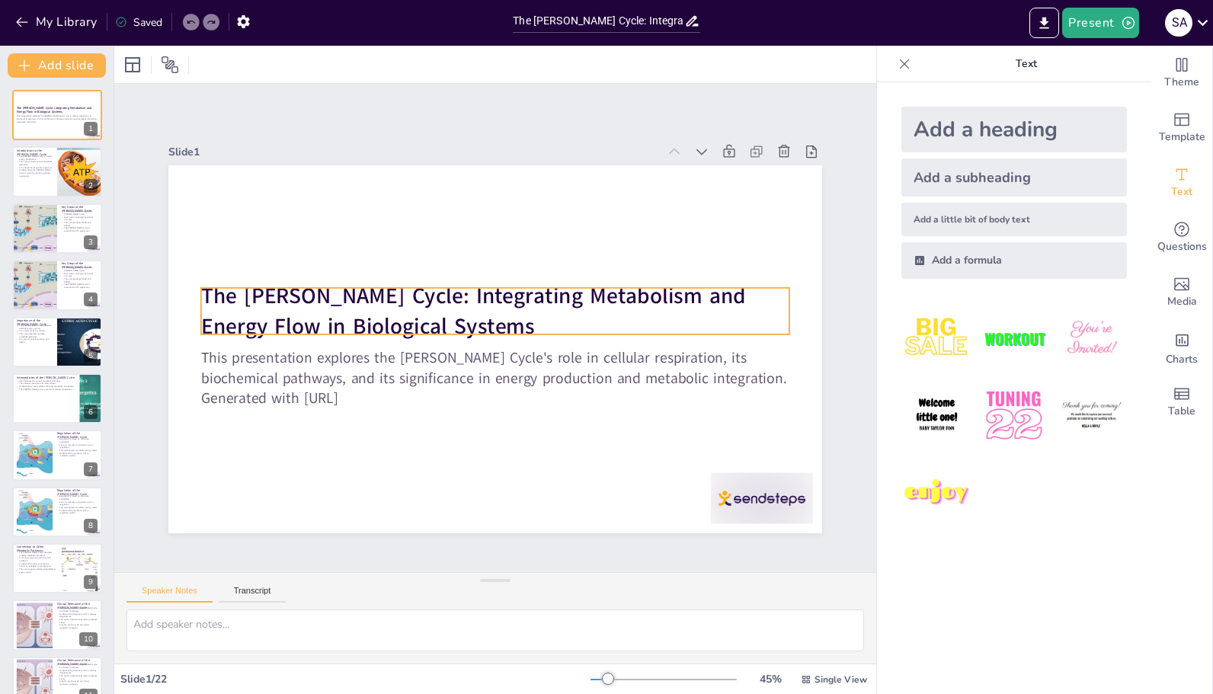
checkbox input "true"
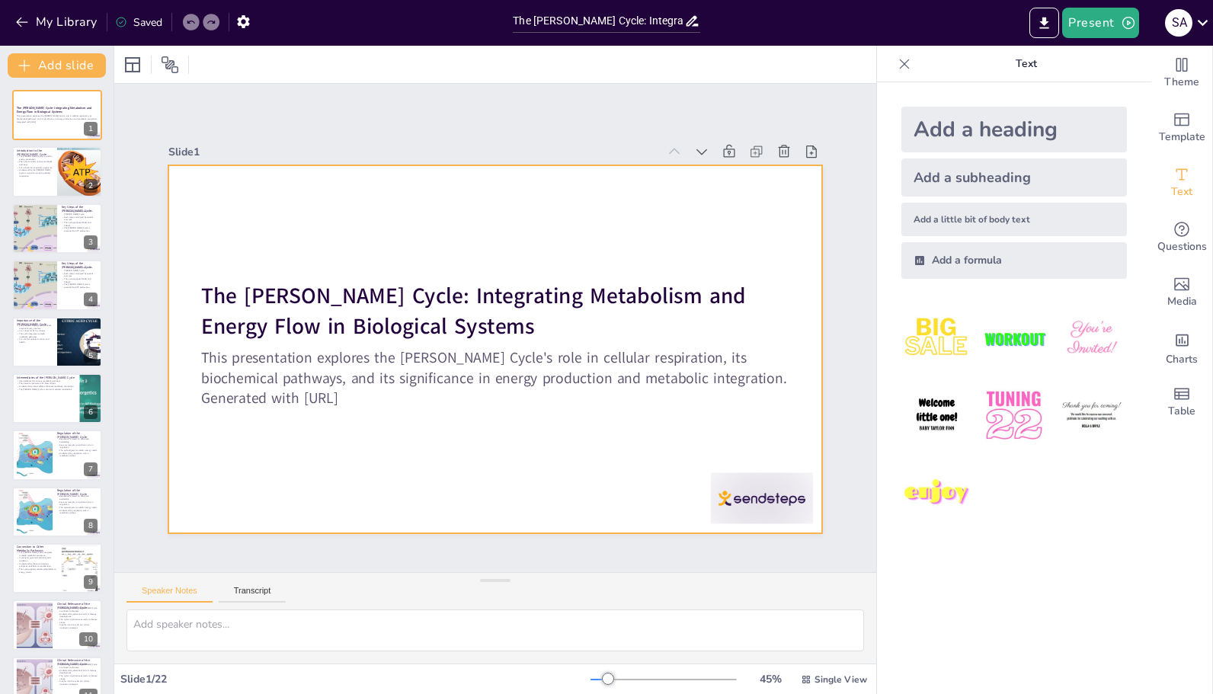
checkbox input "true"
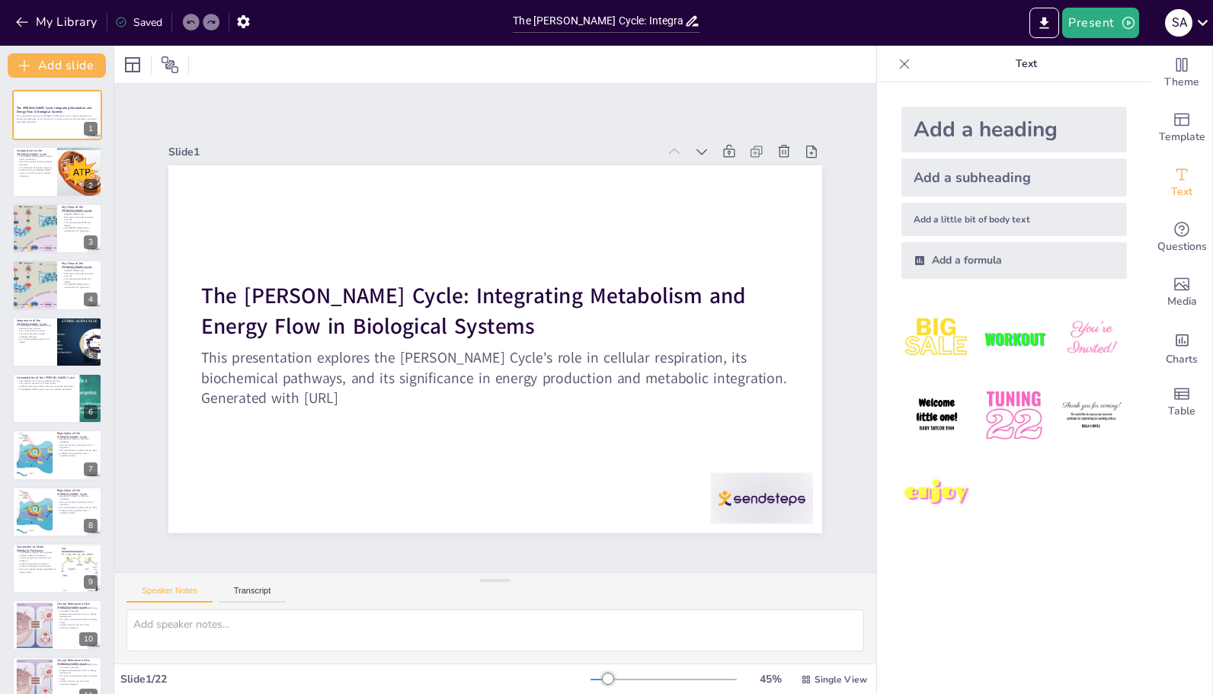
click at [66, 22] on button "My Library" at bounding box center [57, 22] width 92 height 24
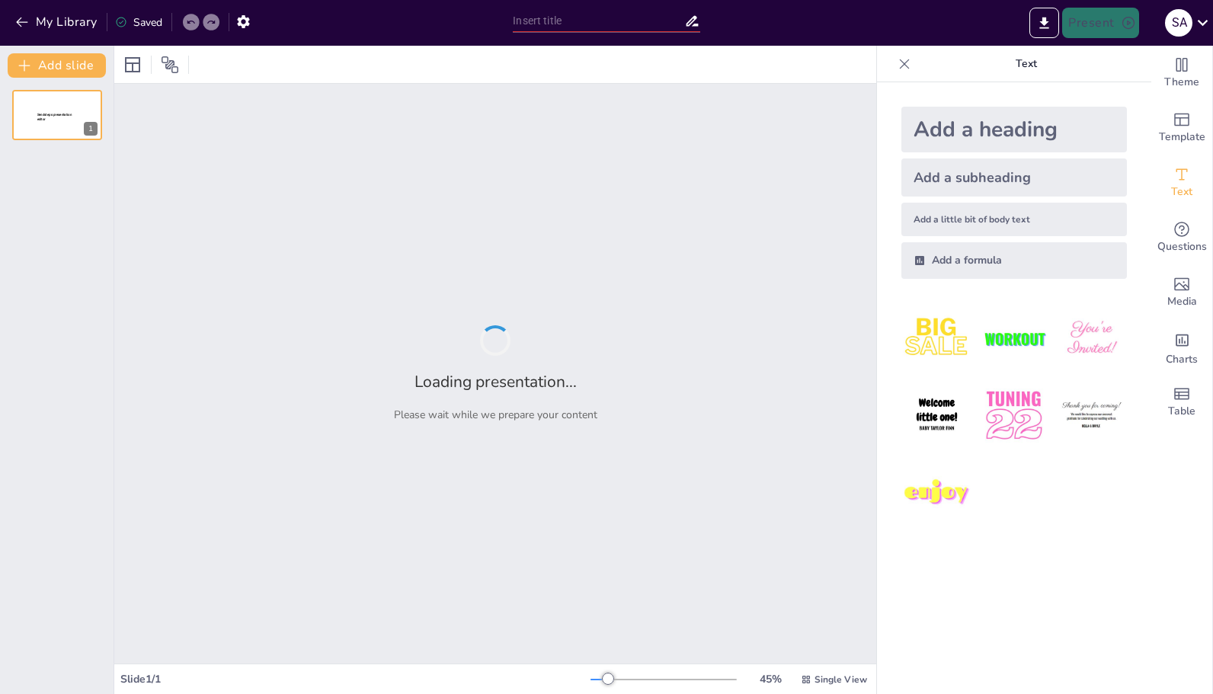
type input "[PERSON_NAME] Cycle Dynamics: Enzymatic Processes and Their Biological Signific…"
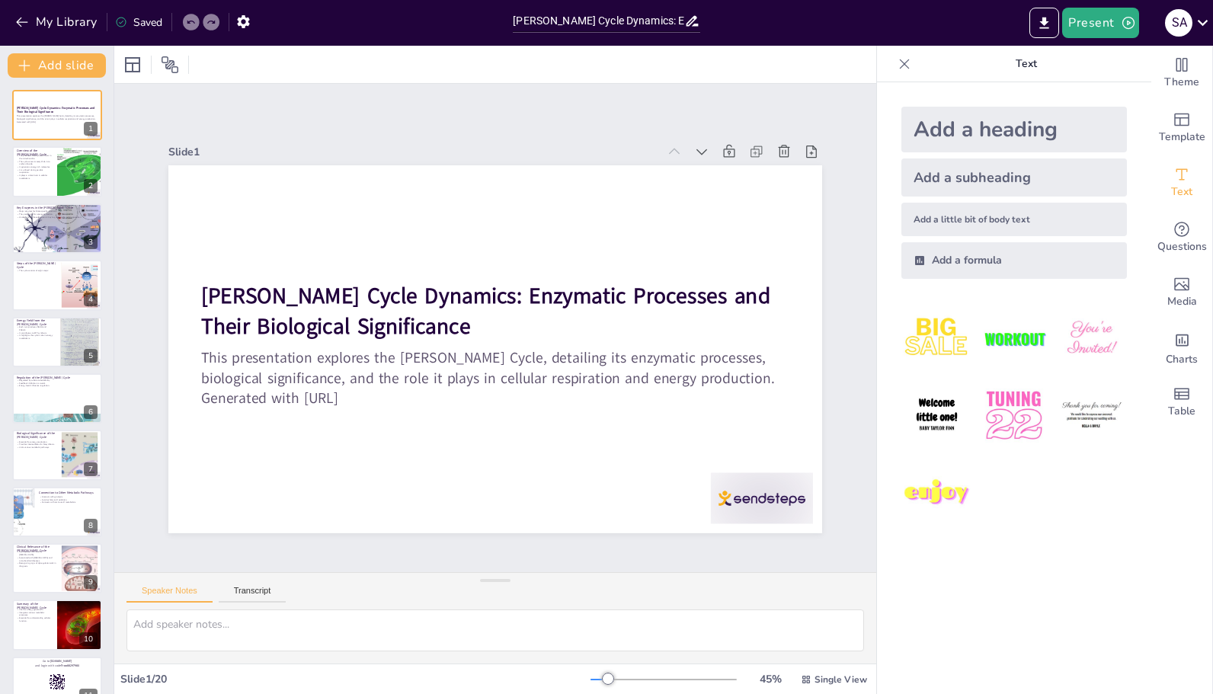
checkbox input "true"
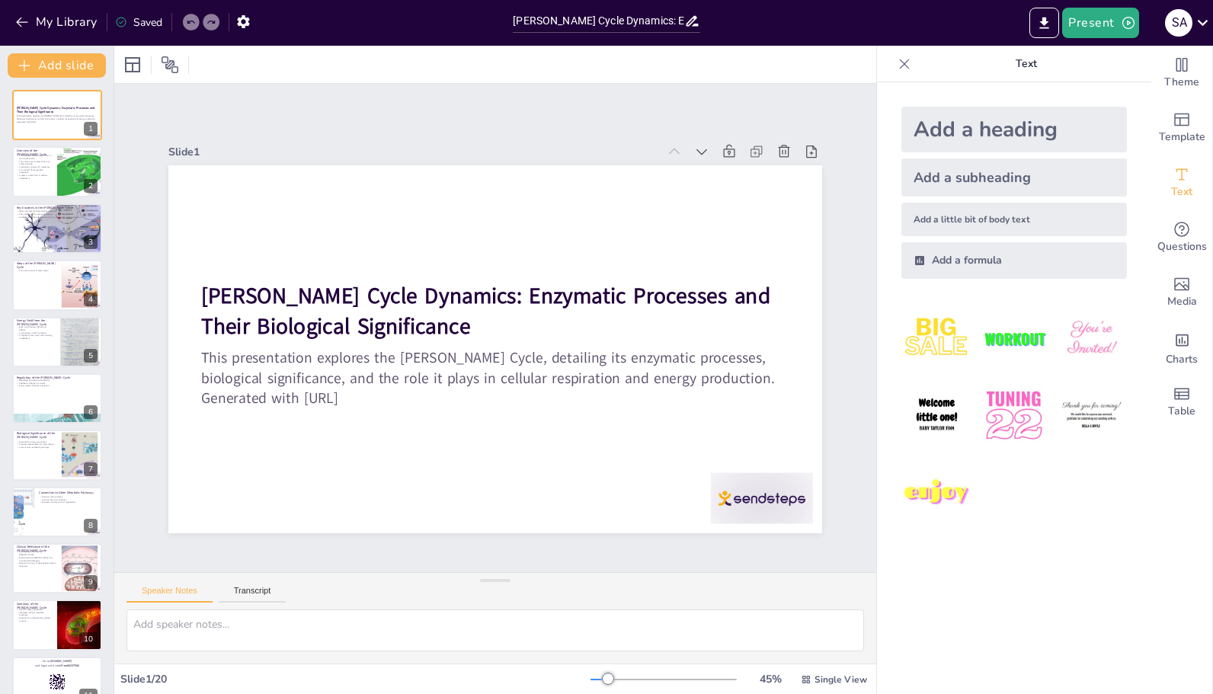
checkbox input "true"
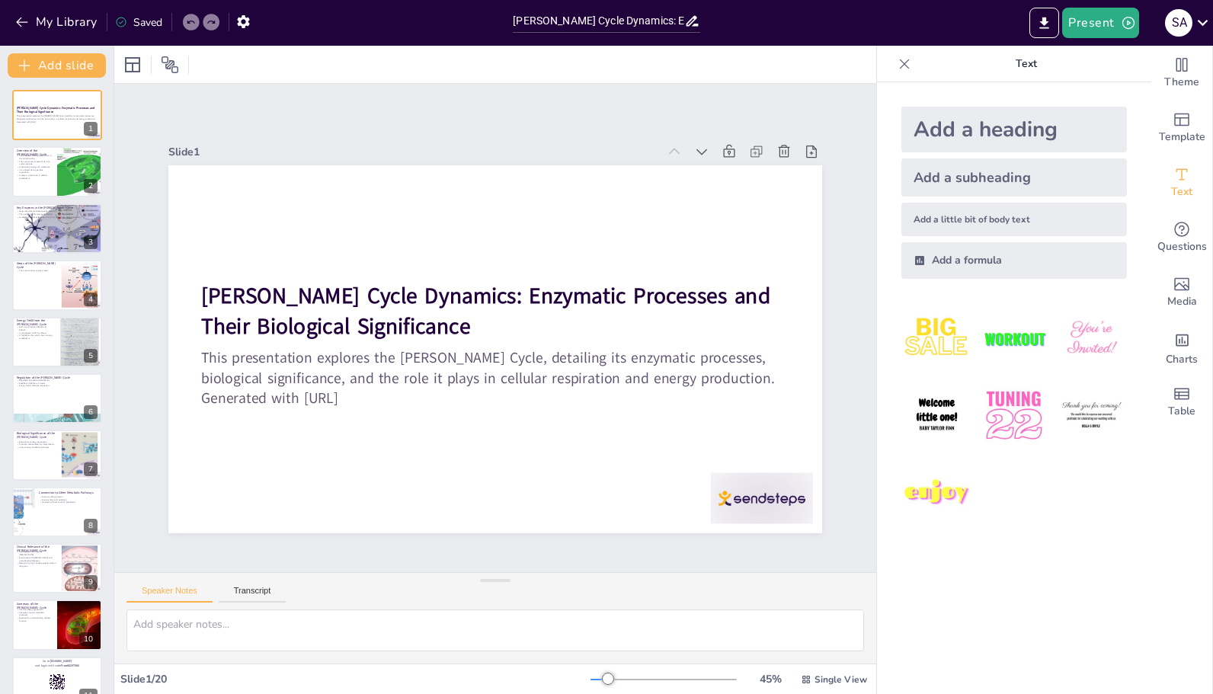
checkbox input "true"
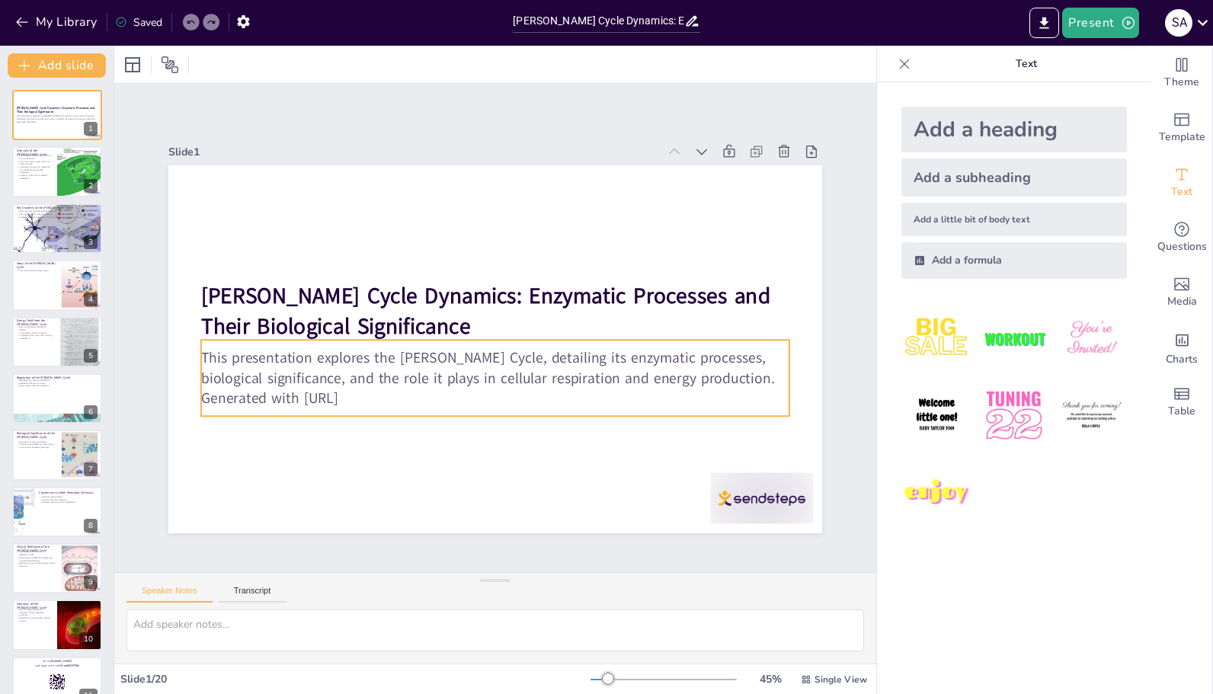
checkbox input "true"
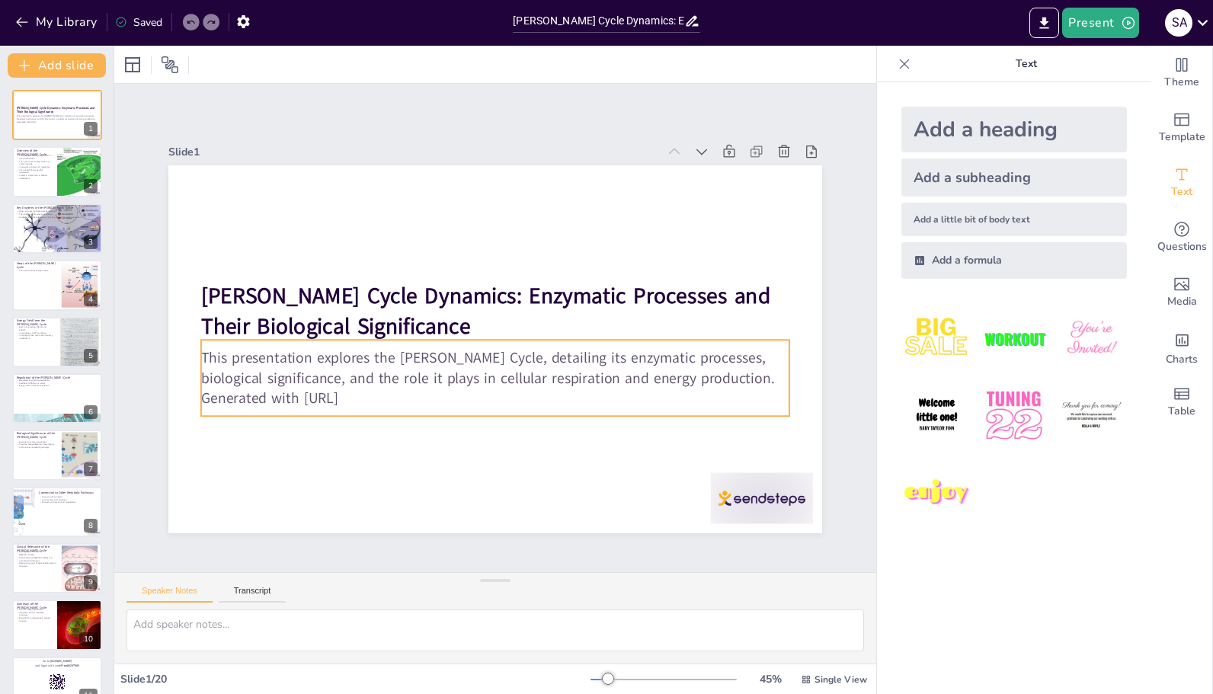
checkbox input "true"
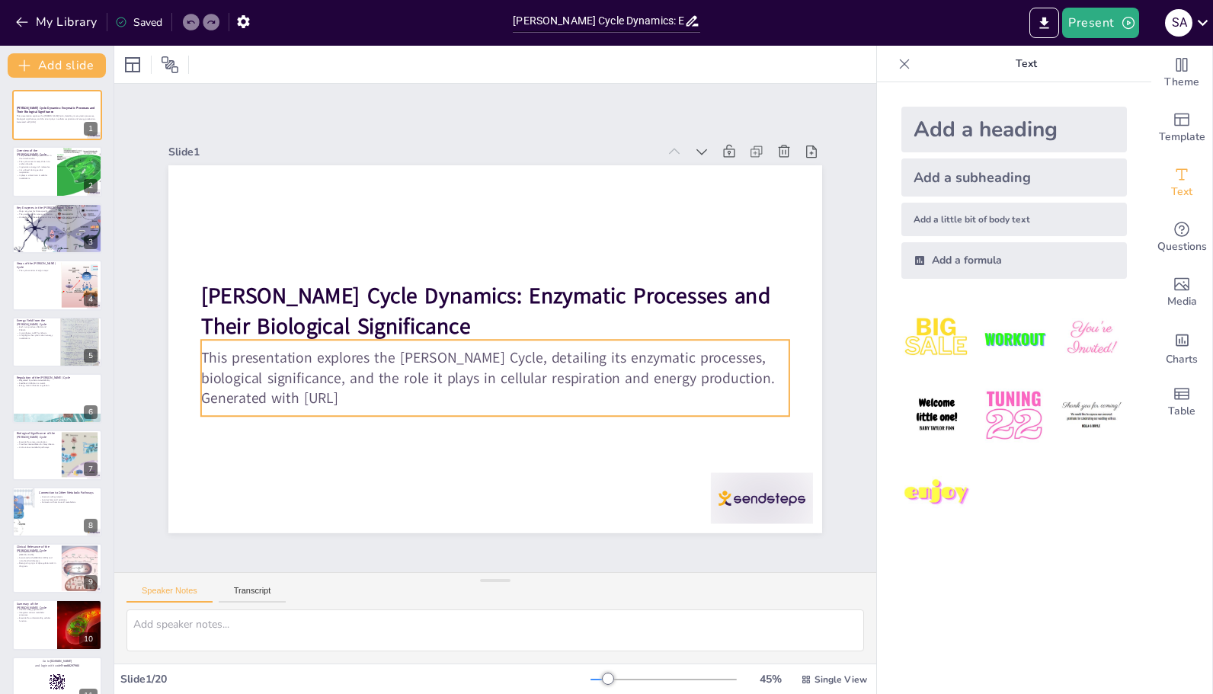
checkbox input "true"
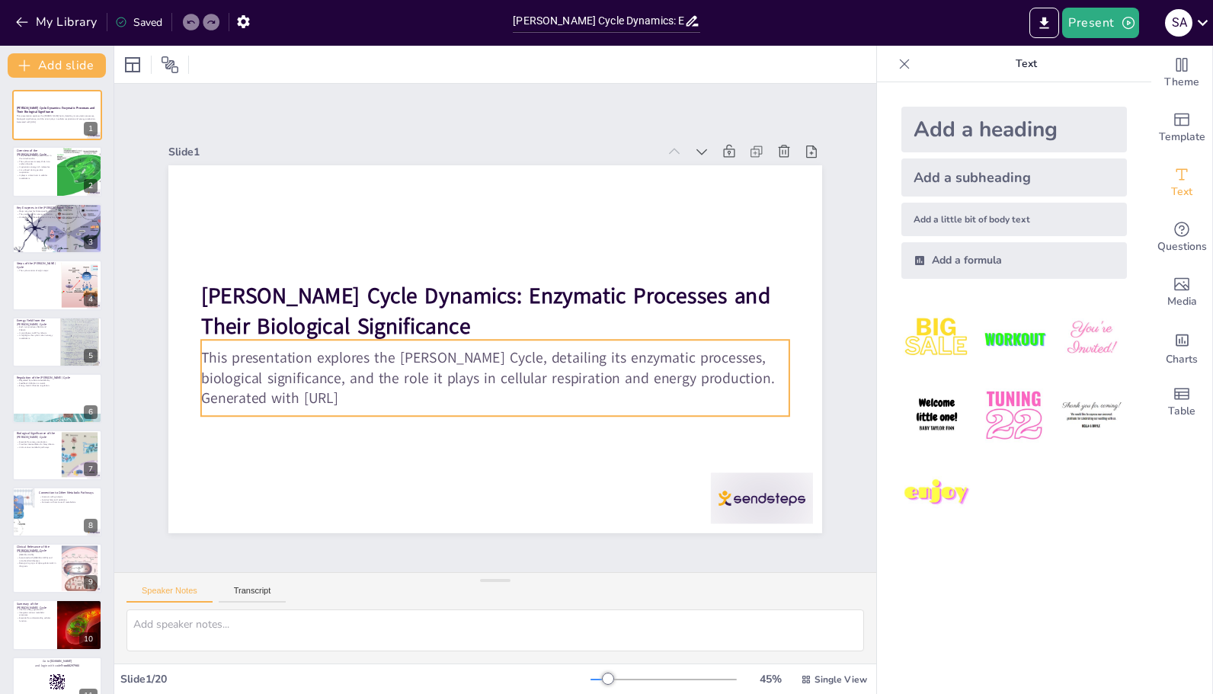
checkbox input "true"
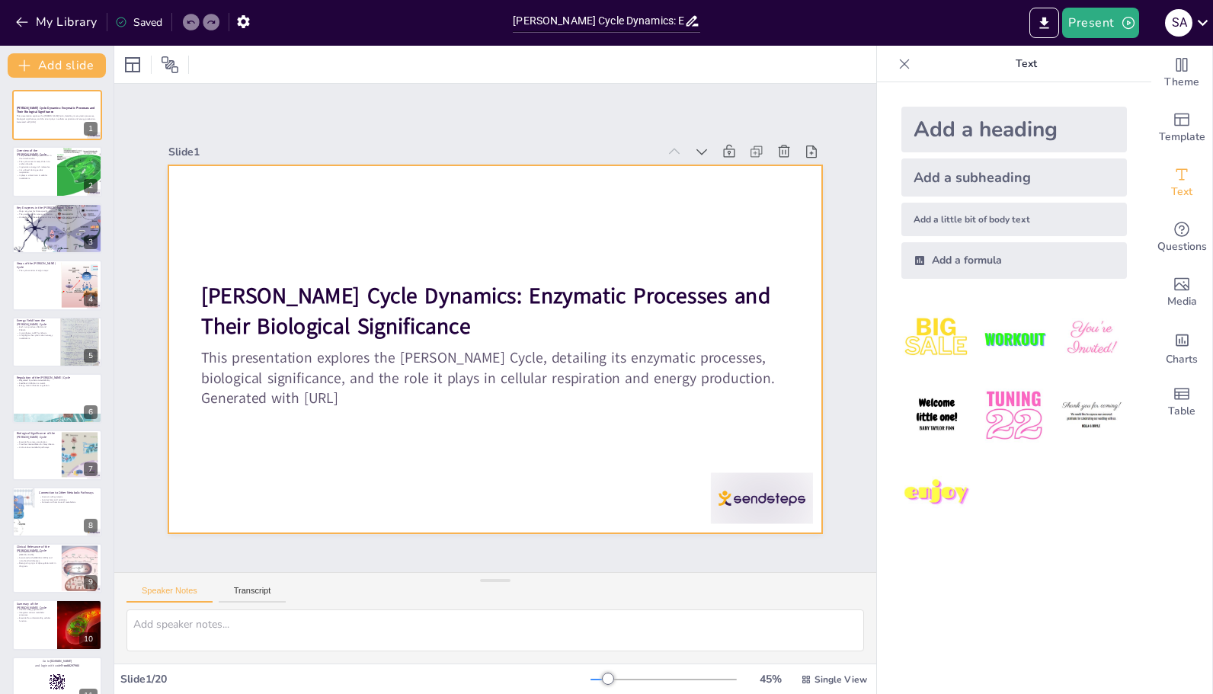
checkbox input "true"
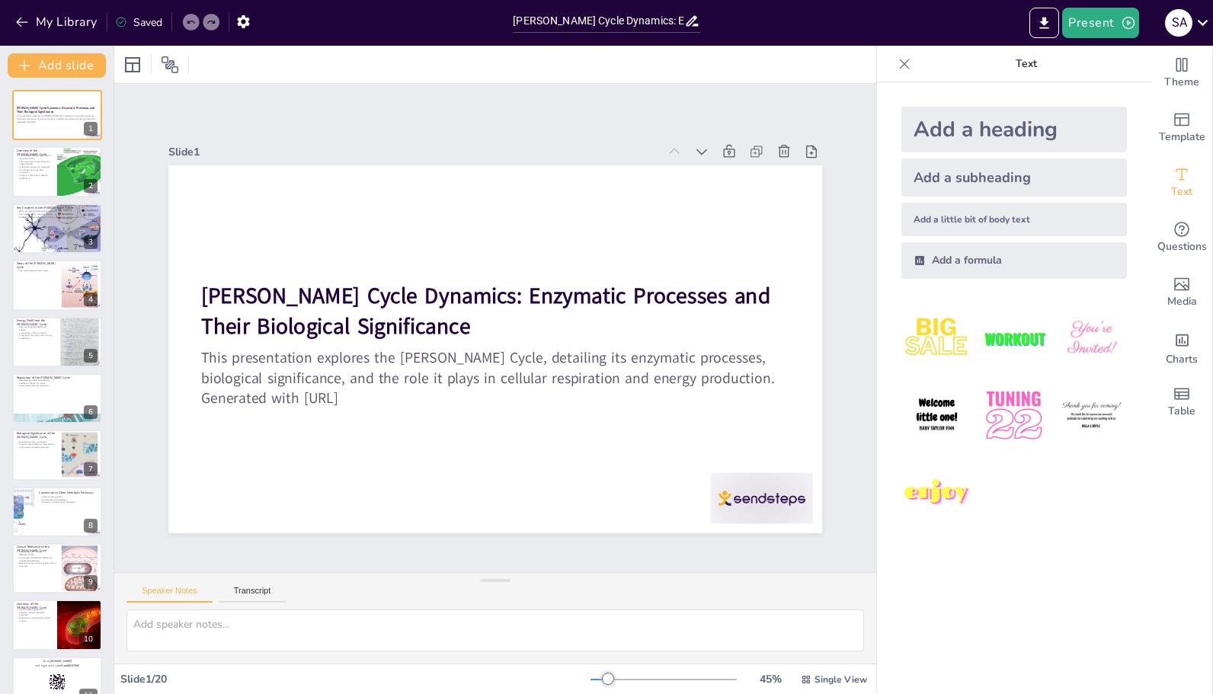
checkbox input "true"
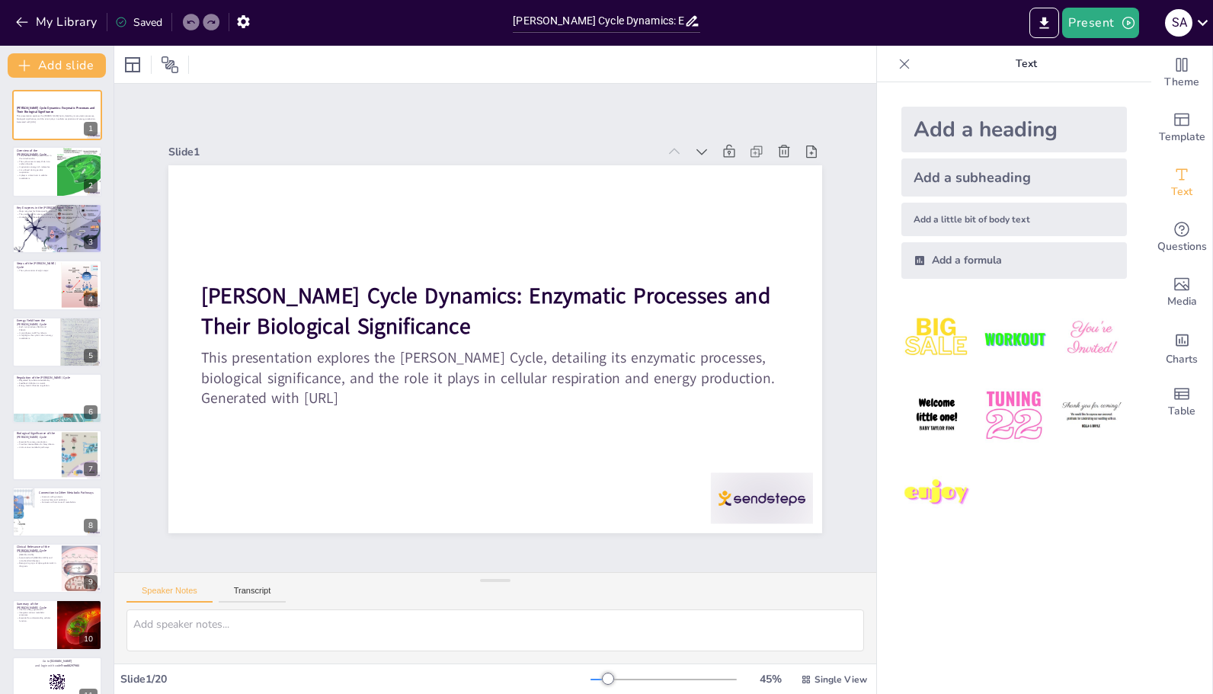
click at [51, 186] on div at bounding box center [57, 171] width 90 height 50
type textarea "The Krebs Cycle takes place in the mitochondria, which are often referred to as…"
checkbox input "true"
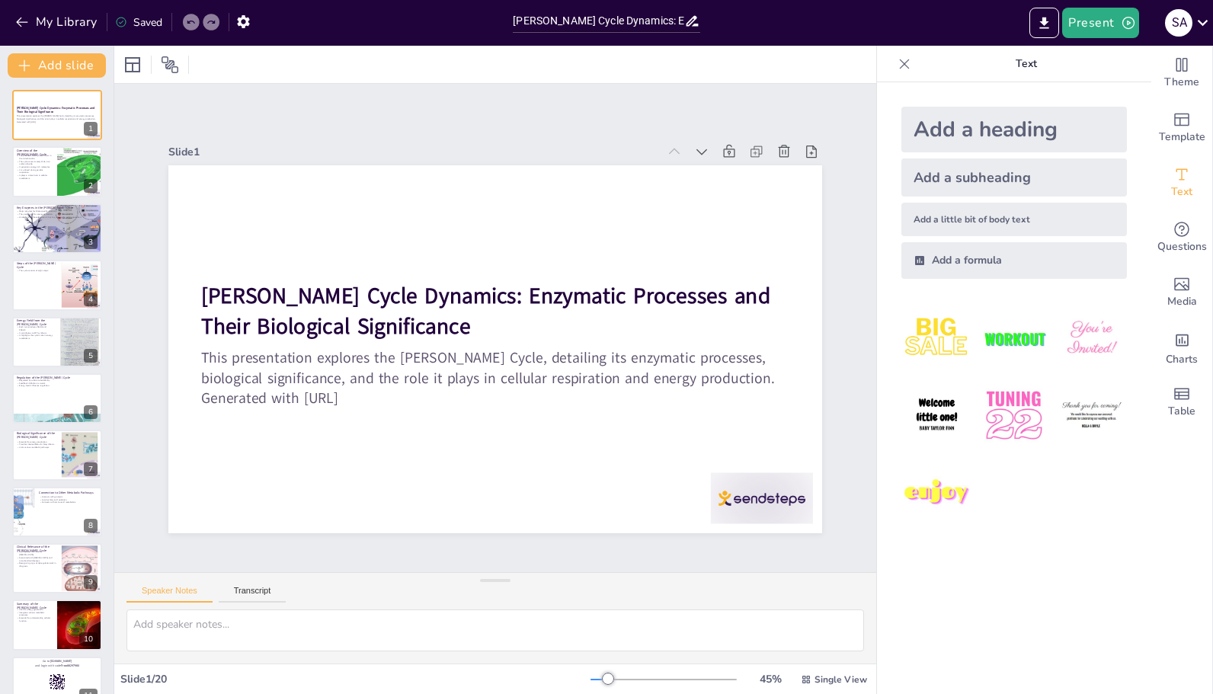
checkbox input "true"
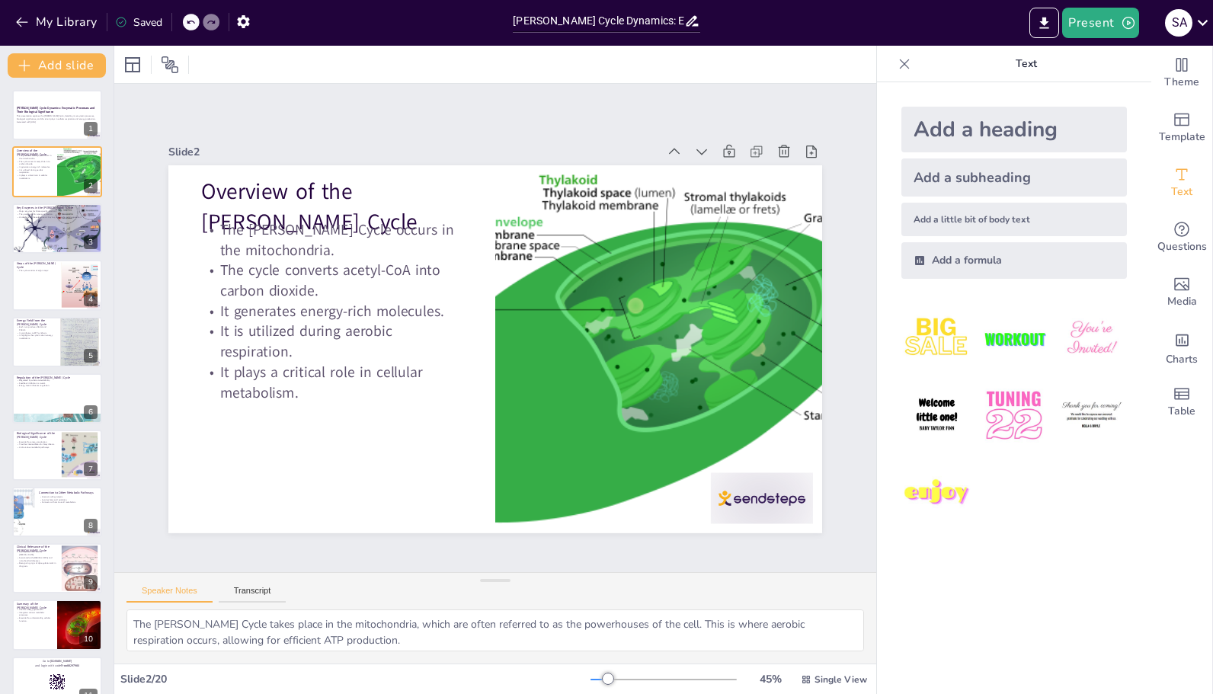
checkbox input "true"
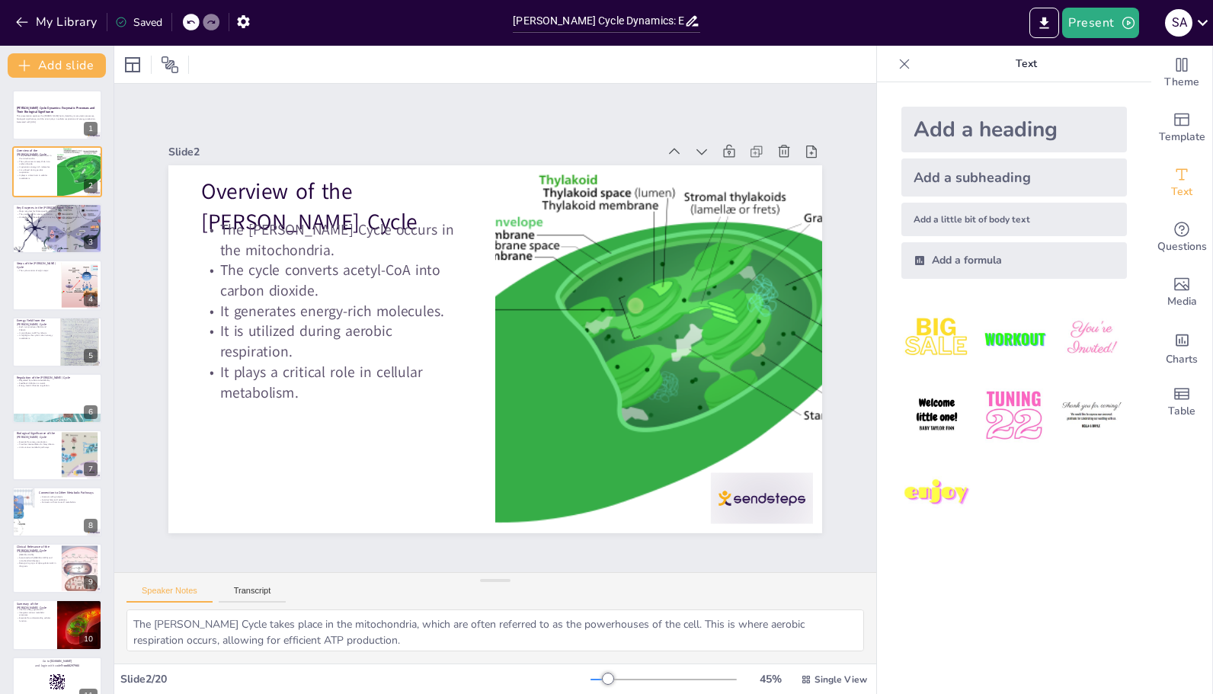
checkbox input "true"
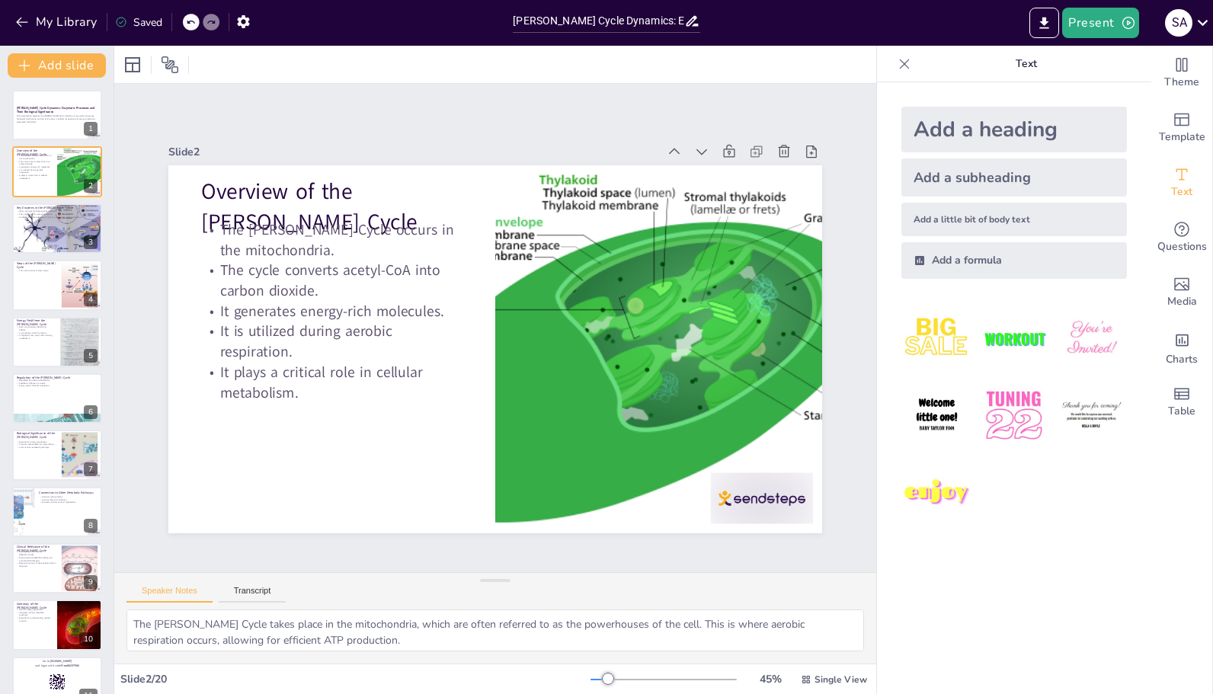
checkbox input "true"
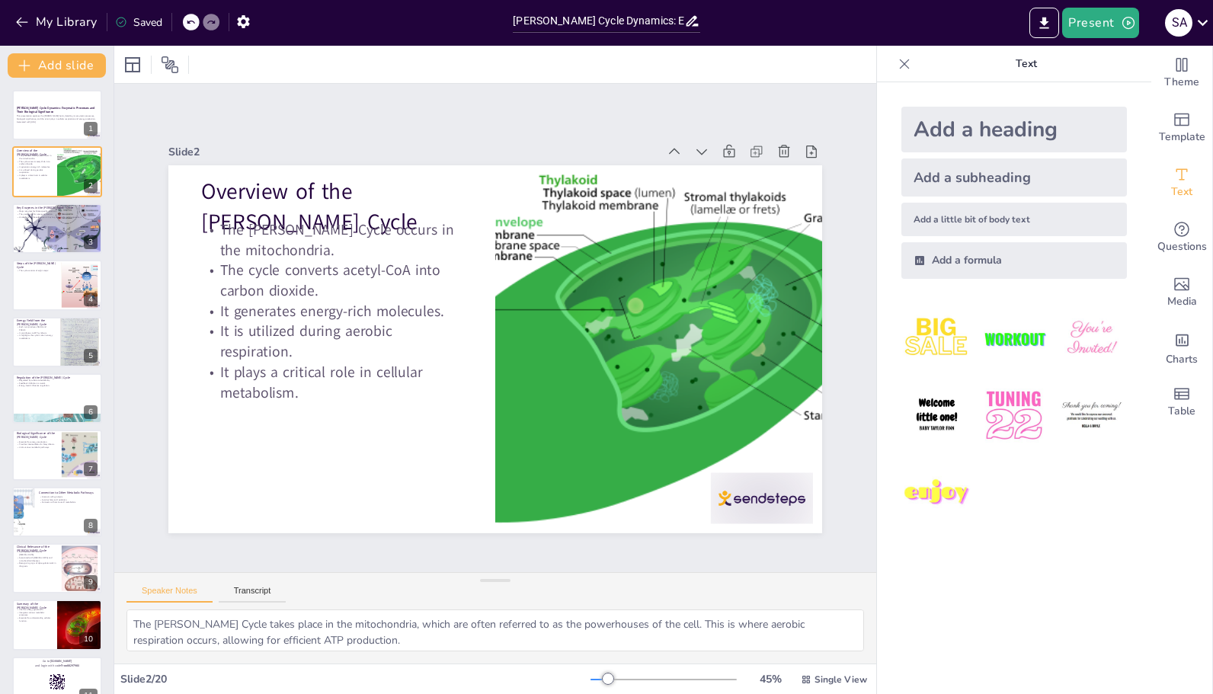
checkbox input "true"
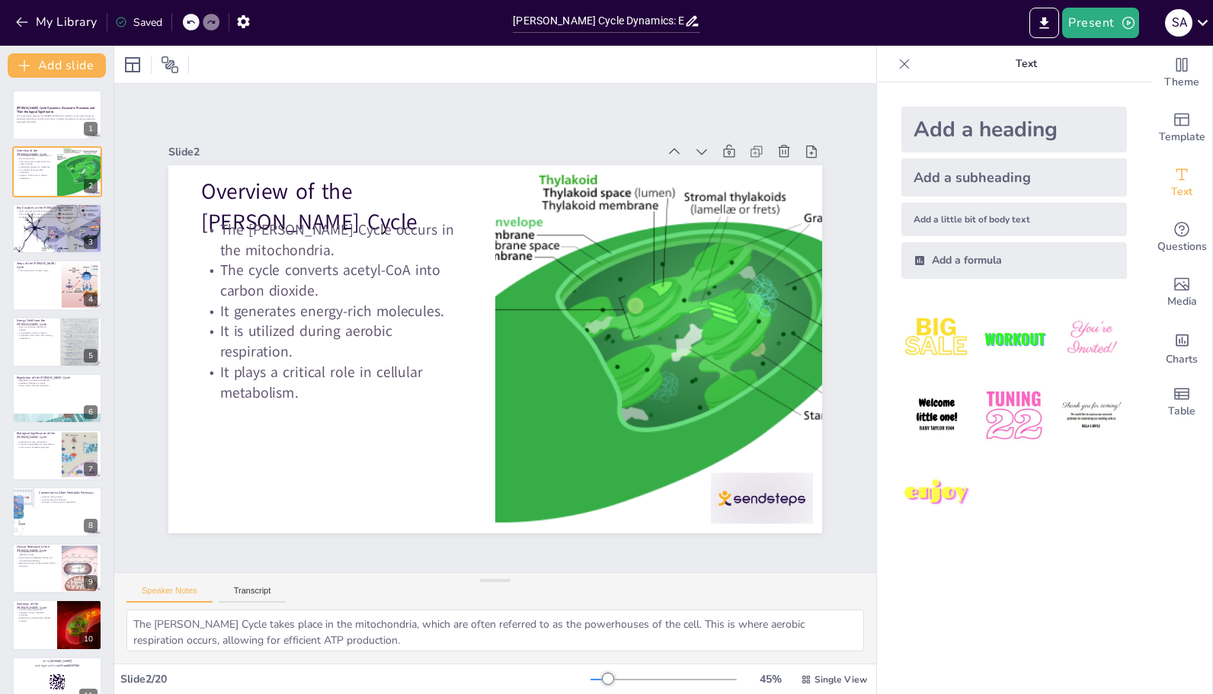
checkbox input "true"
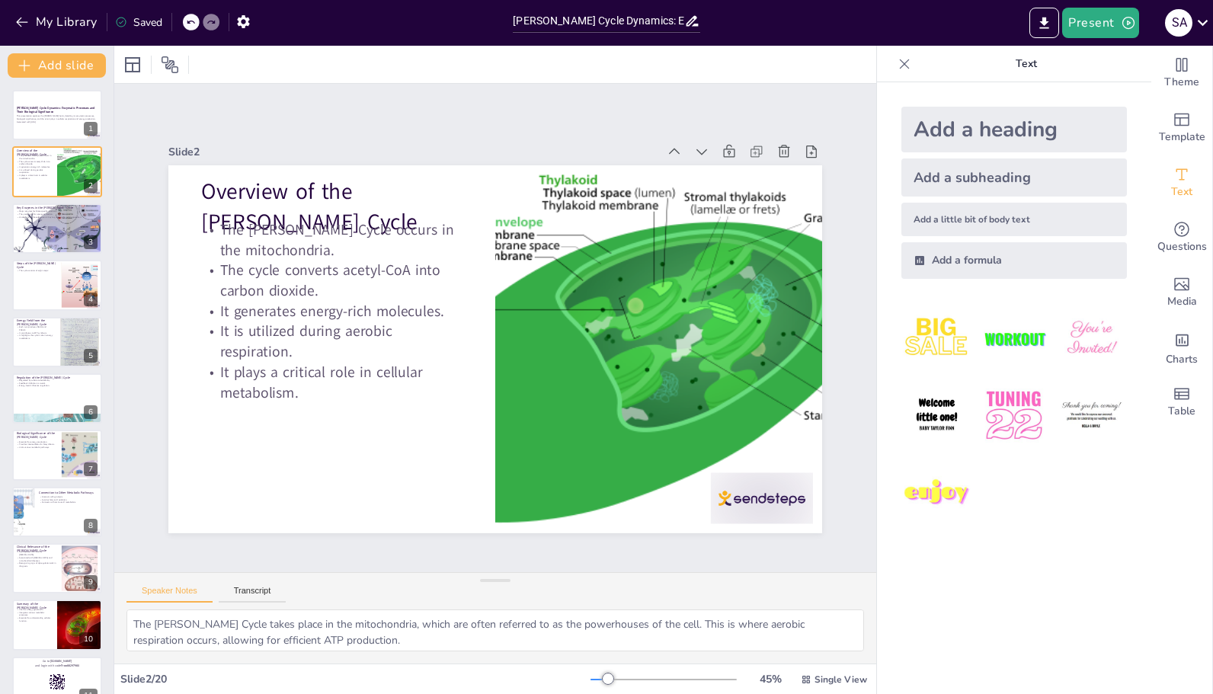
checkbox input "true"
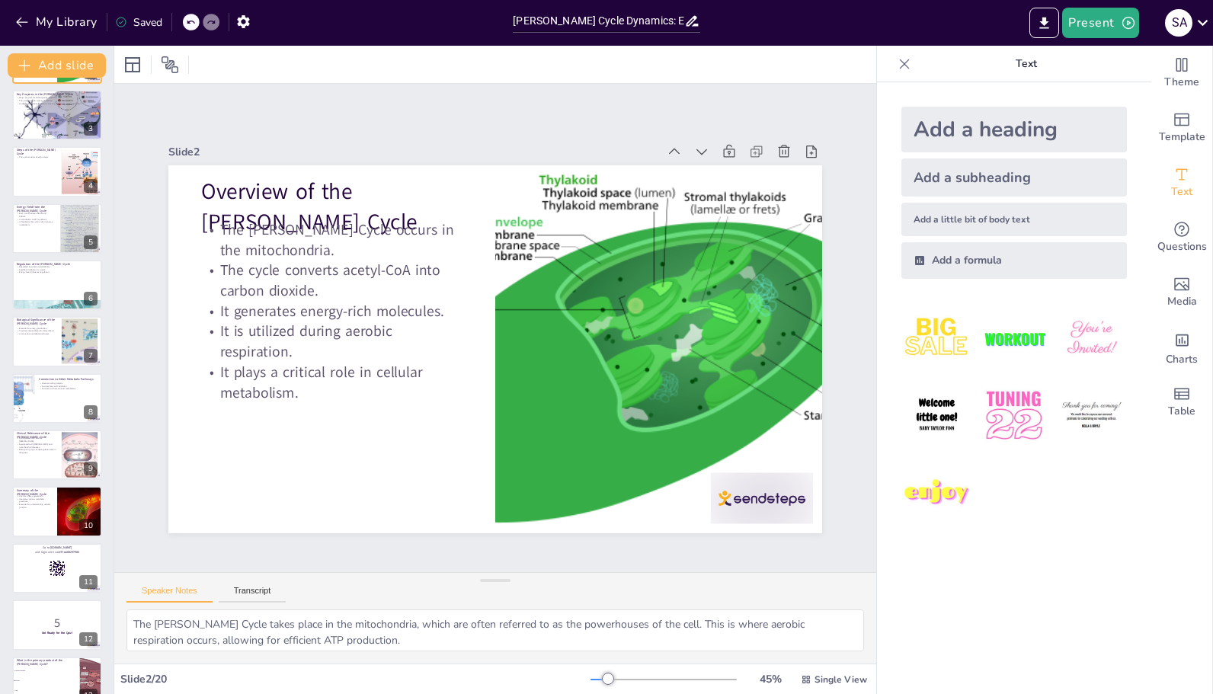
checkbox input "true"
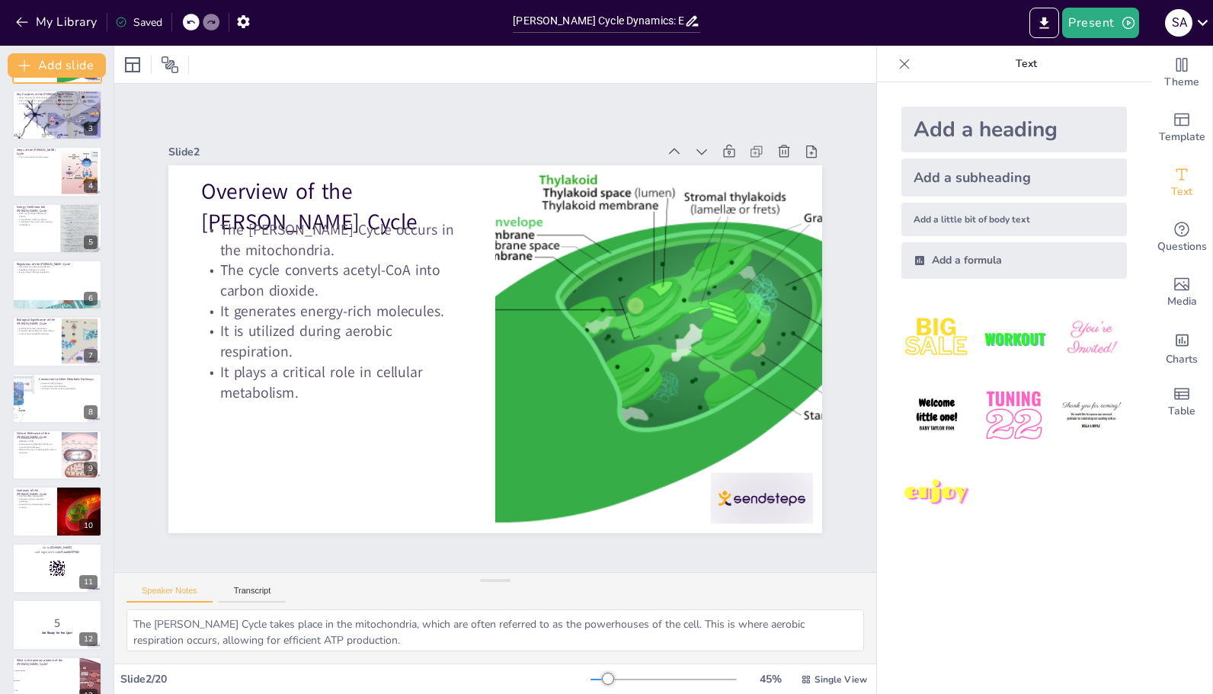
checkbox input "true"
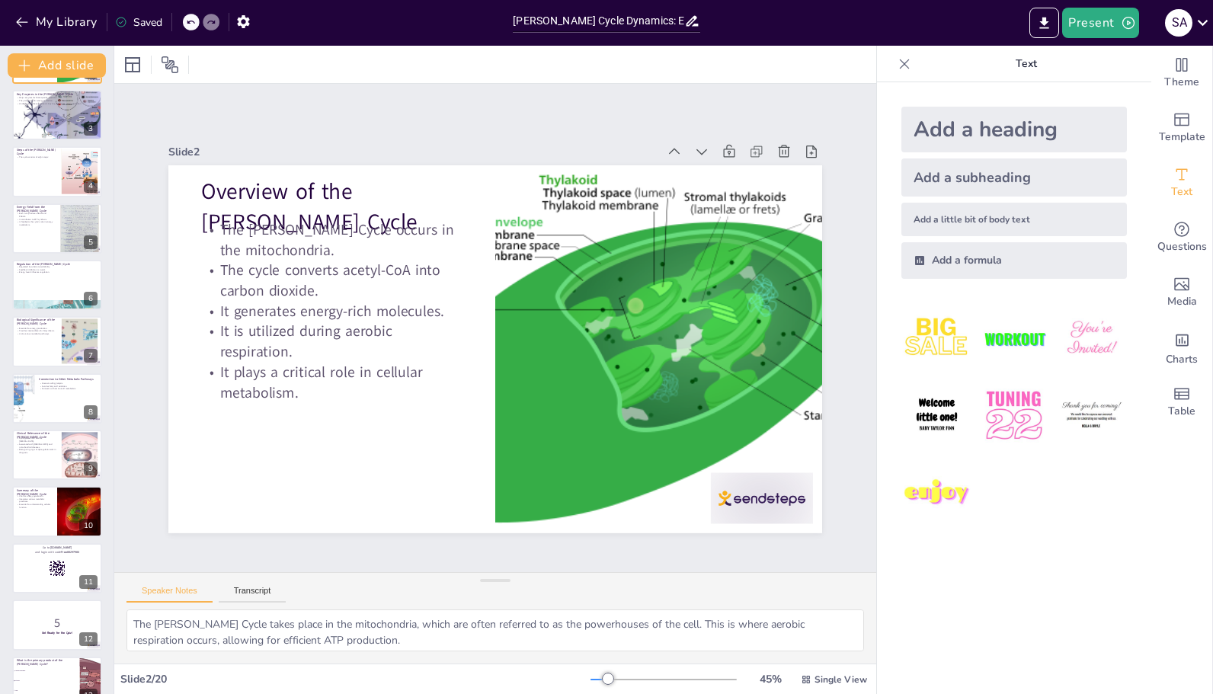
scroll to position [225, 0]
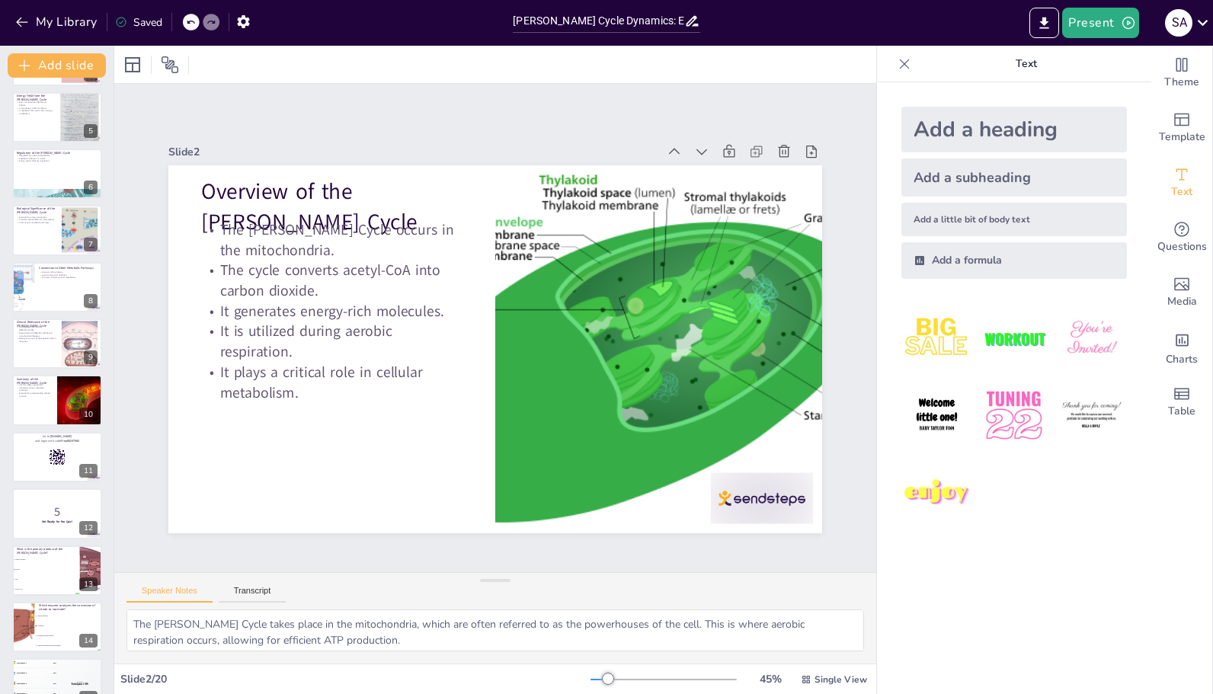
checkbox input "true"
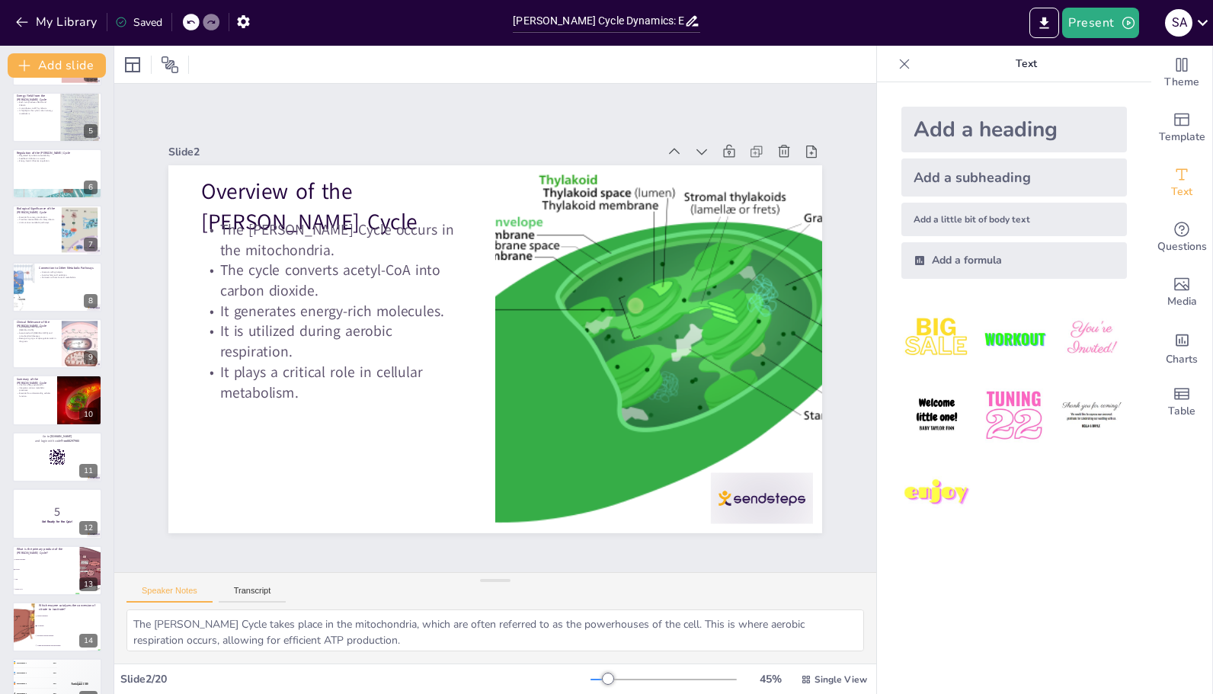
checkbox input "true"
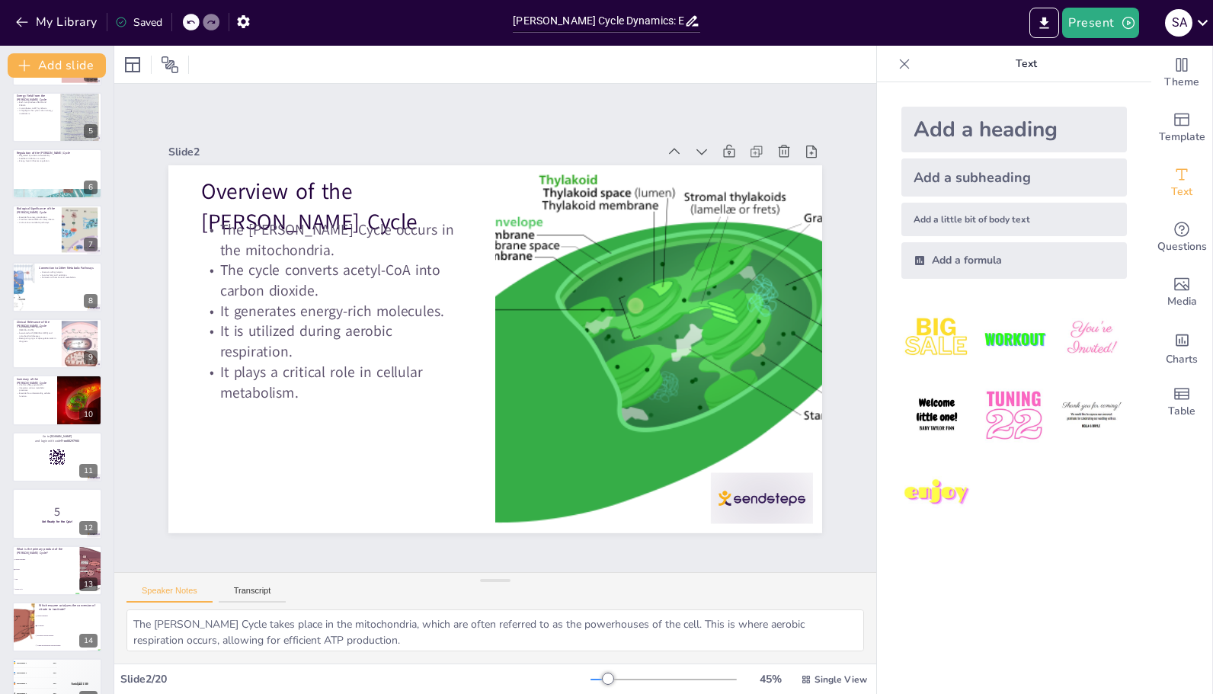
checkbox input "true"
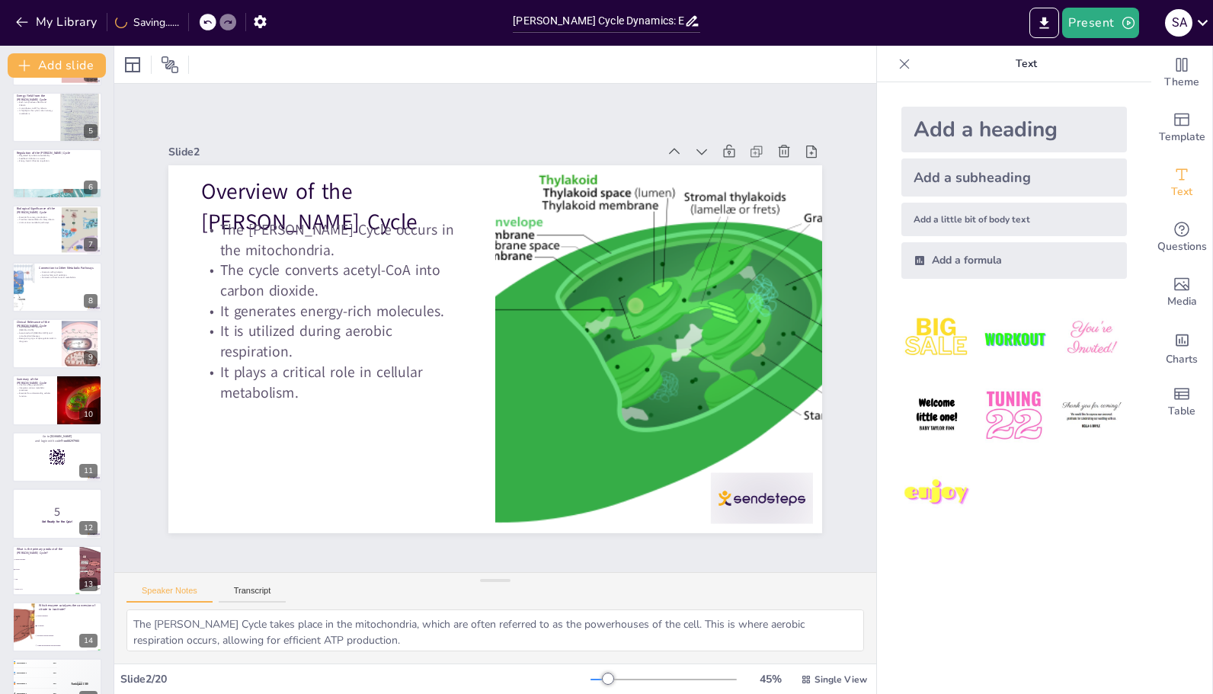
checkbox input "true"
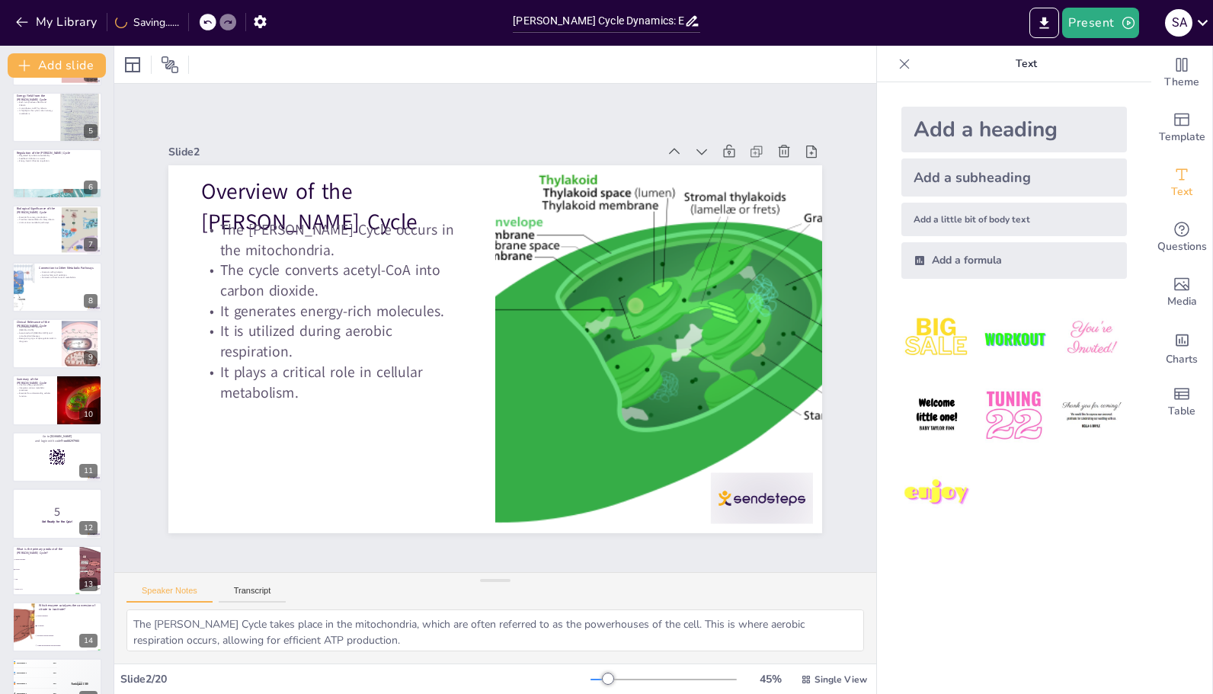
checkbox input "true"
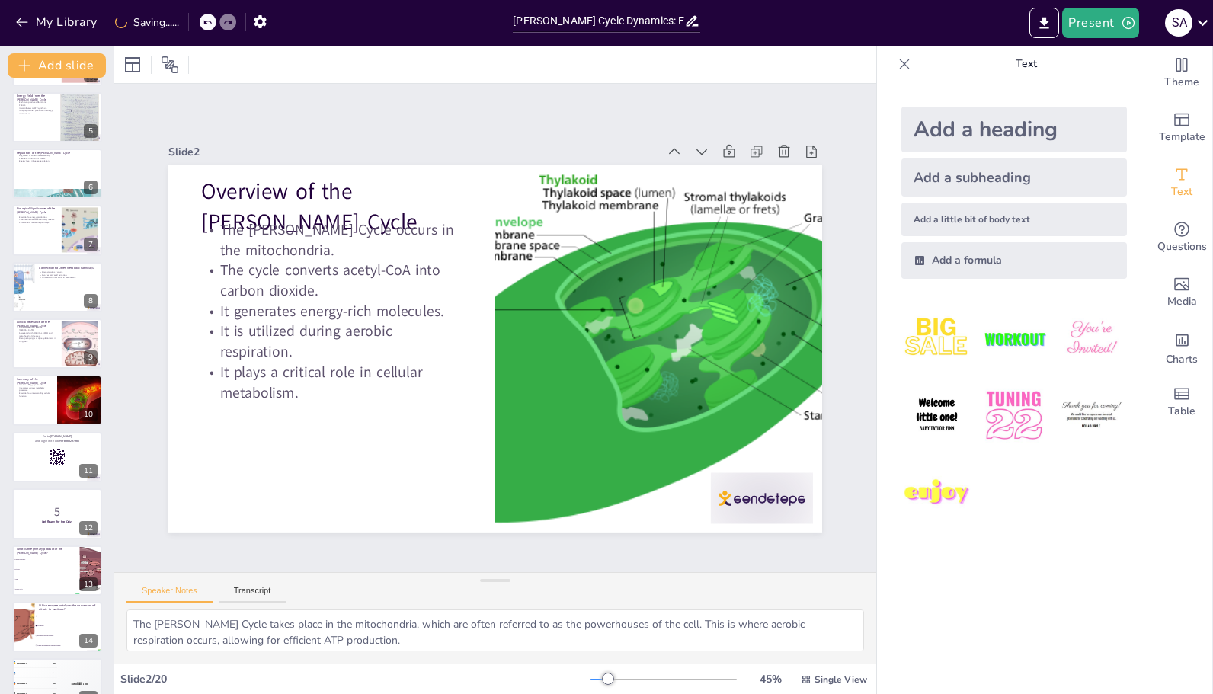
checkbox input "true"
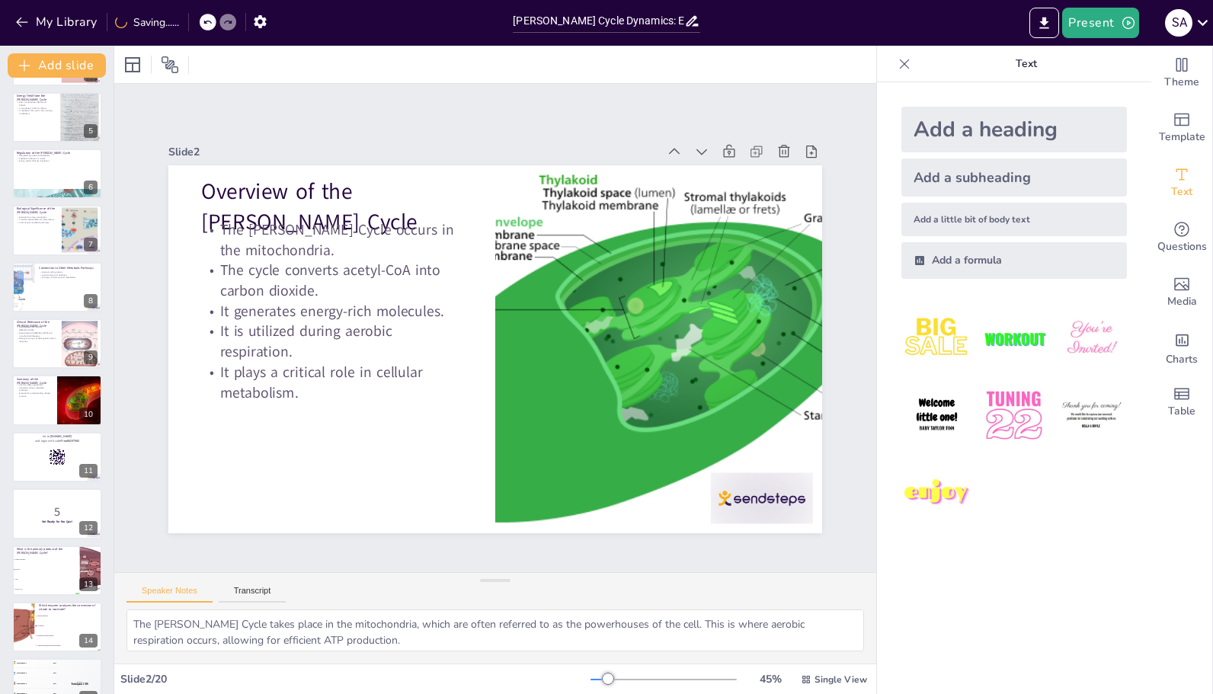
checkbox input "true"
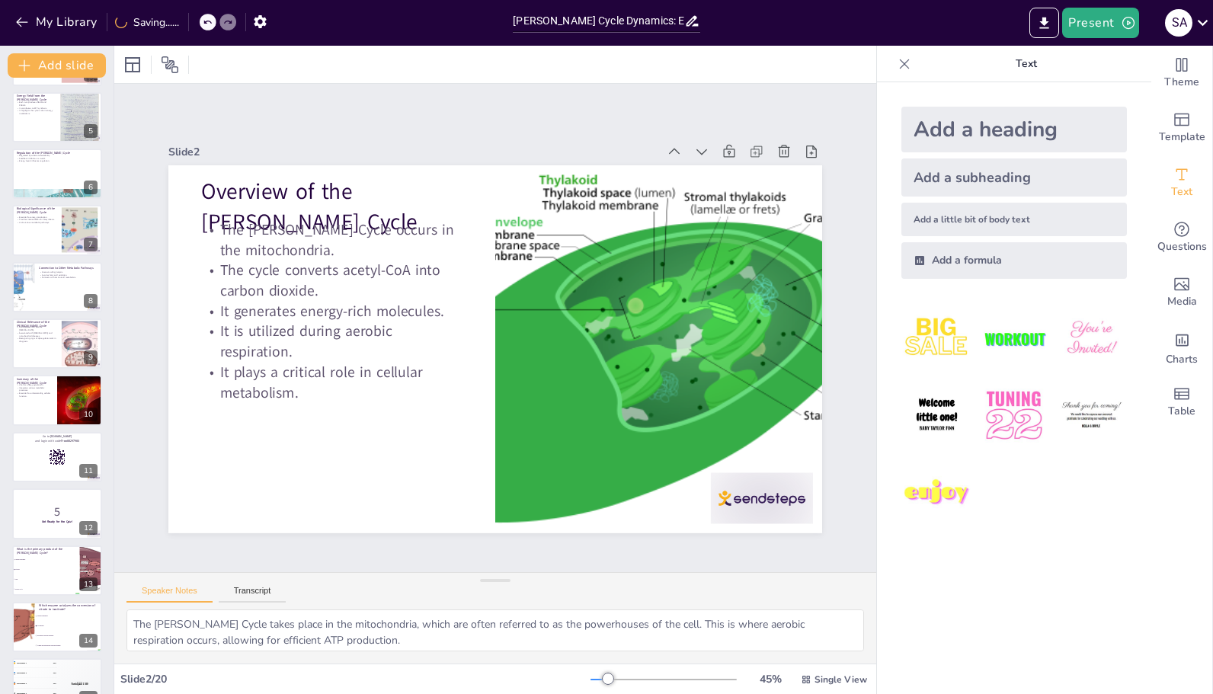
checkbox input "true"
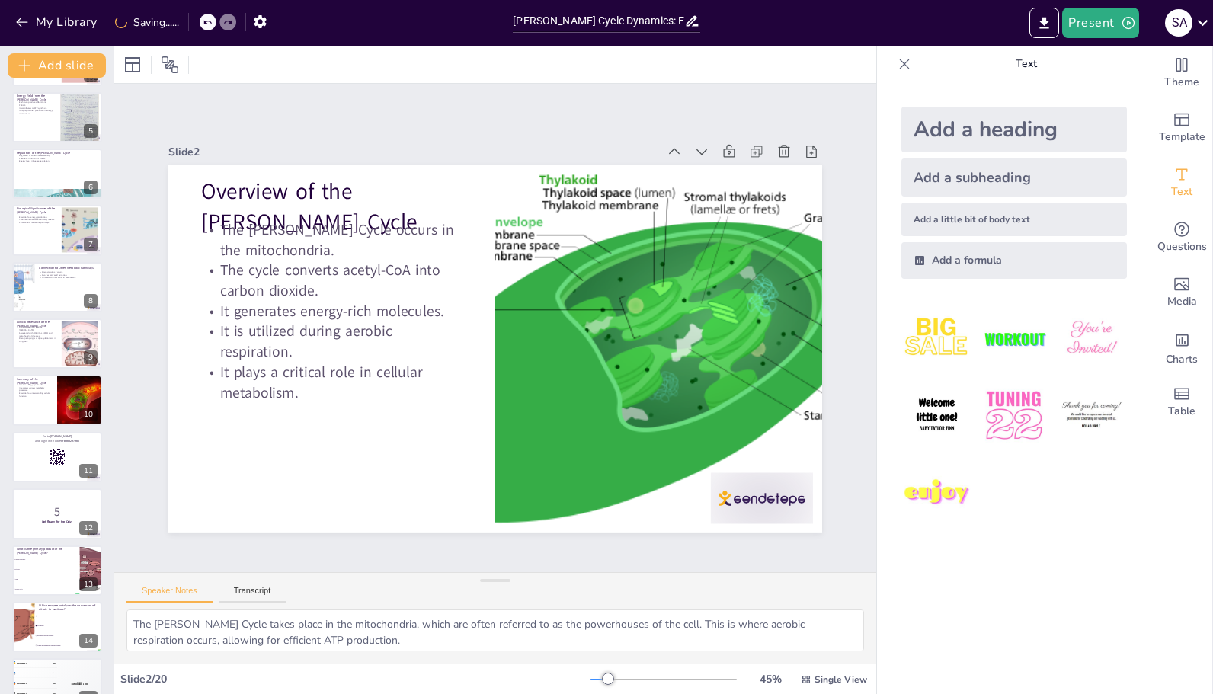
checkbox input "true"
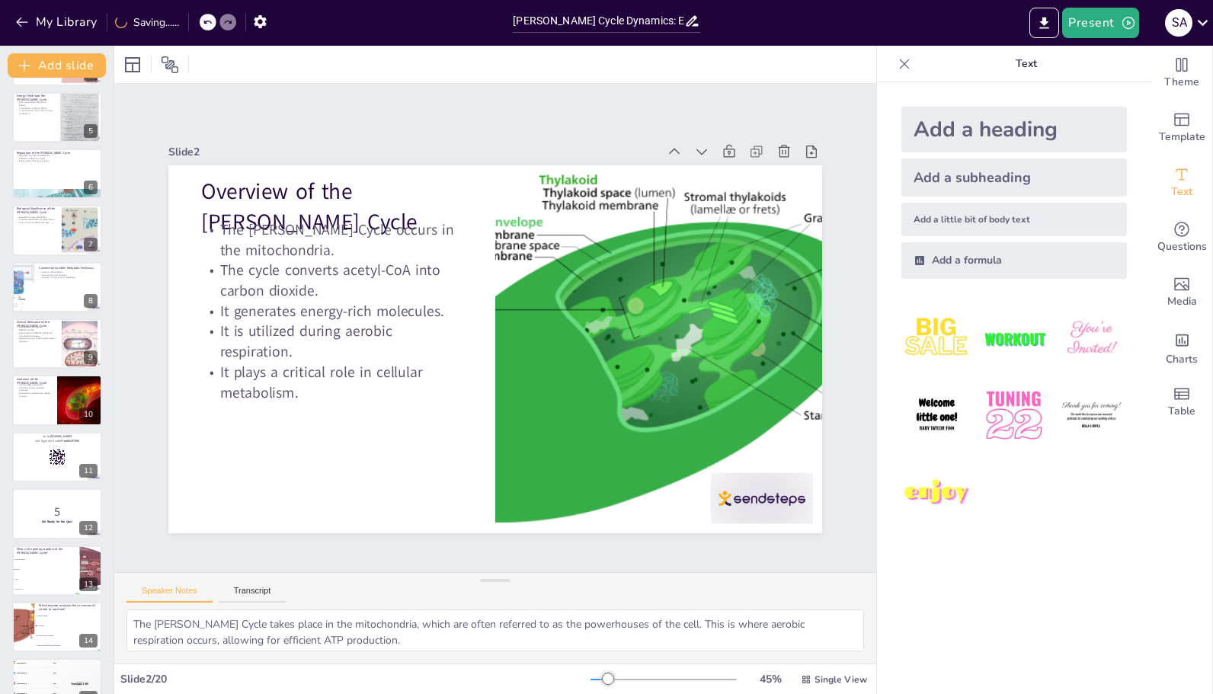
checkbox input "true"
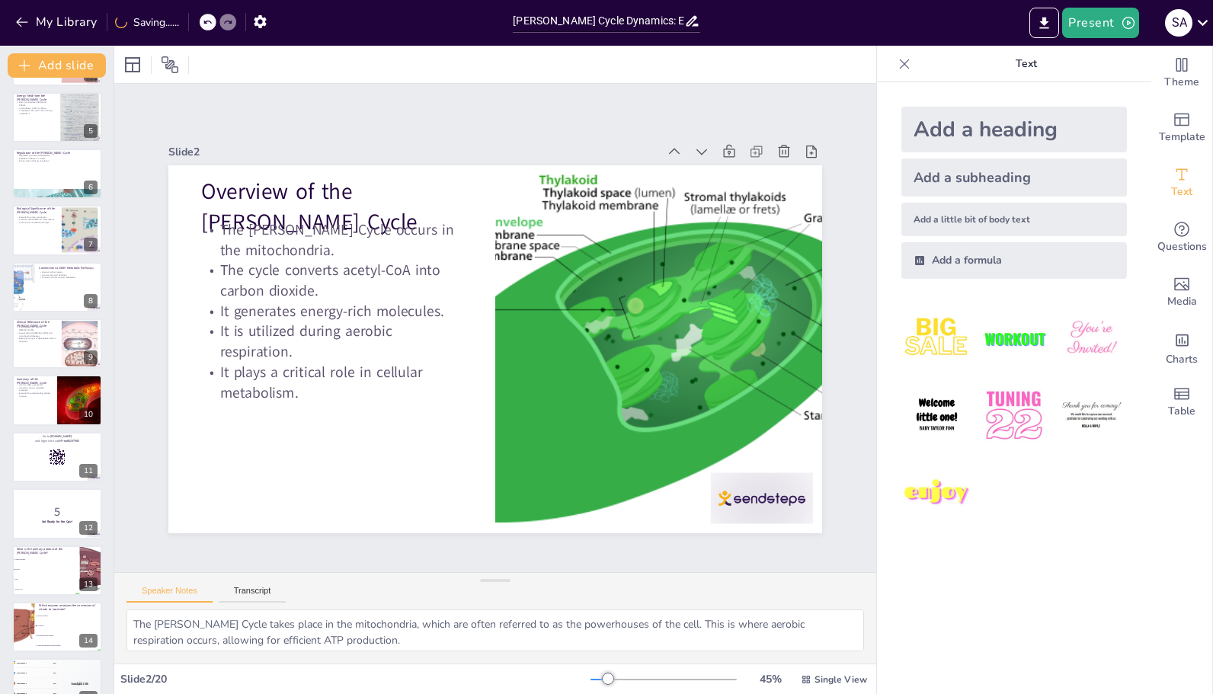
checkbox input "true"
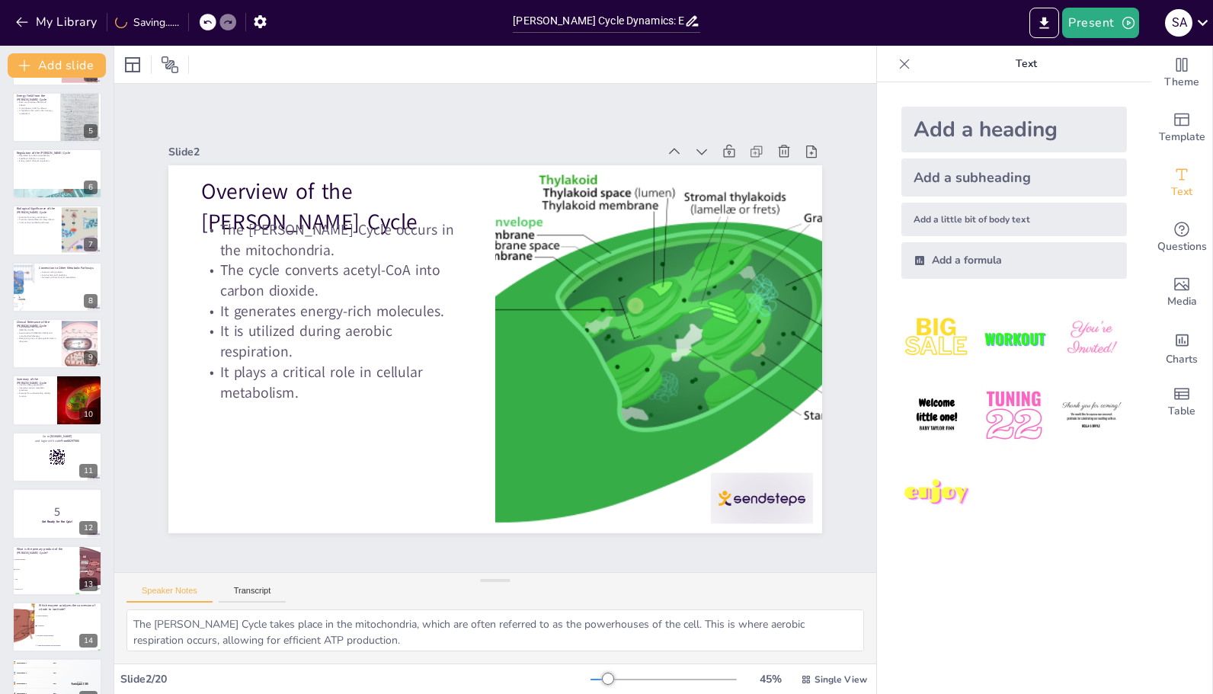
checkbox input "true"
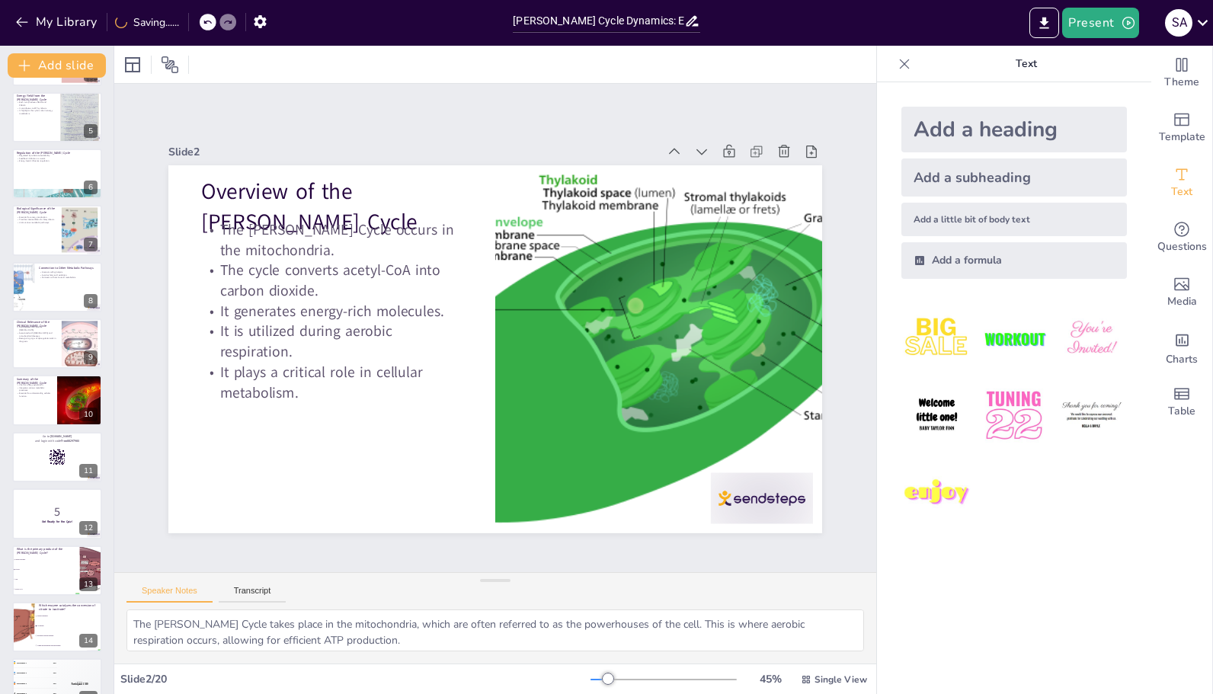
click at [43, 232] on div at bounding box center [57, 230] width 90 height 50
type textarea "The Krebs Cycle is fundamental to energy production, making it a critical subje…"
checkbox input "true"
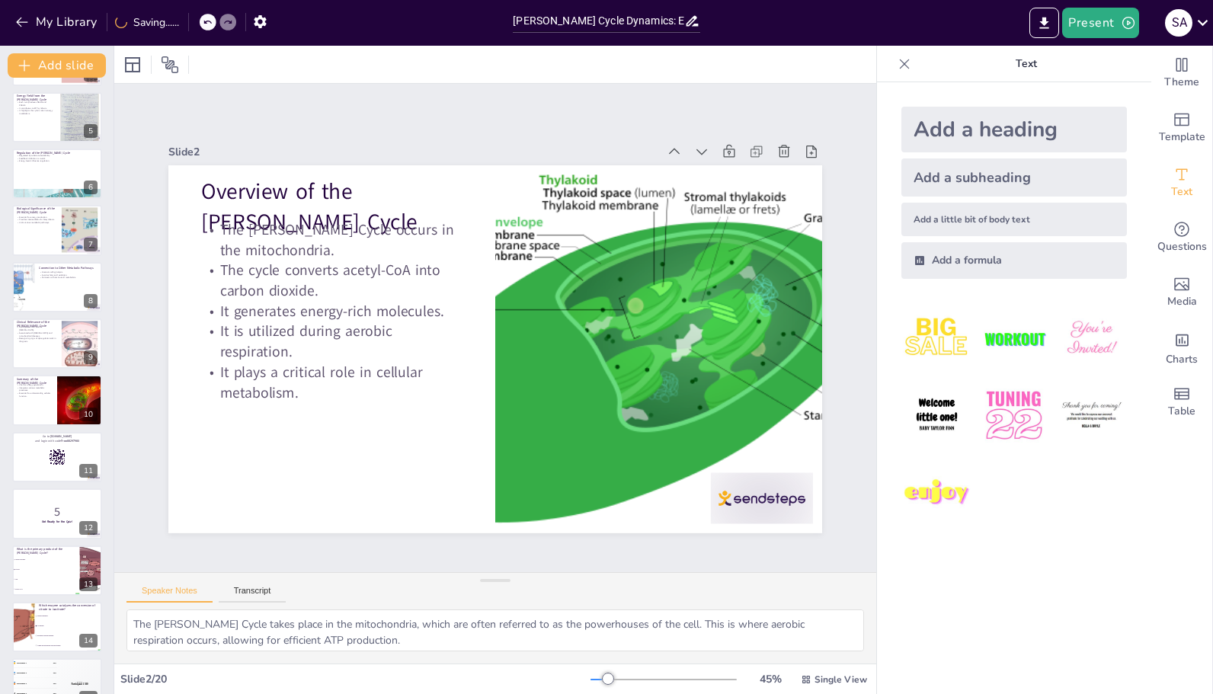
checkbox input "true"
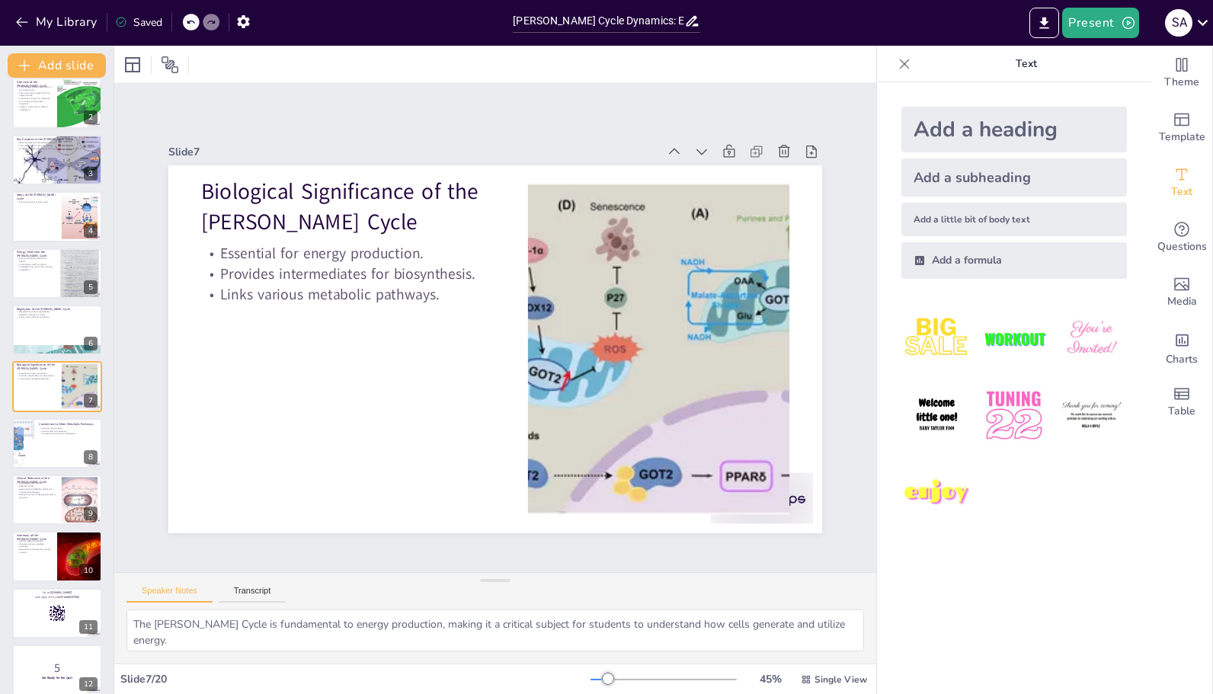
checkbox input "true"
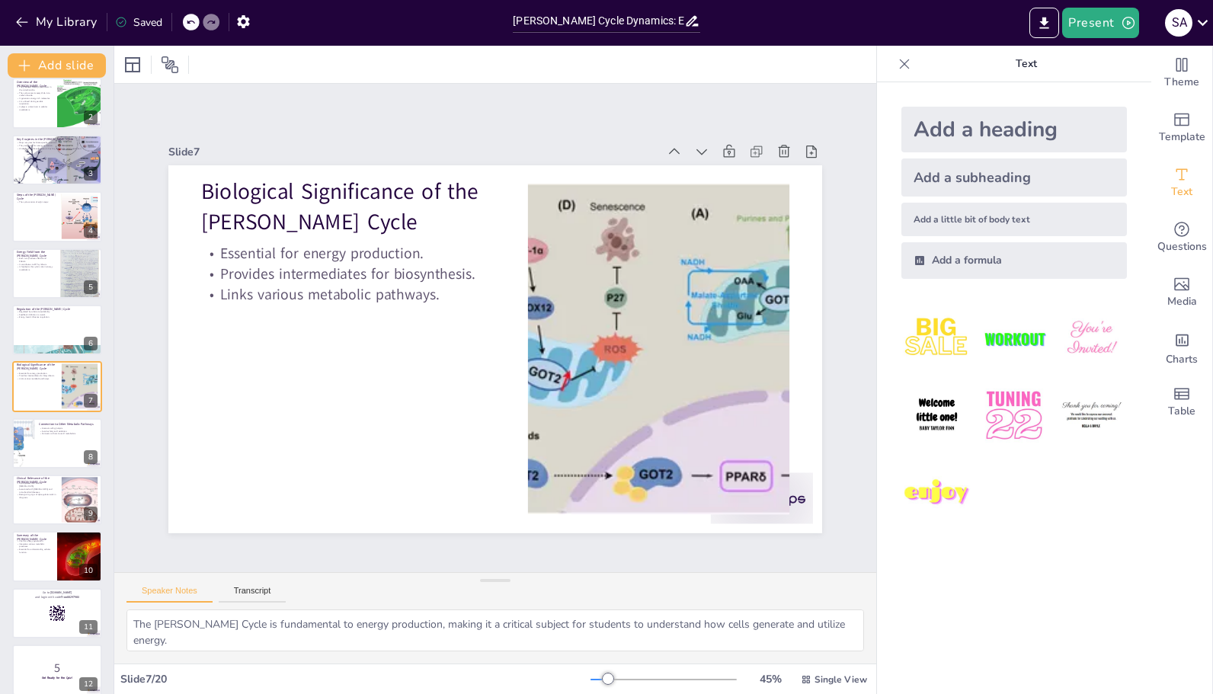
checkbox input "true"
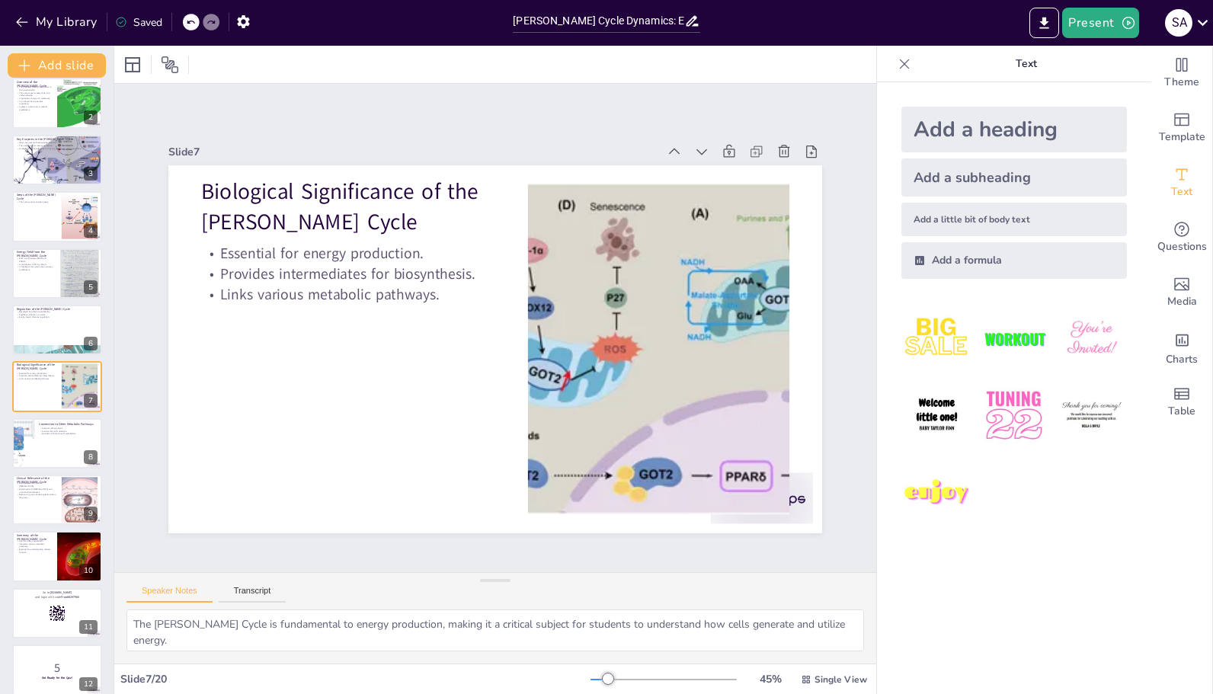
checkbox input "true"
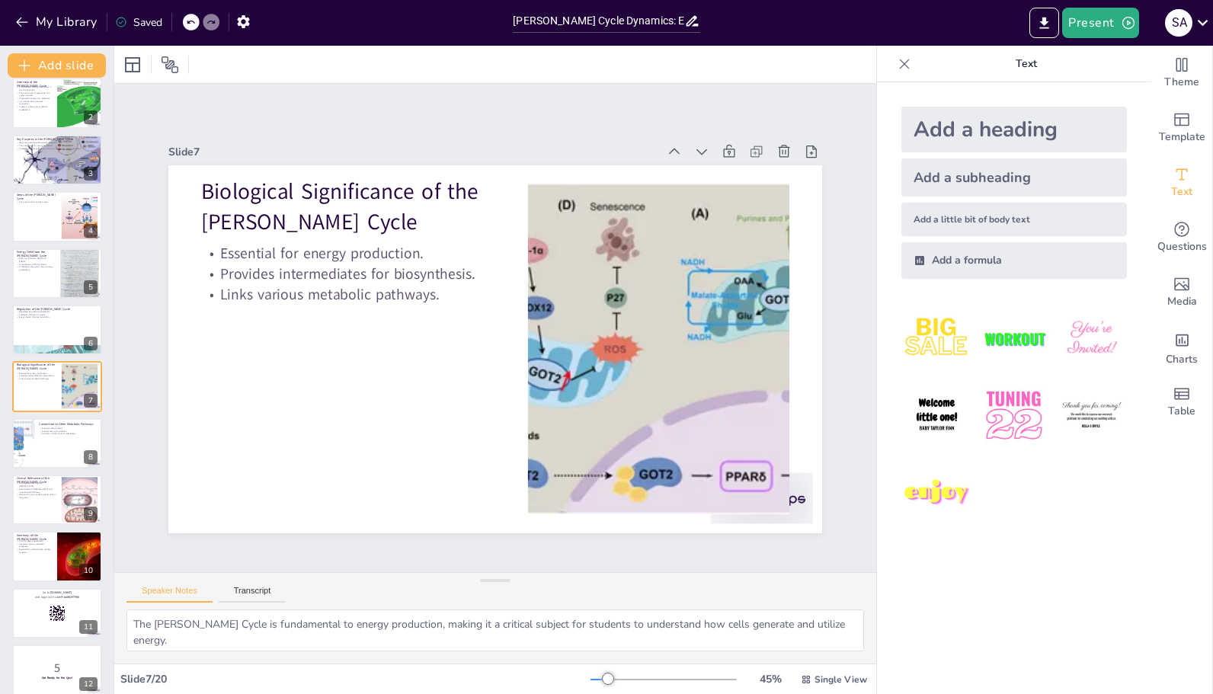
checkbox input "true"
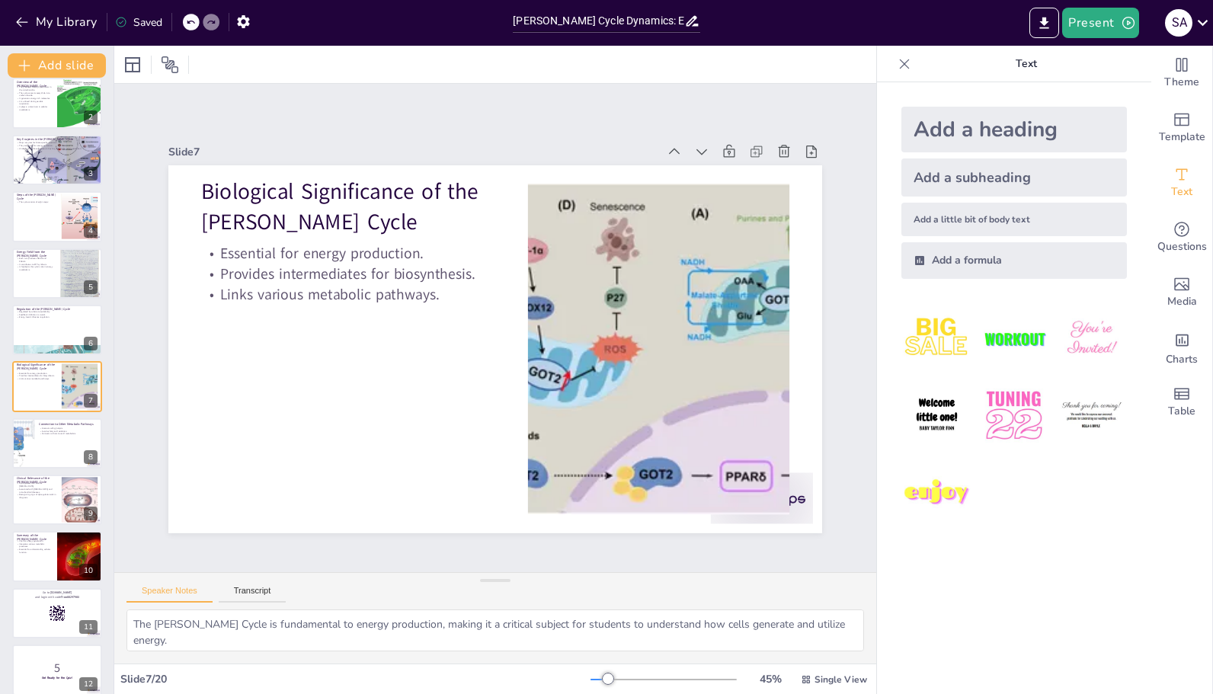
click at [43, 284] on div at bounding box center [57, 273] width 90 height 50
type textarea "The production of NADH is crucial as it carries electrons to the electron trans…"
checkbox input "true"
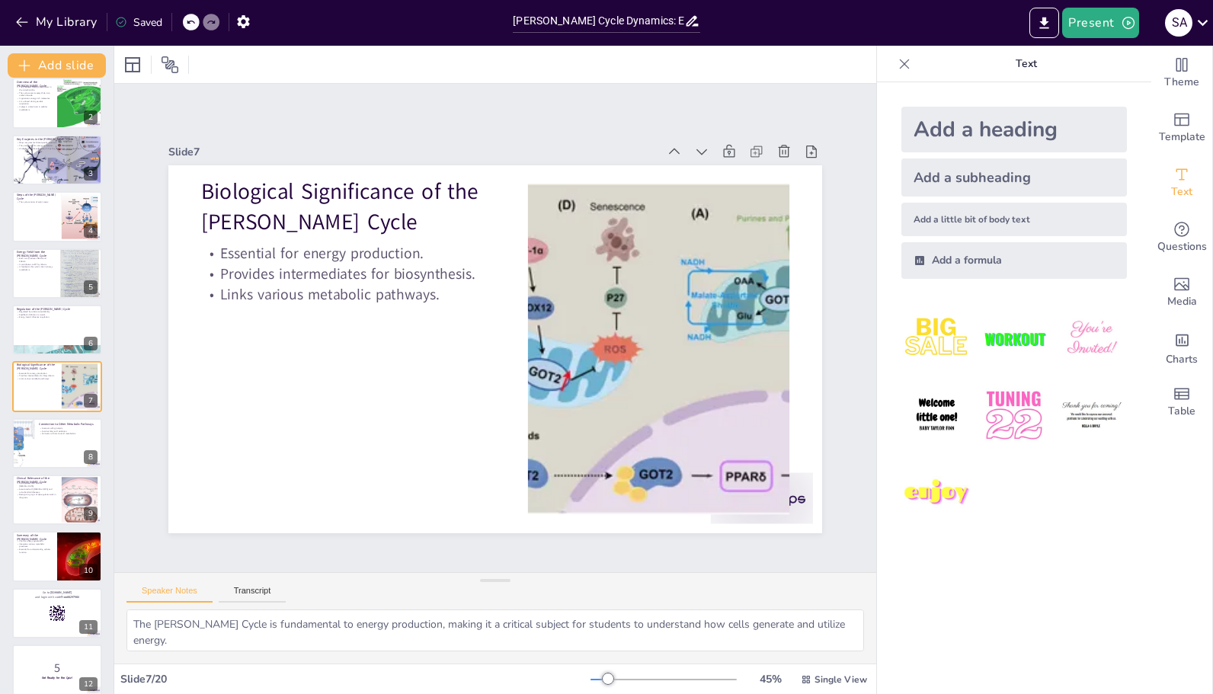
checkbox input "true"
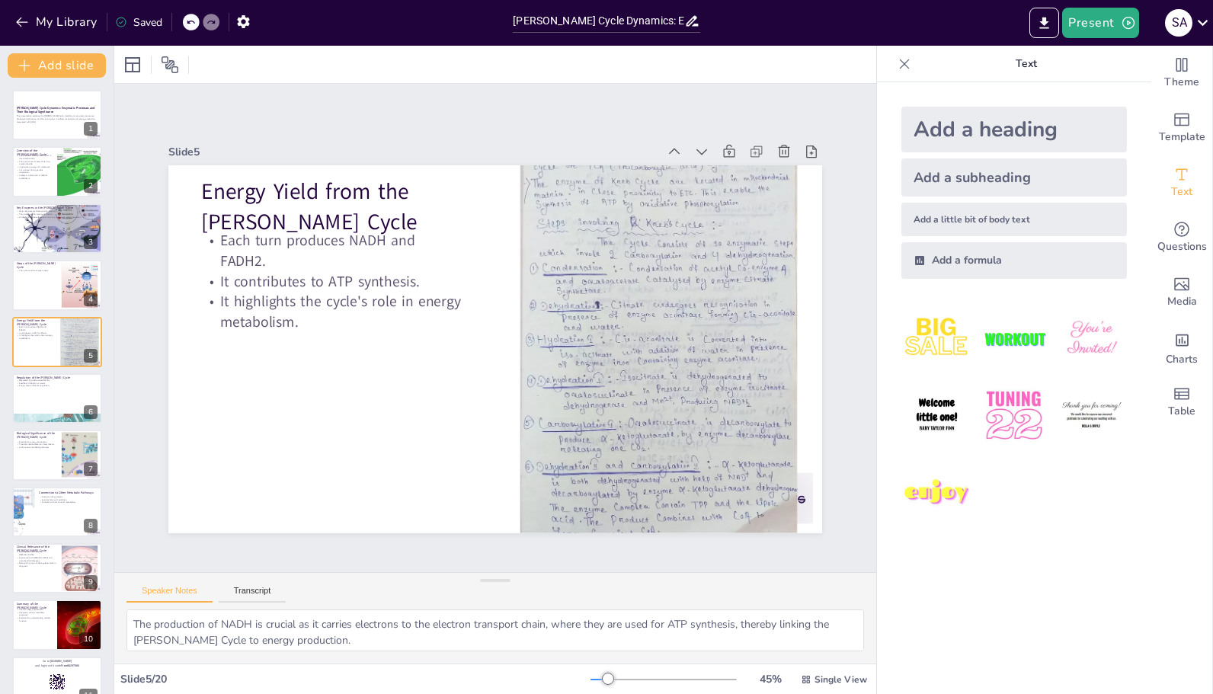
checkbox input "true"
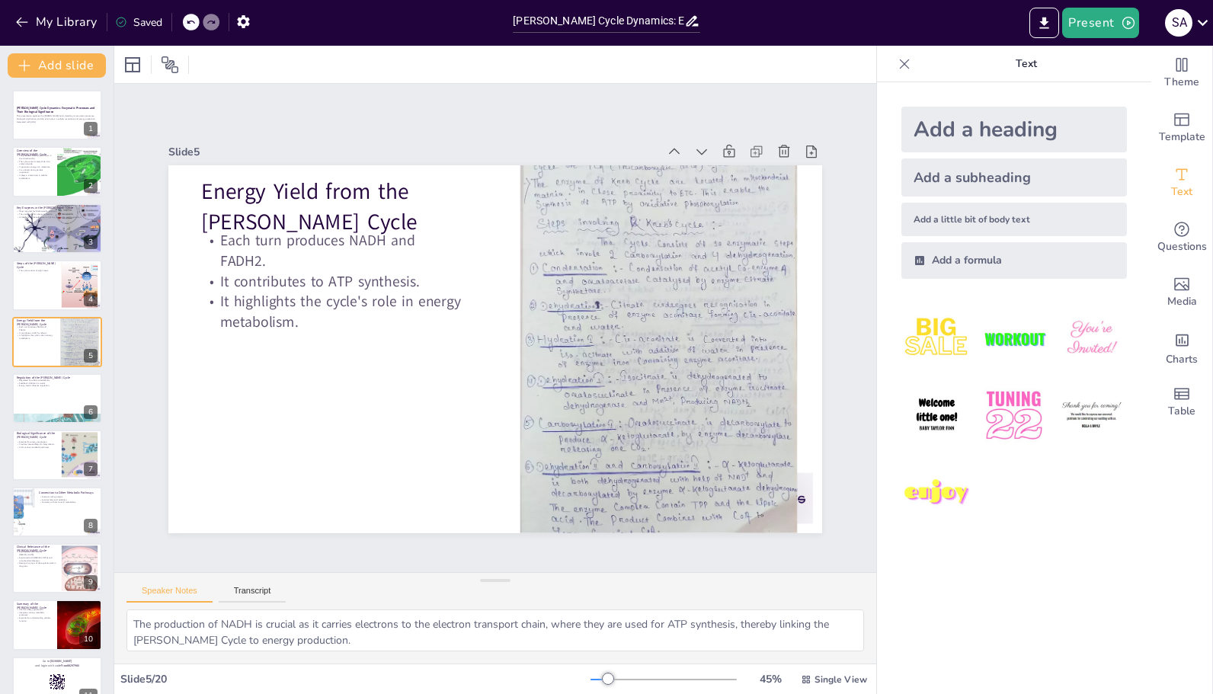
checkbox input "true"
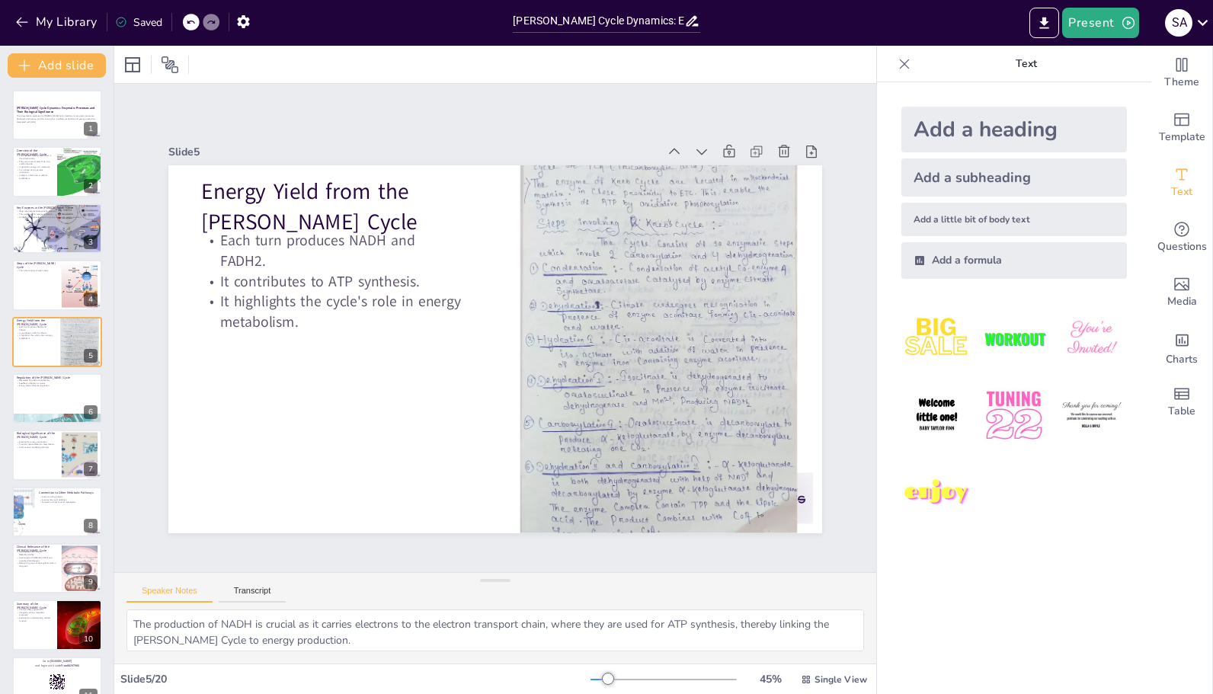
checkbox input "true"
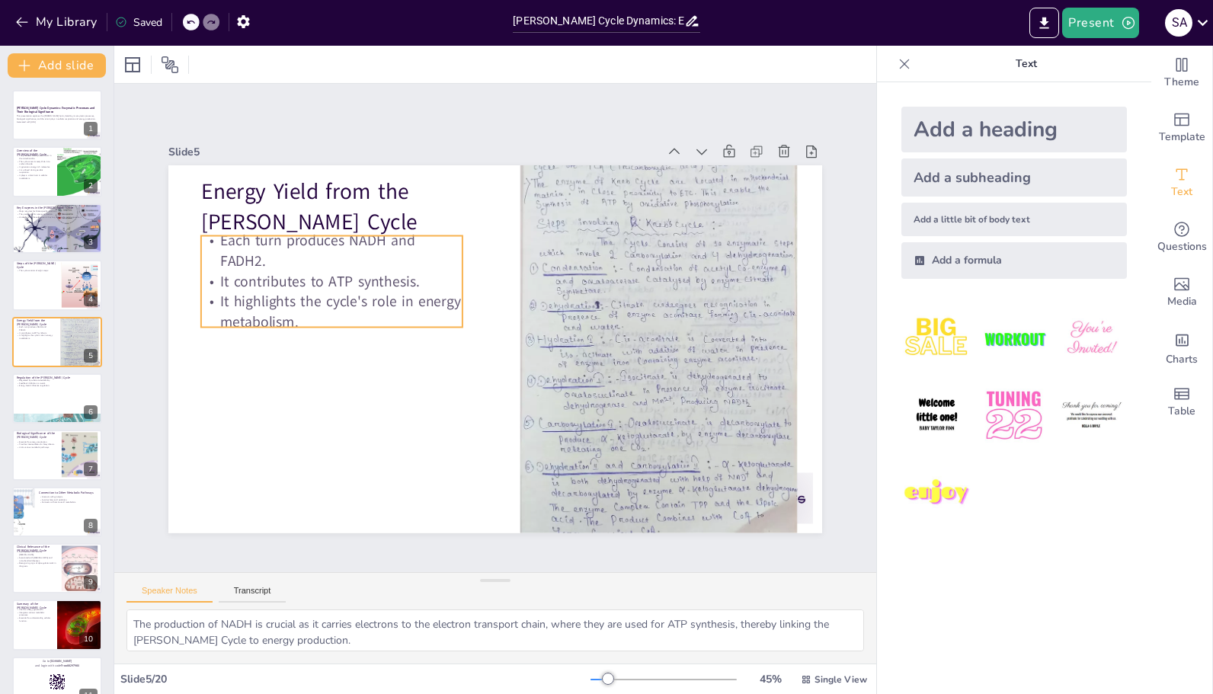
checkbox input "true"
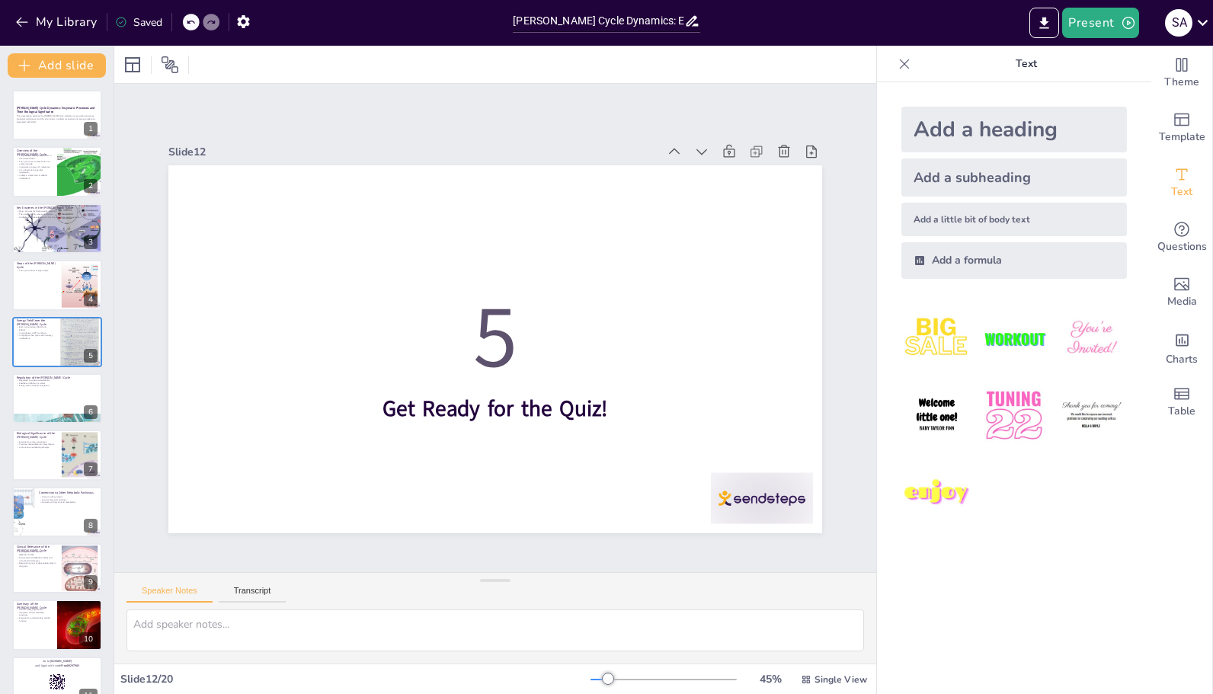
click at [37, 268] on div "Steps of the Krebs Cycle" at bounding box center [37, 265] width 40 height 6
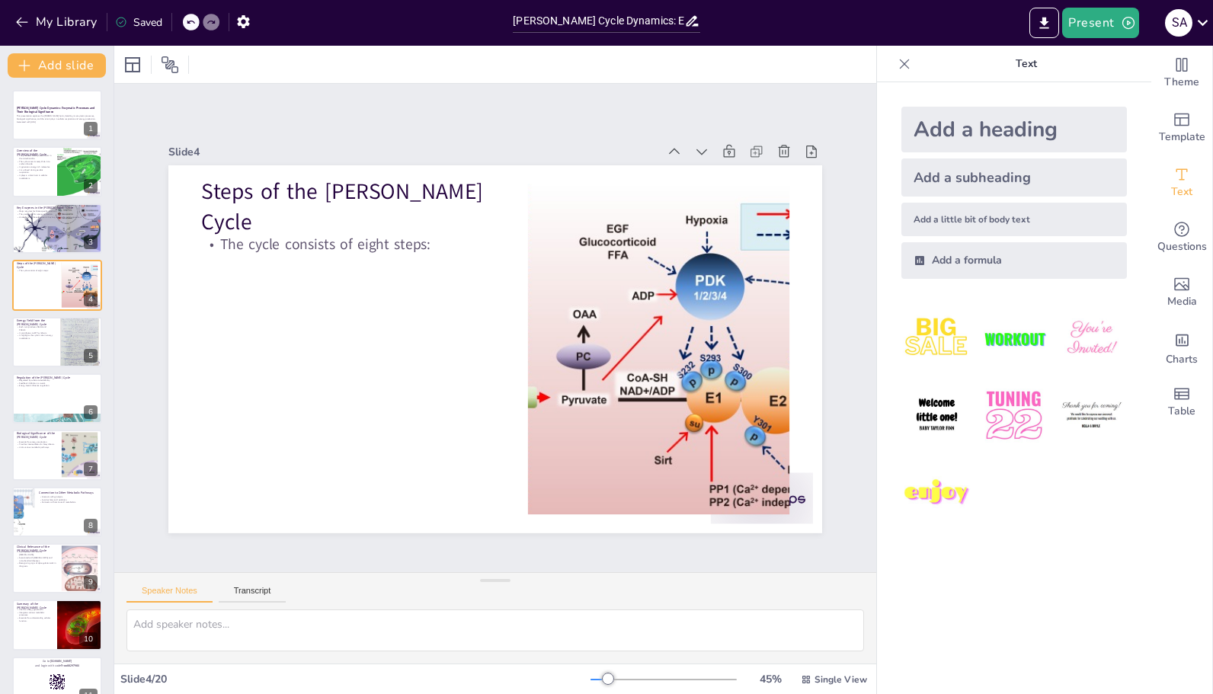
click at [264, 605] on div "Speaker Notes Transcript" at bounding box center [495, 591] width 762 height 37
click at [256, 592] on button "Transcript" at bounding box center [253, 594] width 68 height 17
click at [31, 160] on p "The cycle converts acetyl-CoA into carbon dioxide." at bounding box center [35, 162] width 36 height 5
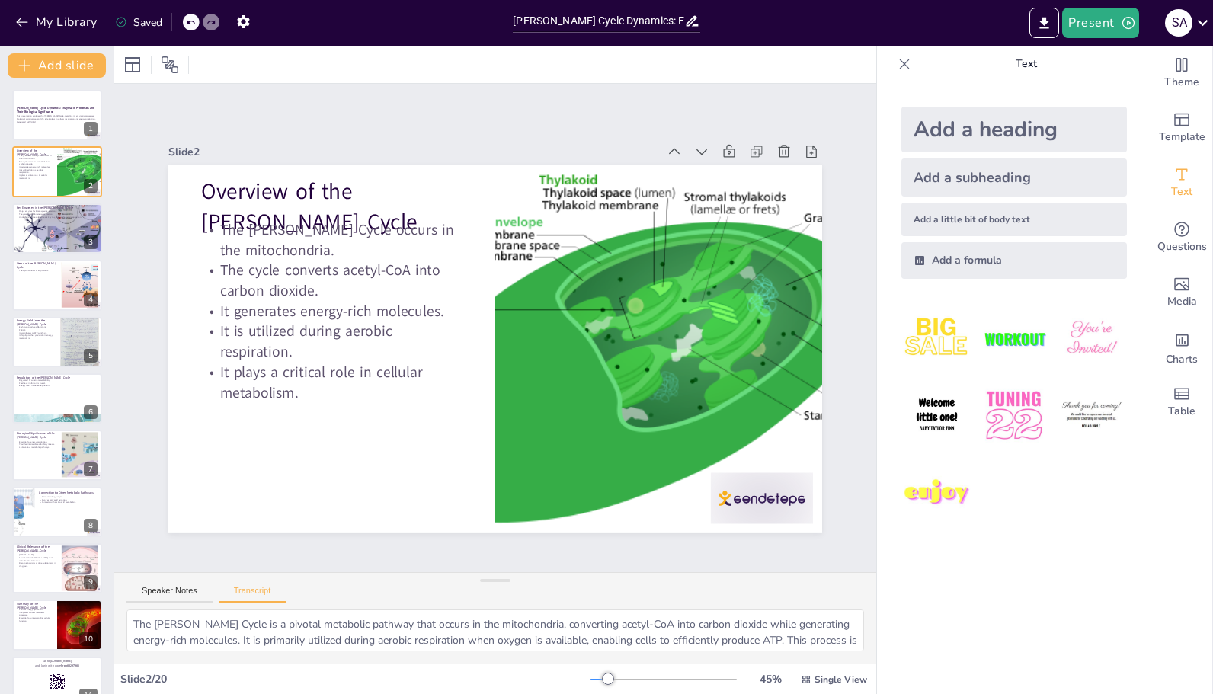
click at [181, 594] on button "Speaker Notes" at bounding box center [169, 594] width 86 height 17
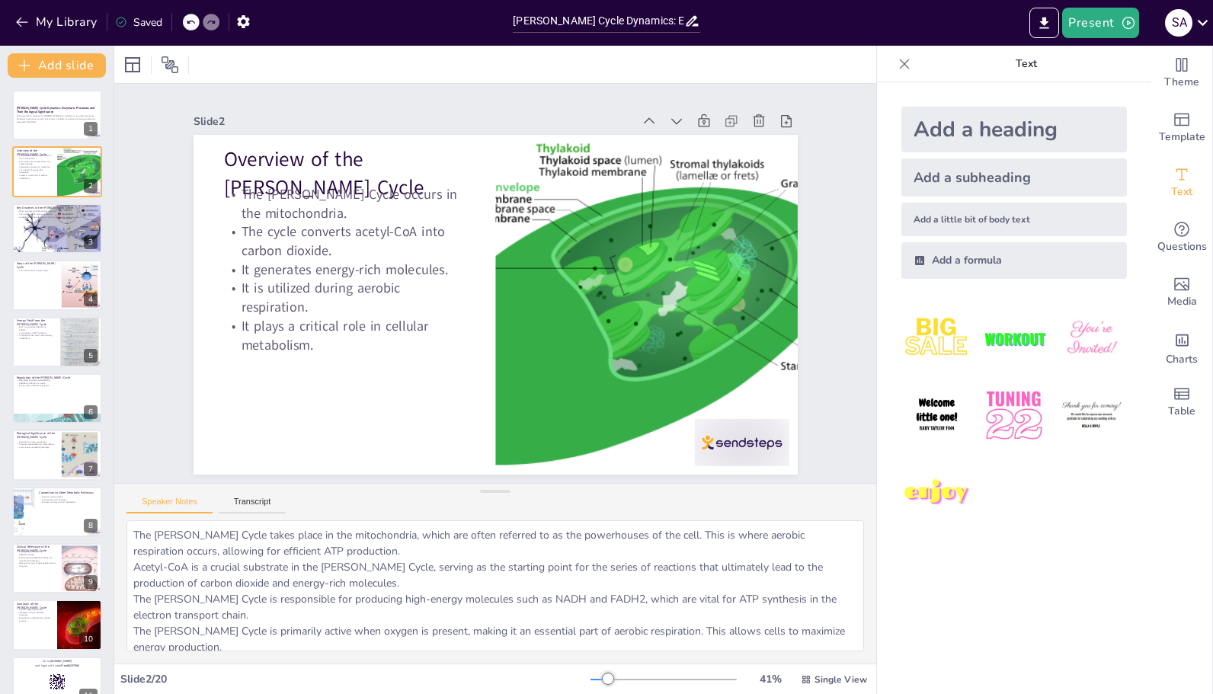
drag, startPoint x: 497, startPoint y: 584, endPoint x: 488, endPoint y: 493, distance: 91.8
click at [488, 493] on div at bounding box center [495, 491] width 30 height 15
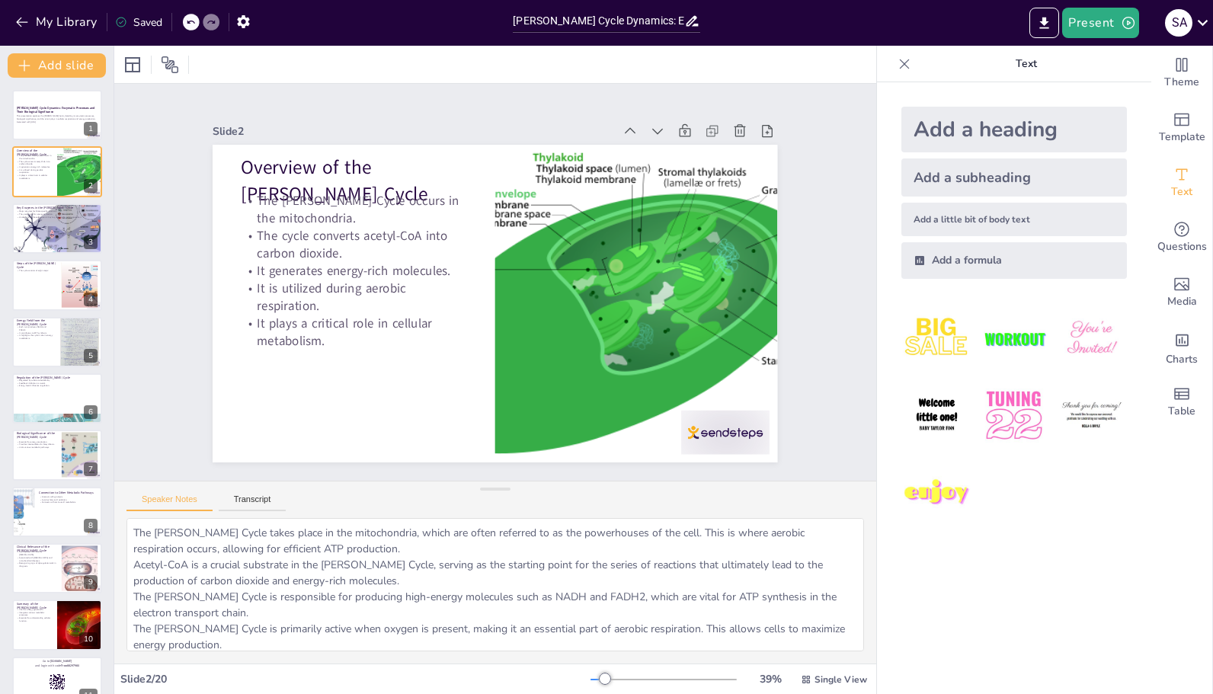
click at [248, 503] on button "Transcript" at bounding box center [253, 503] width 68 height 17
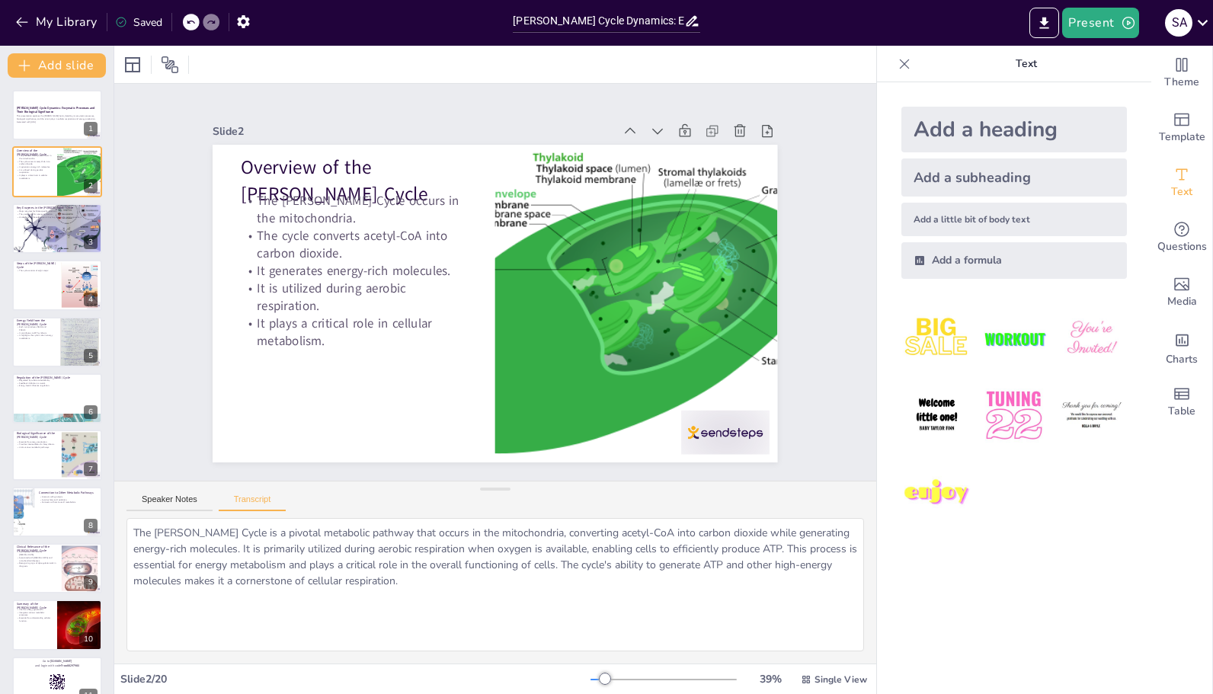
click at [200, 500] on button "Speaker Notes" at bounding box center [169, 503] width 86 height 17
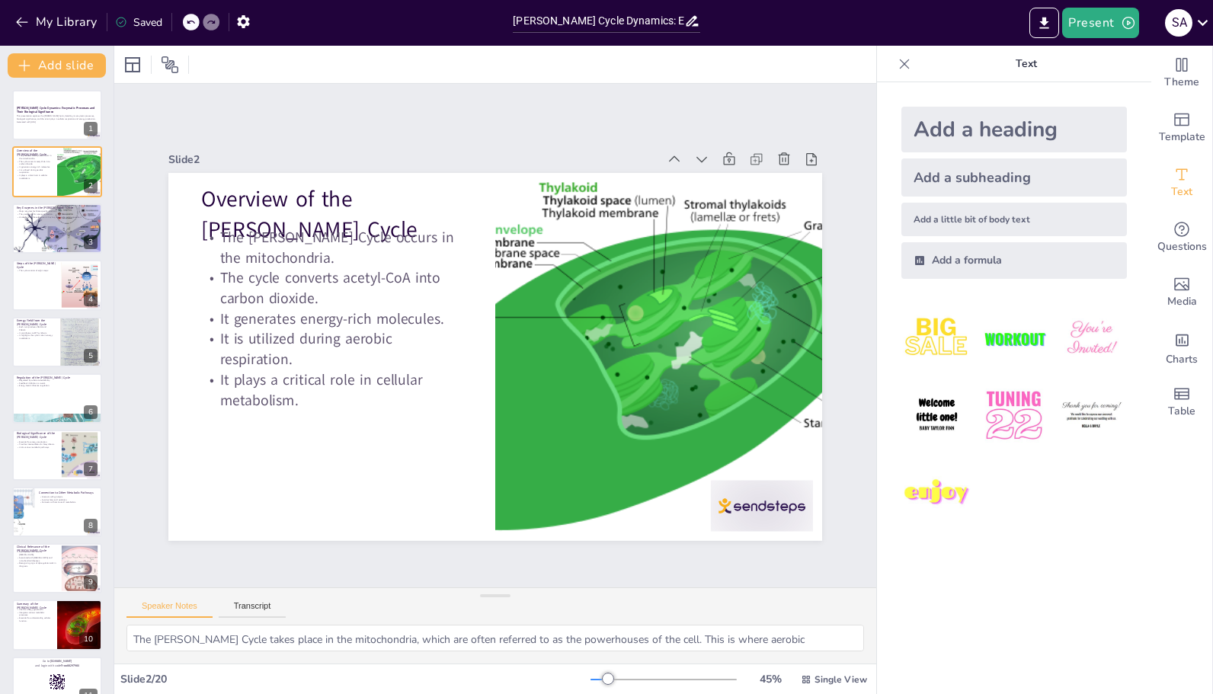
drag, startPoint x: 491, startPoint y: 489, endPoint x: 479, endPoint y: 600, distance: 111.9
click at [480, 600] on div at bounding box center [495, 595] width 30 height 15
